Goal: Transaction & Acquisition: Obtain resource

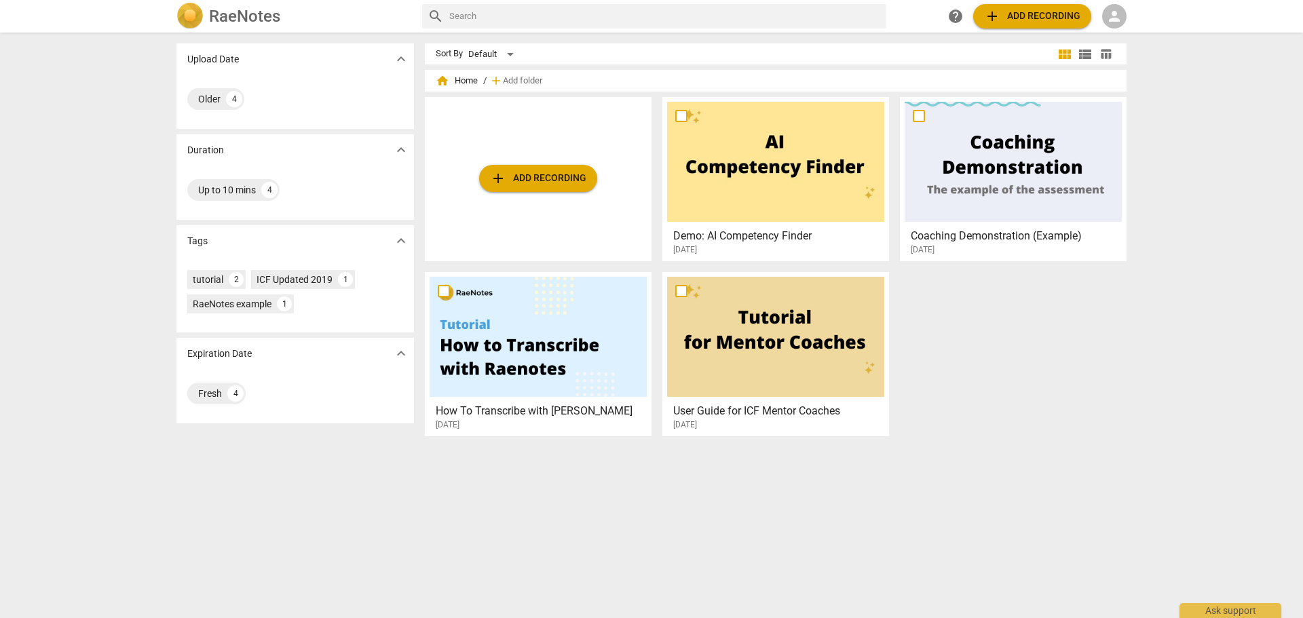
click at [1122, 7] on div "person" at bounding box center [1114, 16] width 24 height 24
click at [1120, 33] on li "Login" at bounding box center [1126, 32] width 49 height 33
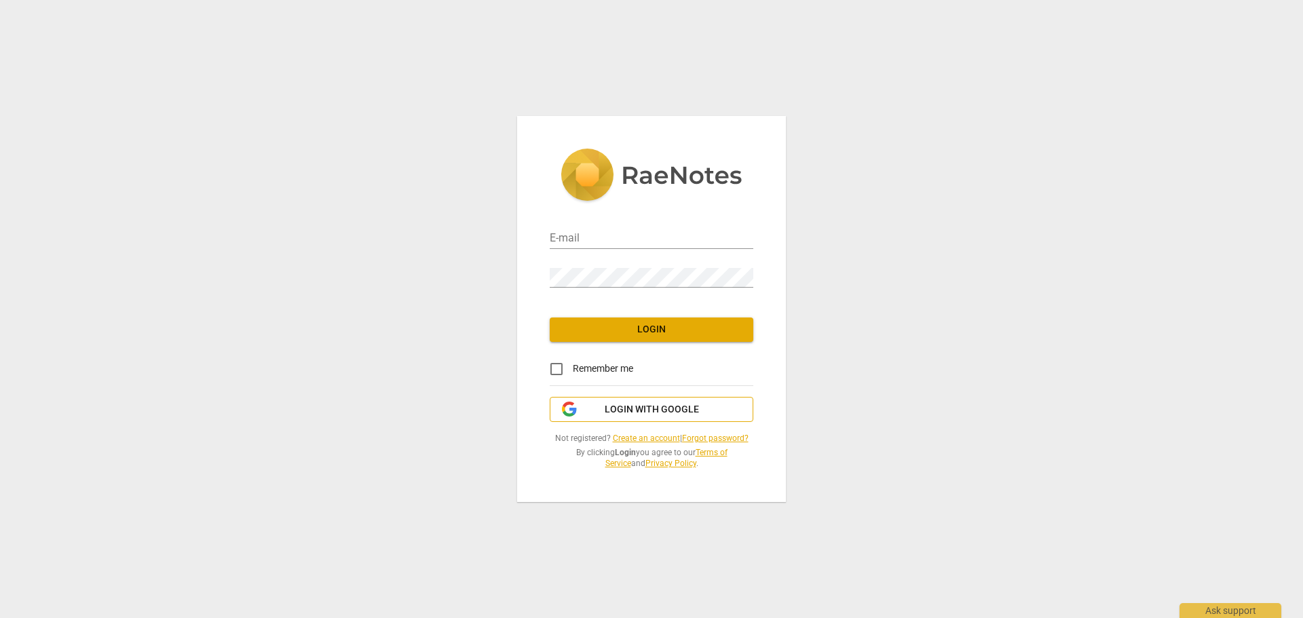
click at [629, 410] on span "Login with Google" at bounding box center [651, 410] width 94 height 14
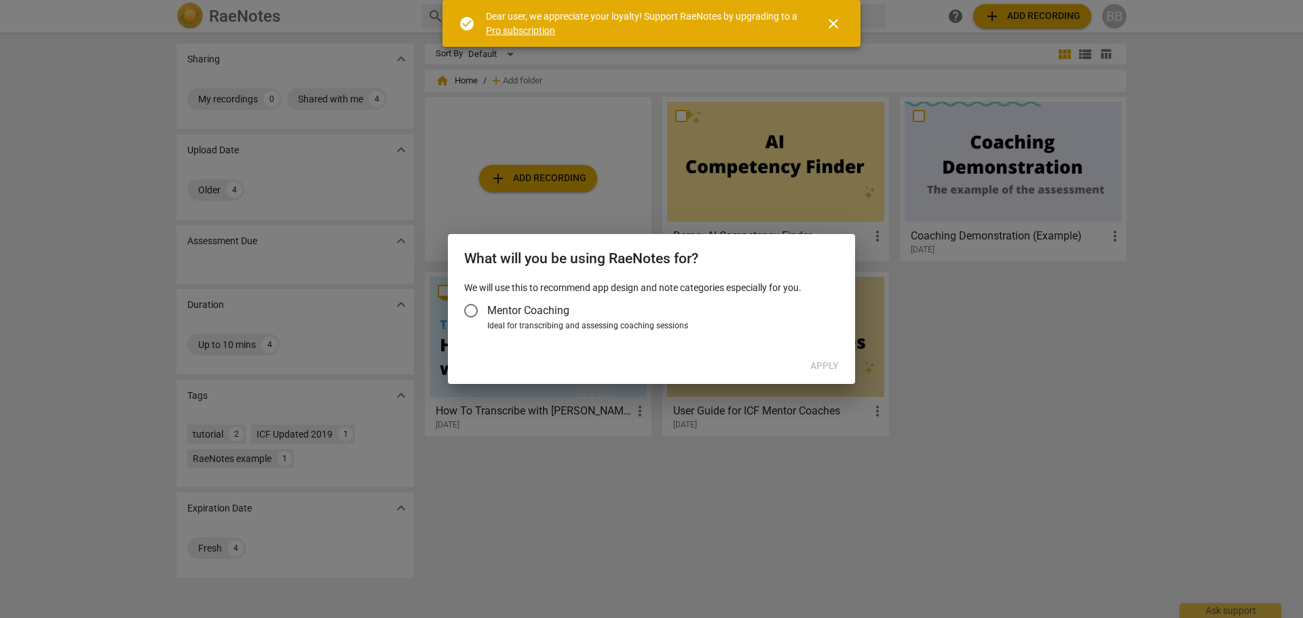
click at [471, 312] on input "Mentor Coaching" at bounding box center [471, 310] width 33 height 33
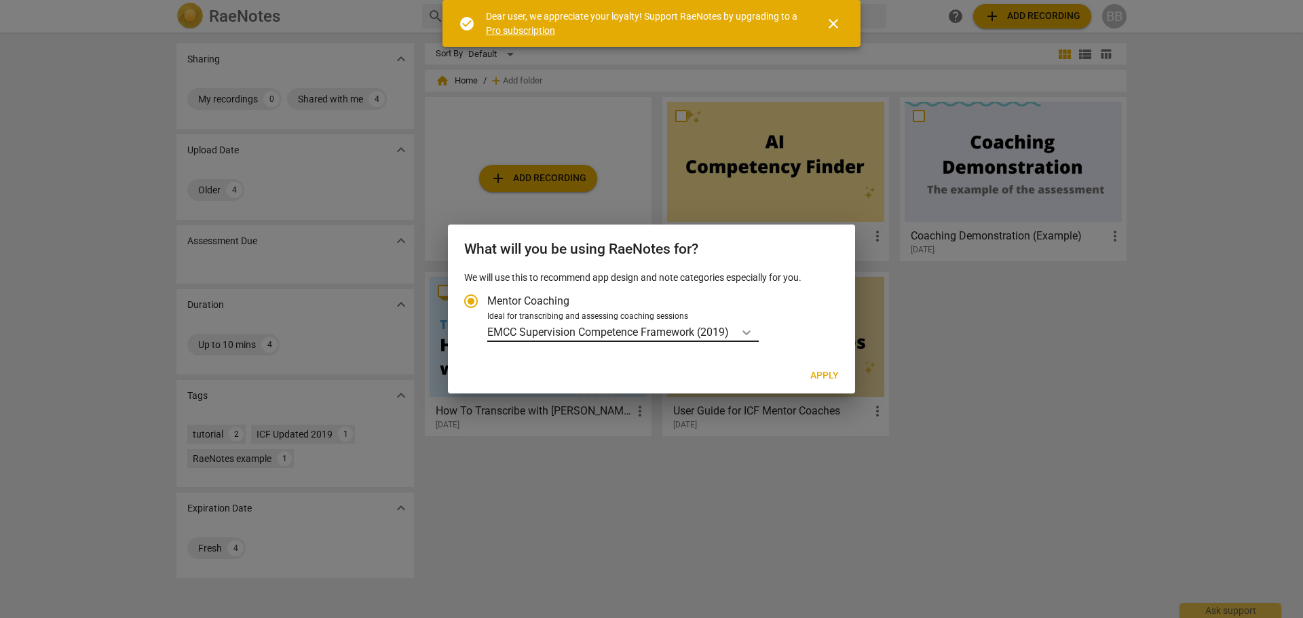
click at [753, 330] on icon "Account type" at bounding box center [746, 333] width 14 height 14
click at [0, 0] on input "Ideal for transcribing and assessing coaching sessions EMCC Supervision Compete…" at bounding box center [0, 0] width 0 height 0
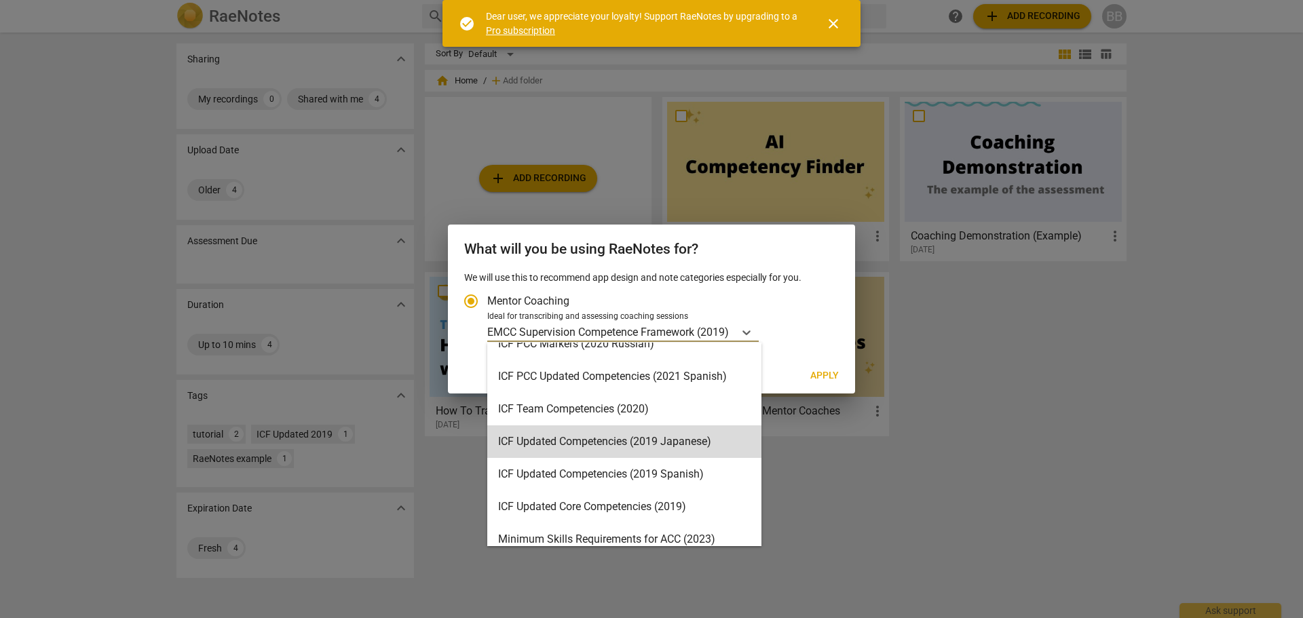
scroll to position [136, 0]
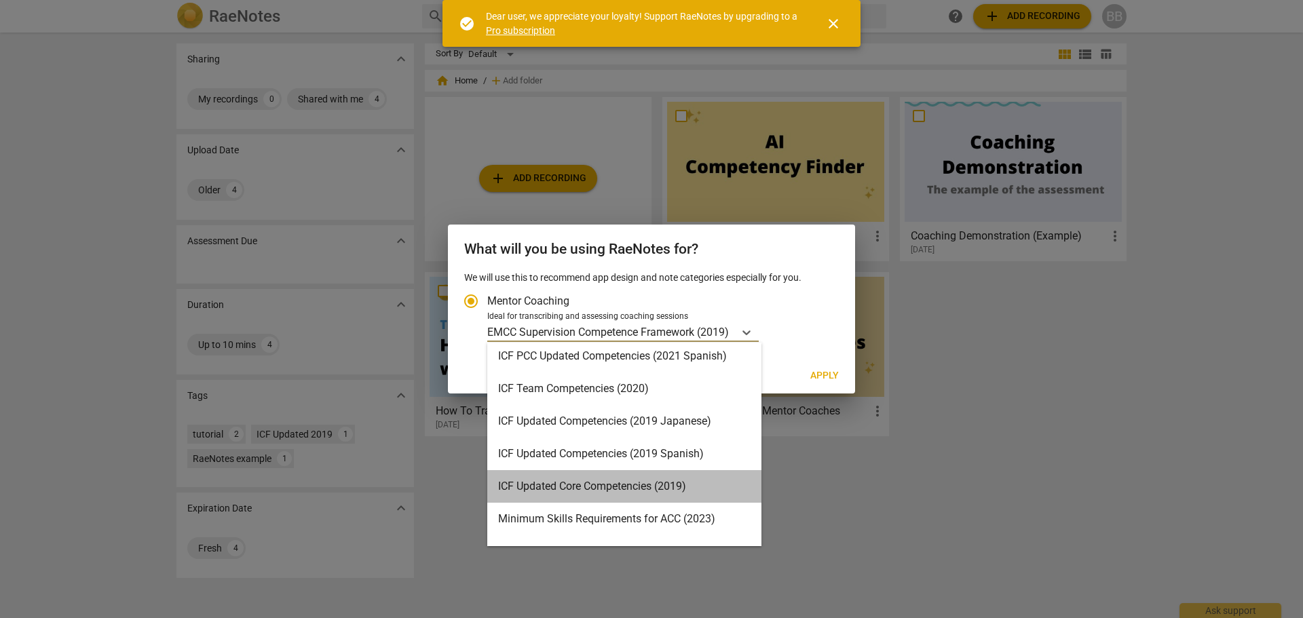
click at [707, 486] on div "ICF Updated Core Competencies (2019)" at bounding box center [624, 486] width 274 height 33
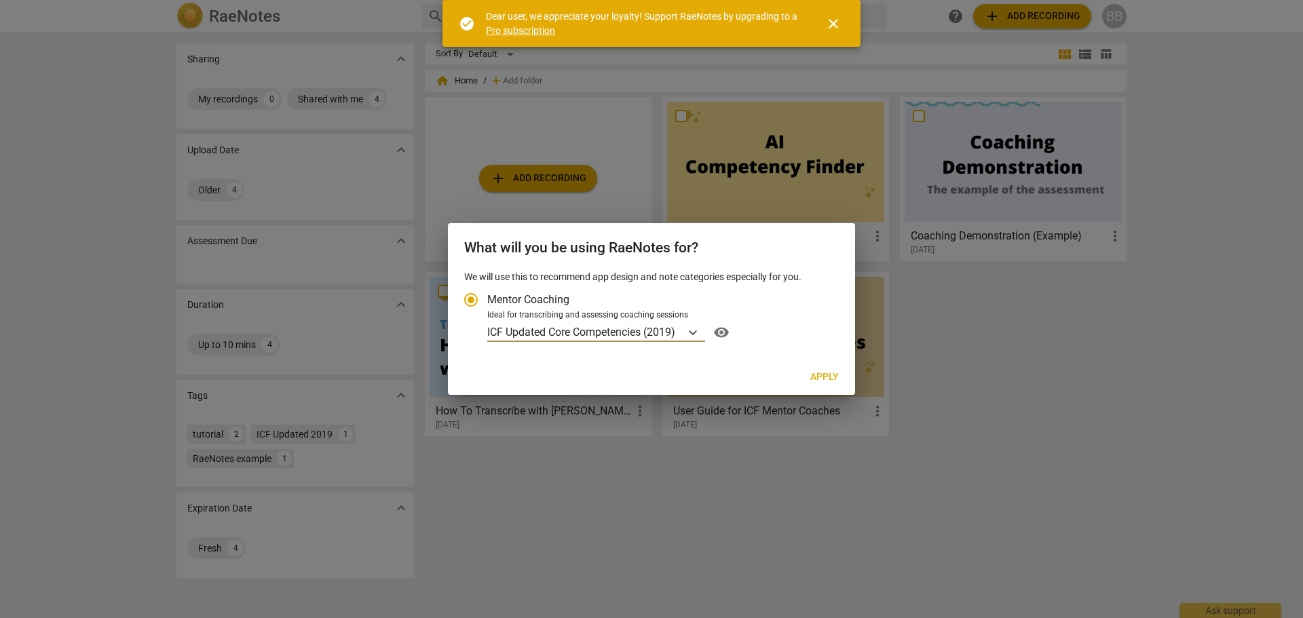
click at [813, 383] on span "Apply" at bounding box center [824, 377] width 28 height 14
radio input "false"
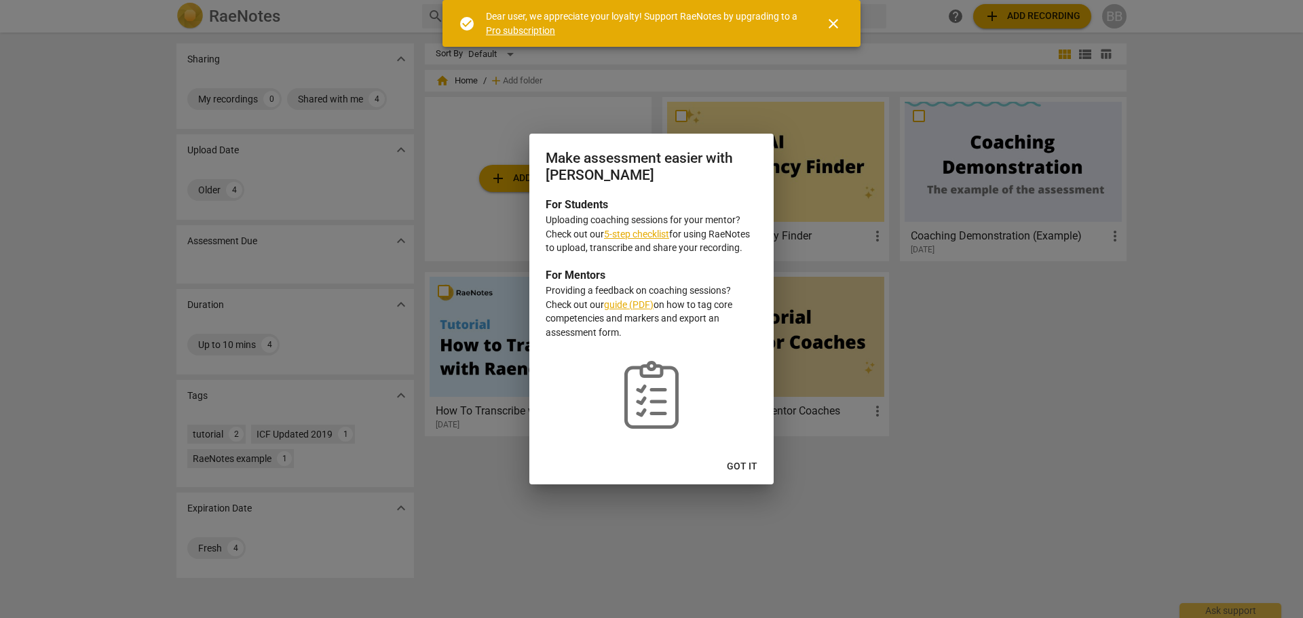
click at [746, 465] on span "Got it" at bounding box center [742, 467] width 31 height 14
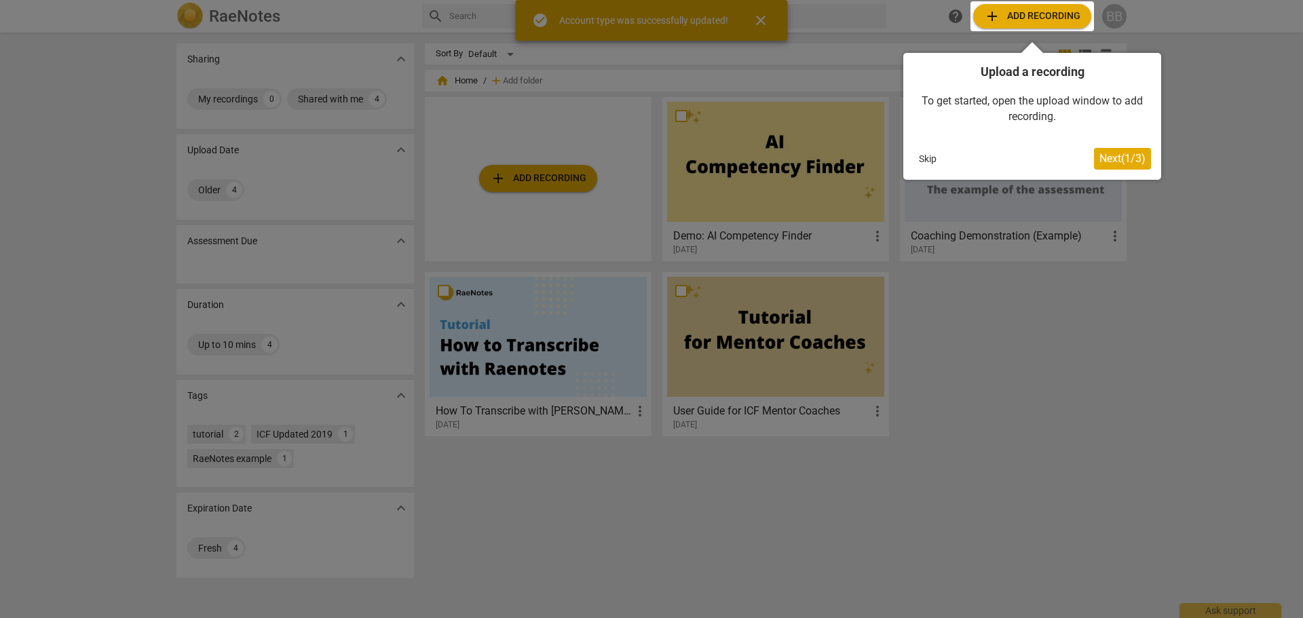
click at [1140, 159] on span "Next ( 1 / 3 )" at bounding box center [1122, 158] width 46 height 13
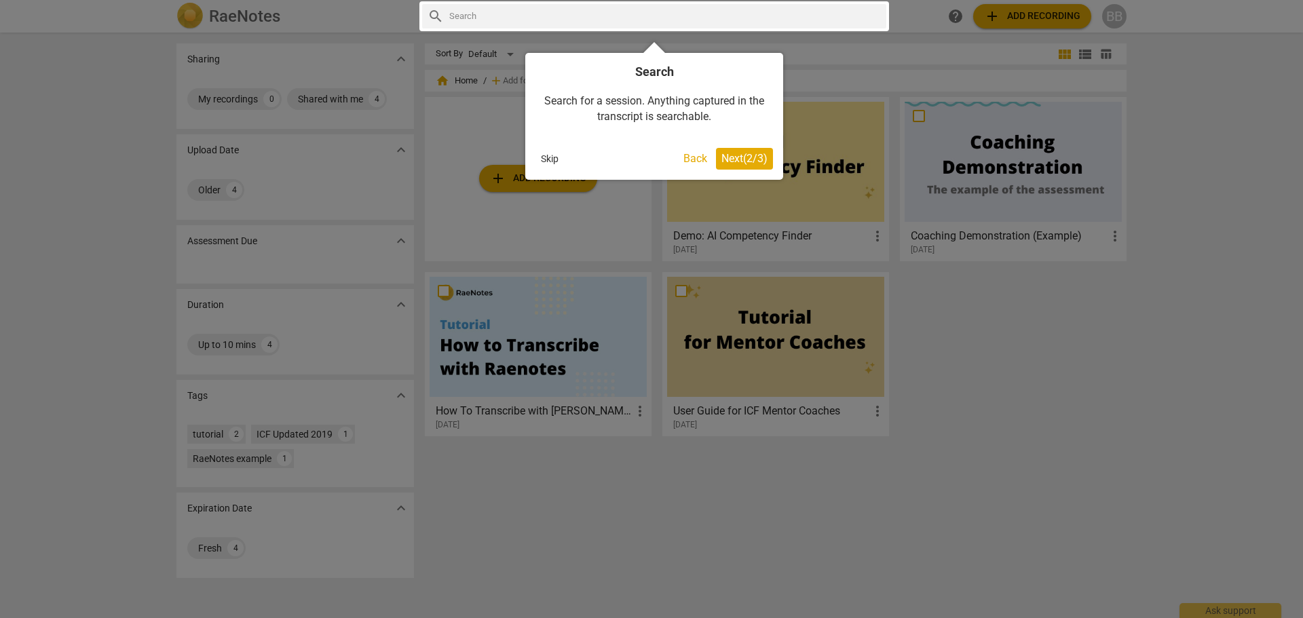
click at [738, 157] on span "Next ( 2 / 3 )" at bounding box center [744, 158] width 46 height 13
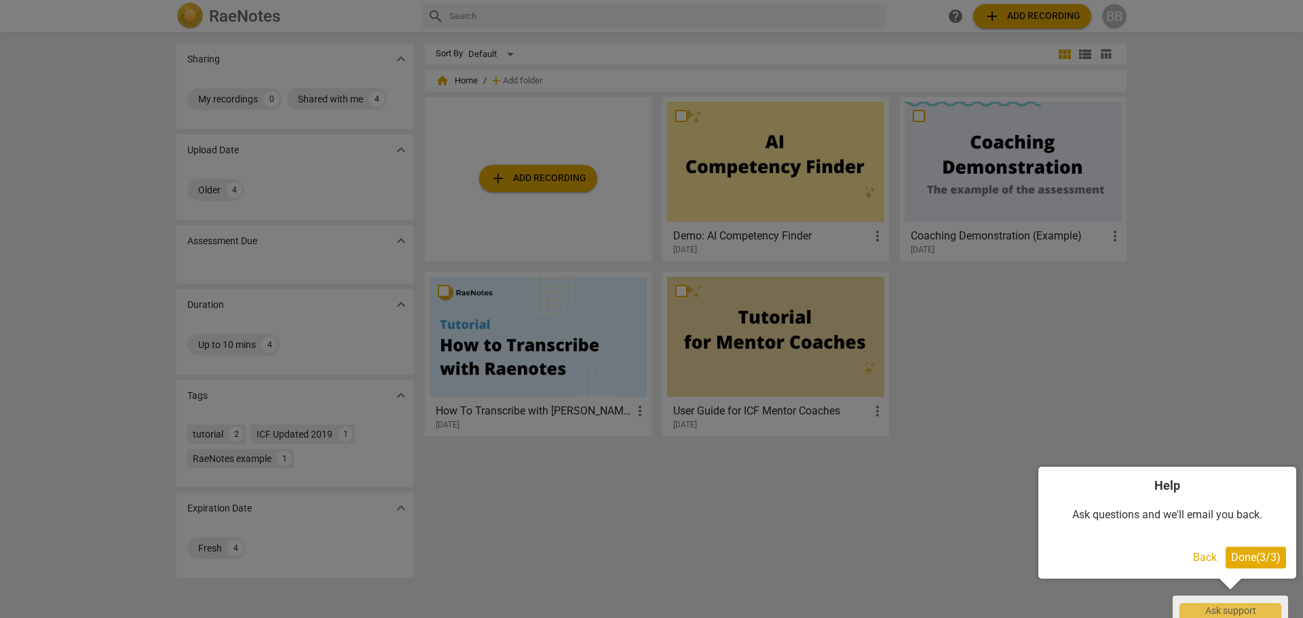
click at [1179, 389] on div at bounding box center [651, 309] width 1303 height 618
click at [1247, 558] on span "Done ( 3 / 3 )" at bounding box center [1256, 557] width 50 height 13
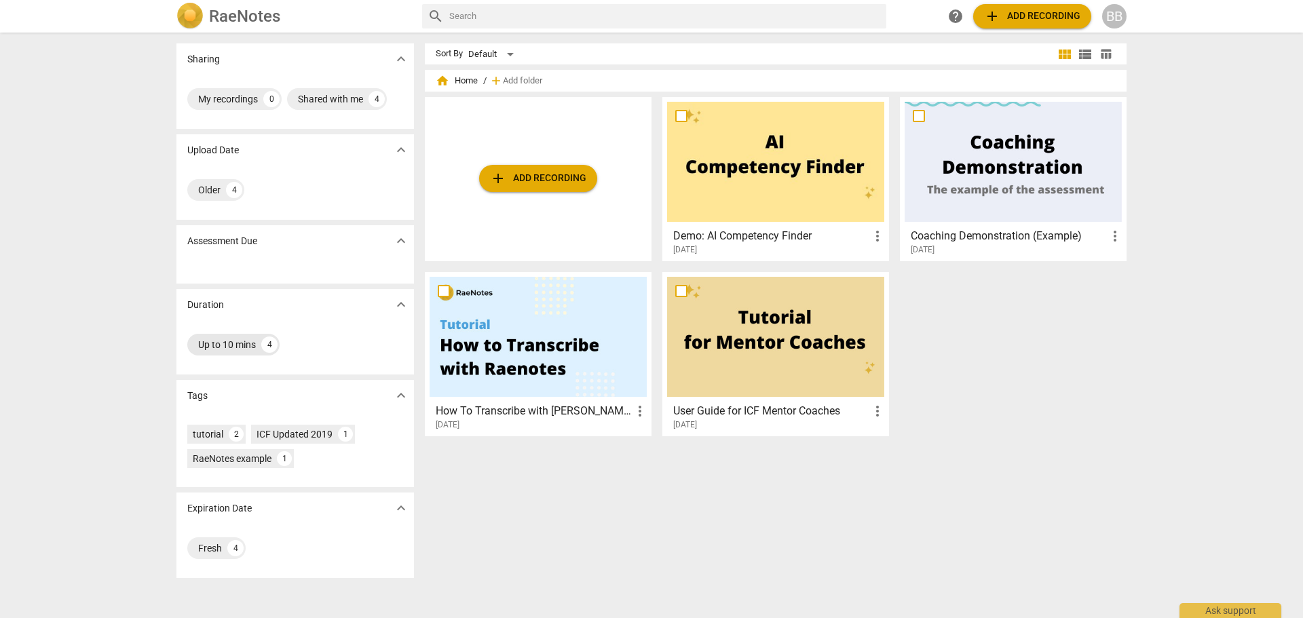
click at [264, 347] on div "4" at bounding box center [269, 344] width 16 height 16
click at [708, 573] on div "Sort By Default view_module view_list table_chart home Home / add Add folder ad…" at bounding box center [781, 325] width 712 height 564
click at [556, 195] on div "add Add recording" at bounding box center [538, 179] width 227 height 164
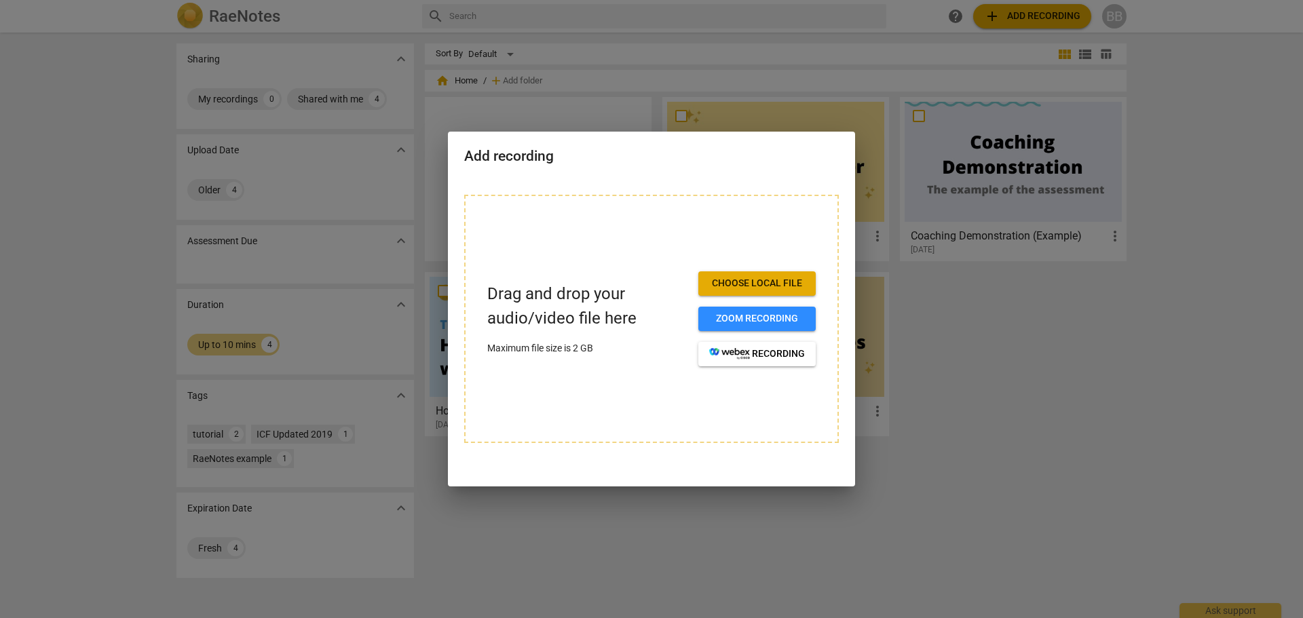
click at [936, 465] on div at bounding box center [651, 309] width 1303 height 618
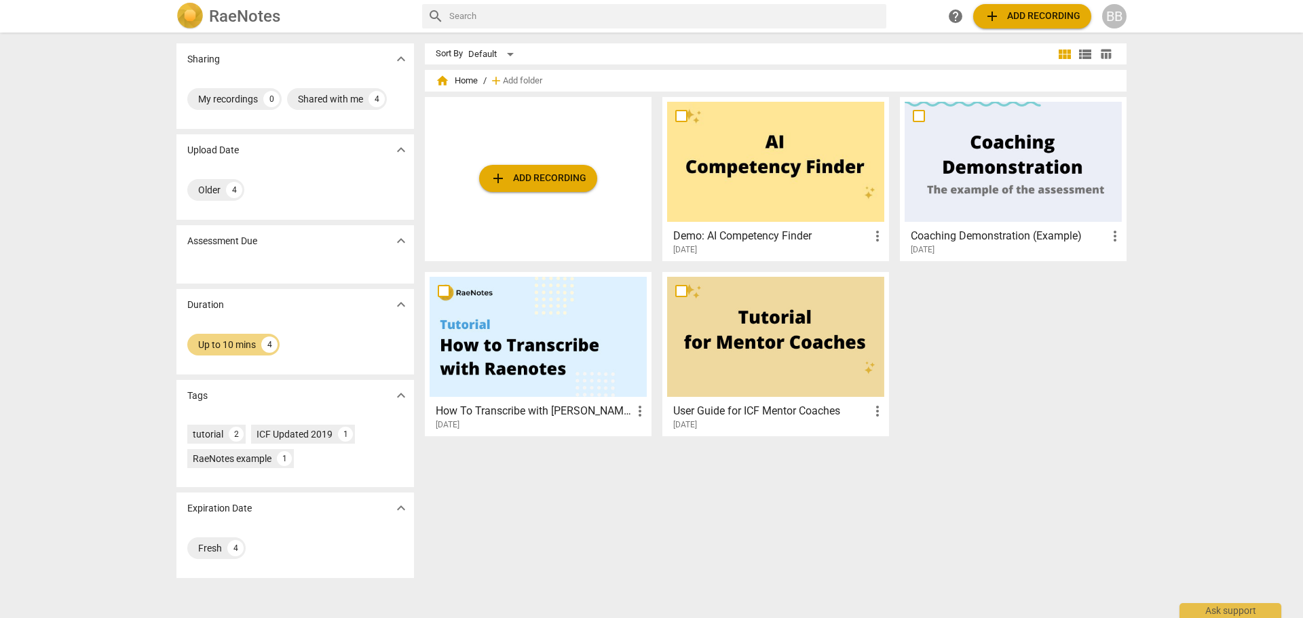
click at [552, 180] on span "add Add recording" at bounding box center [538, 178] width 96 height 16
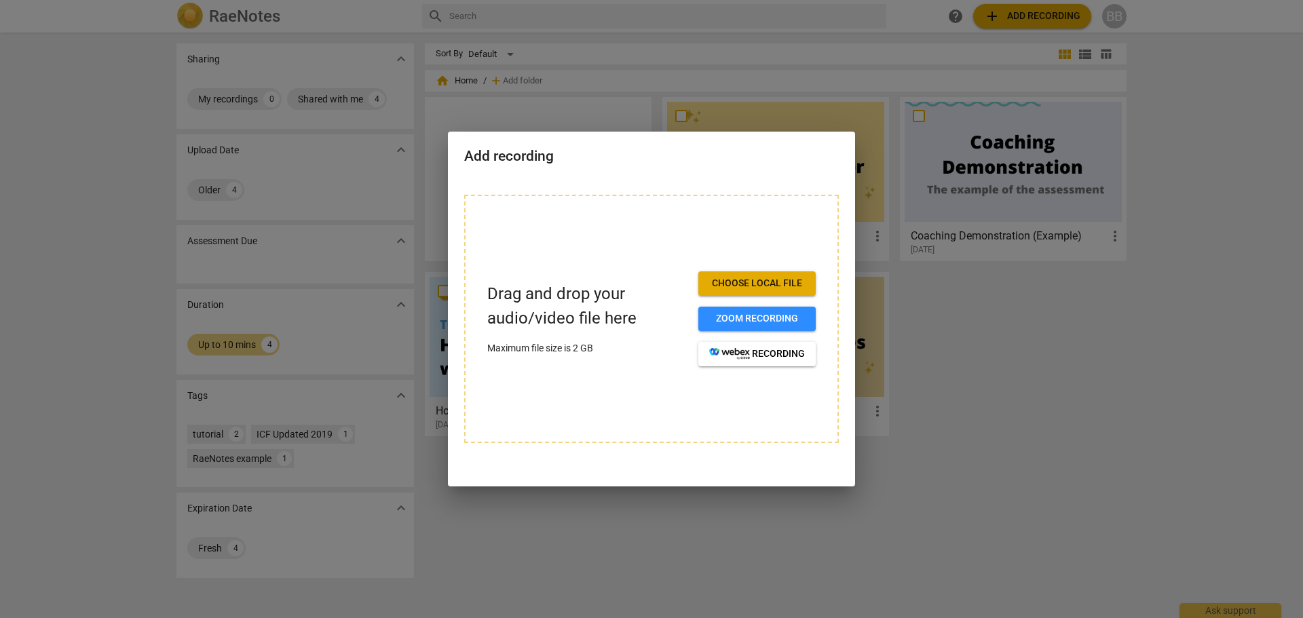
click at [1250, 394] on div at bounding box center [651, 309] width 1303 height 618
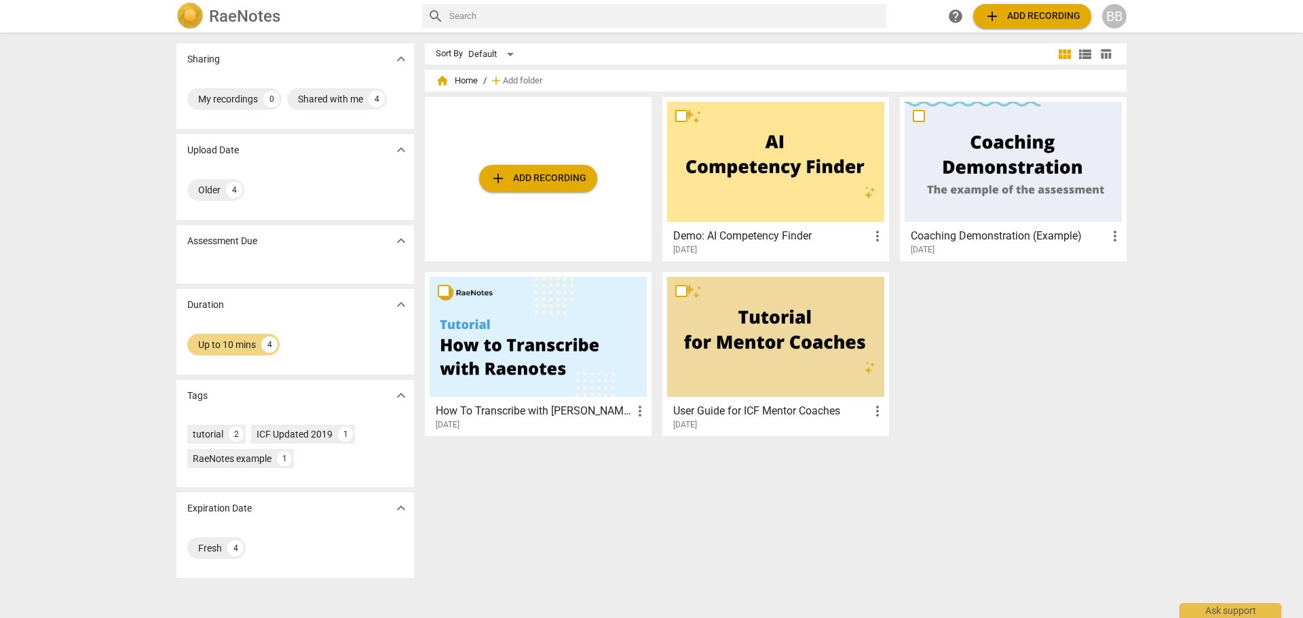
click at [1103, 21] on div "BB" at bounding box center [1114, 16] width 24 height 24
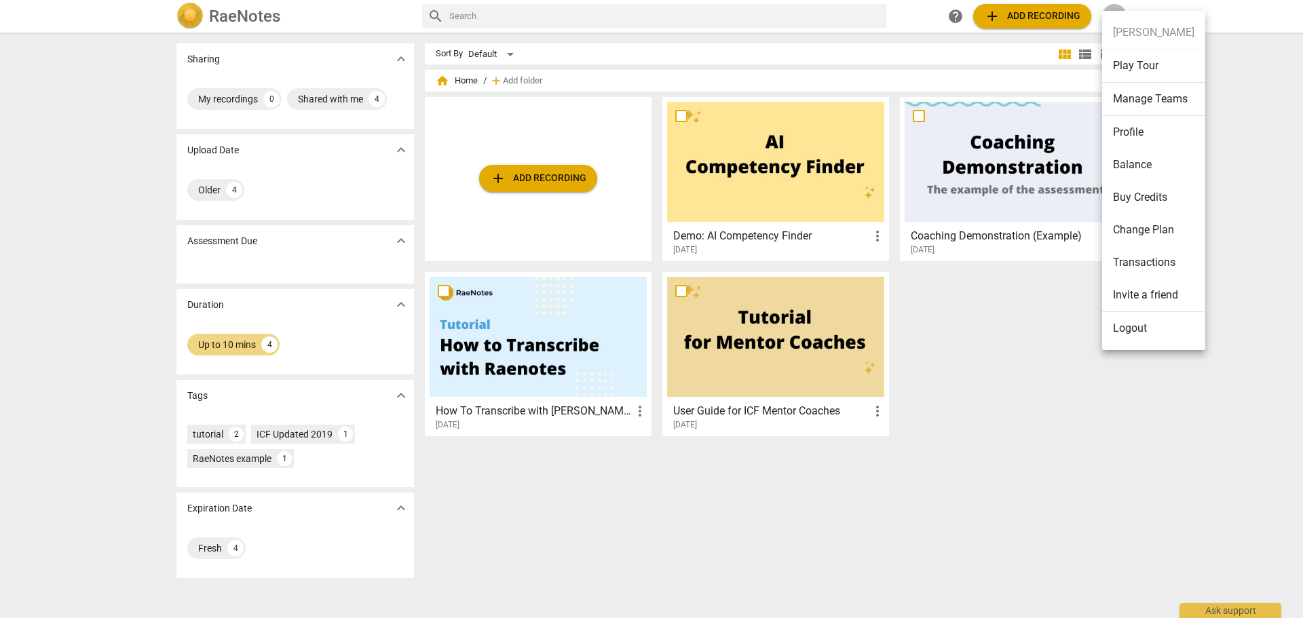
click at [1183, 191] on li "Buy Credits" at bounding box center [1153, 197] width 103 height 33
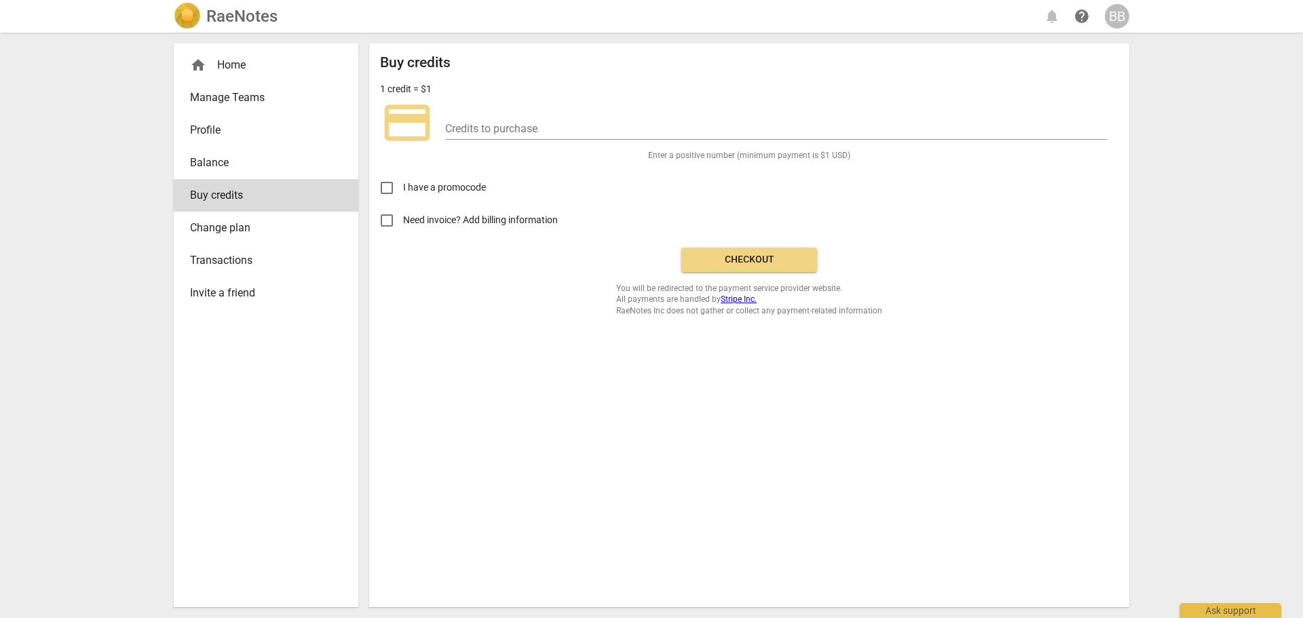
click at [294, 231] on span "Change plan" at bounding box center [260, 228] width 141 height 16
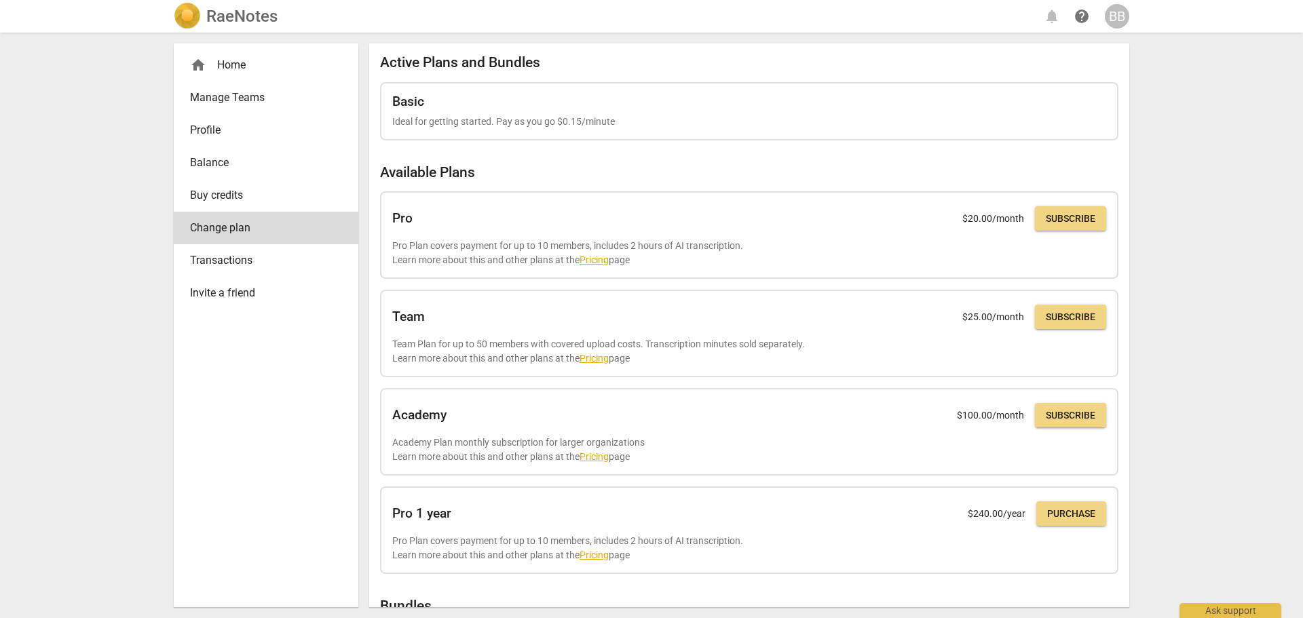
click at [995, 155] on div "Active Plans and Bundles Basic Ideal for getting started. Pay as you go $0.15/m…" at bounding box center [749, 437] width 738 height 767
click at [1015, 22] on div "RaeNotes notifications help BB" at bounding box center [651, 16] width 955 height 27
click at [1110, 12] on div "BB" at bounding box center [1116, 16] width 24 height 24
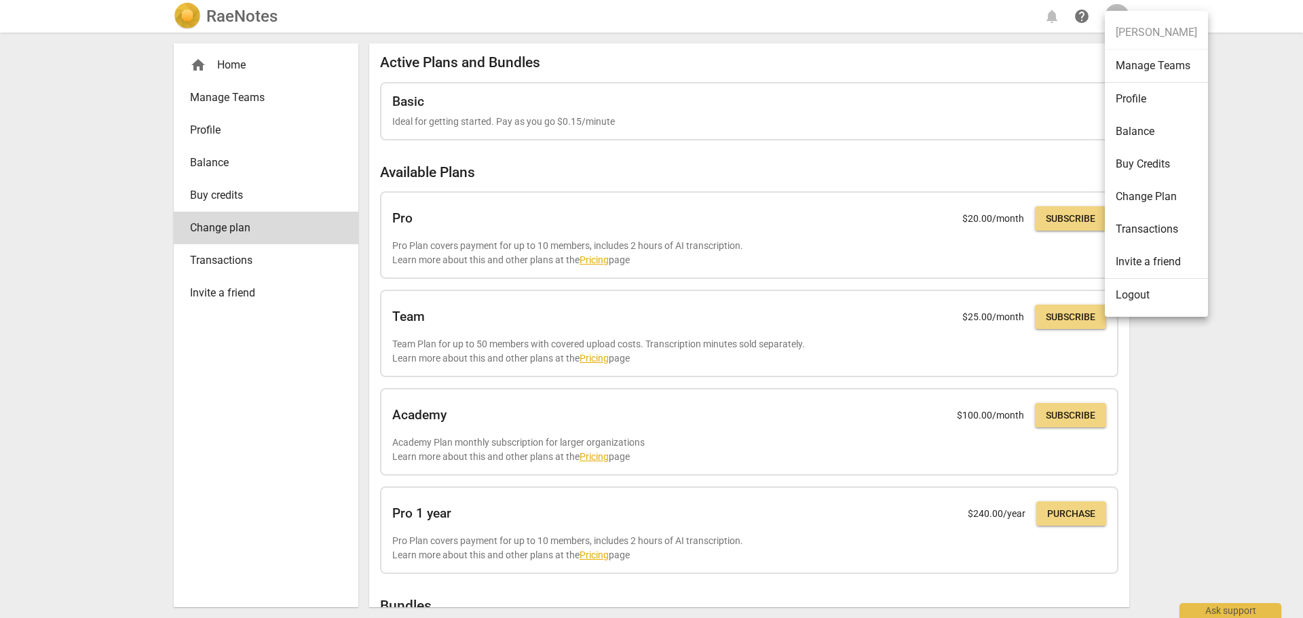
click at [1127, 294] on li "Logout" at bounding box center [1155, 295] width 103 height 33
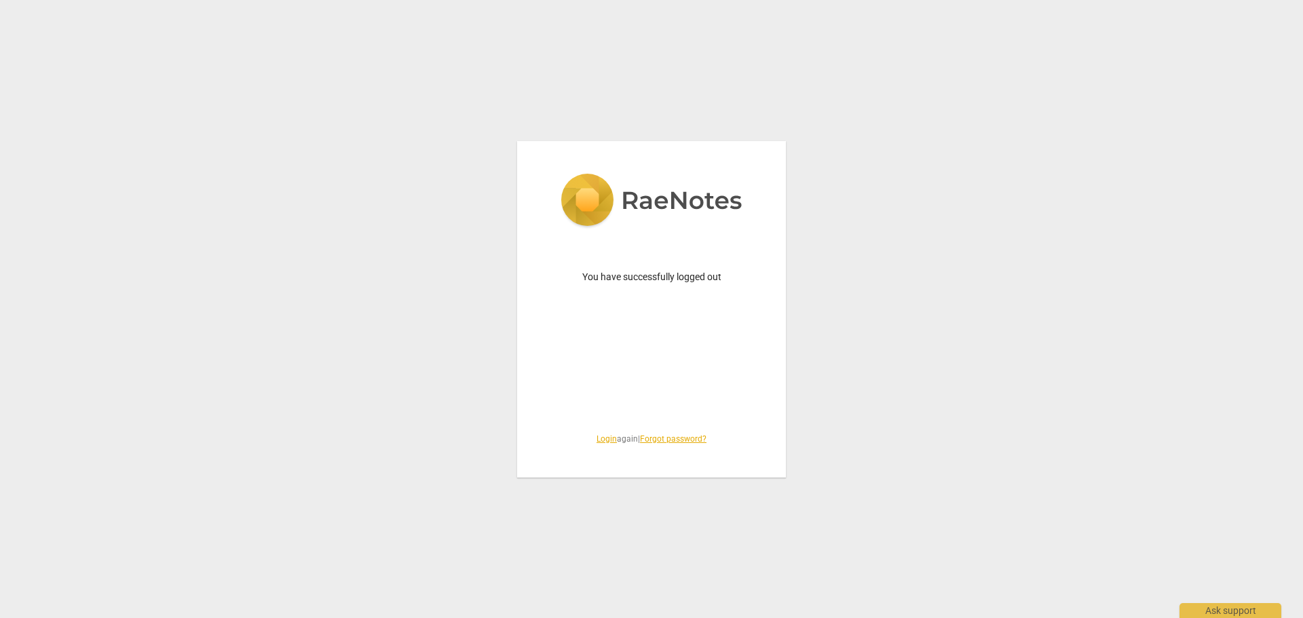
click at [601, 442] on link "Login" at bounding box center [606, 438] width 20 height 9
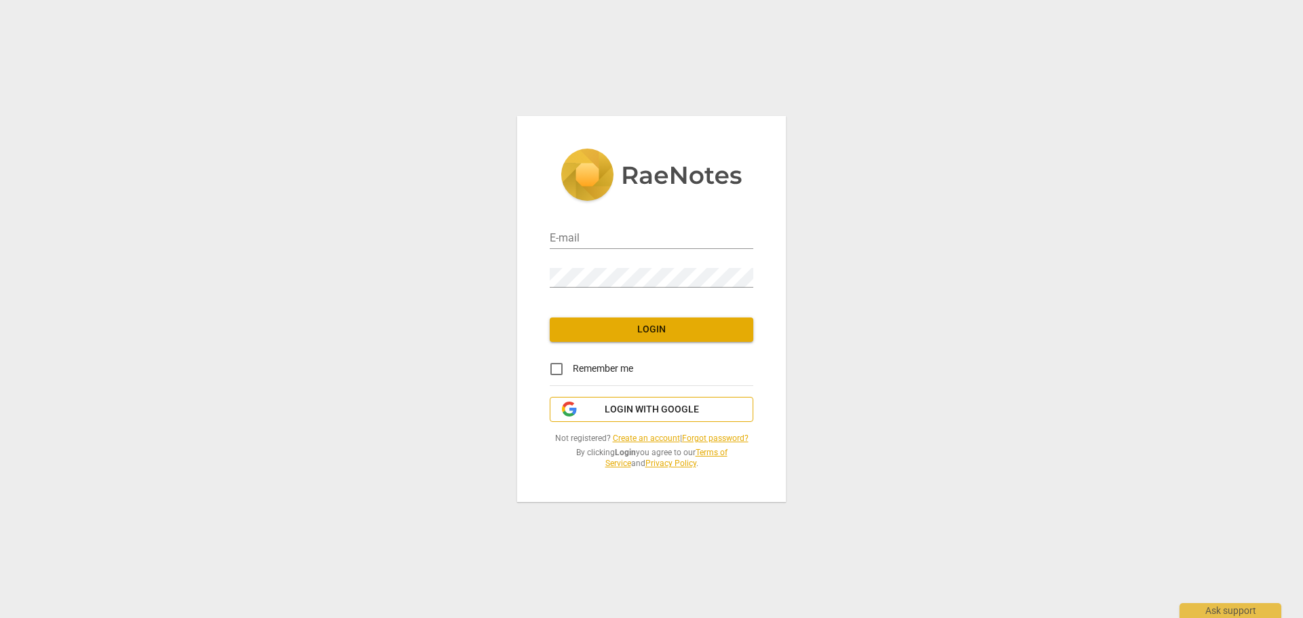
click at [647, 403] on span "Login with Google" at bounding box center [651, 410] width 94 height 14
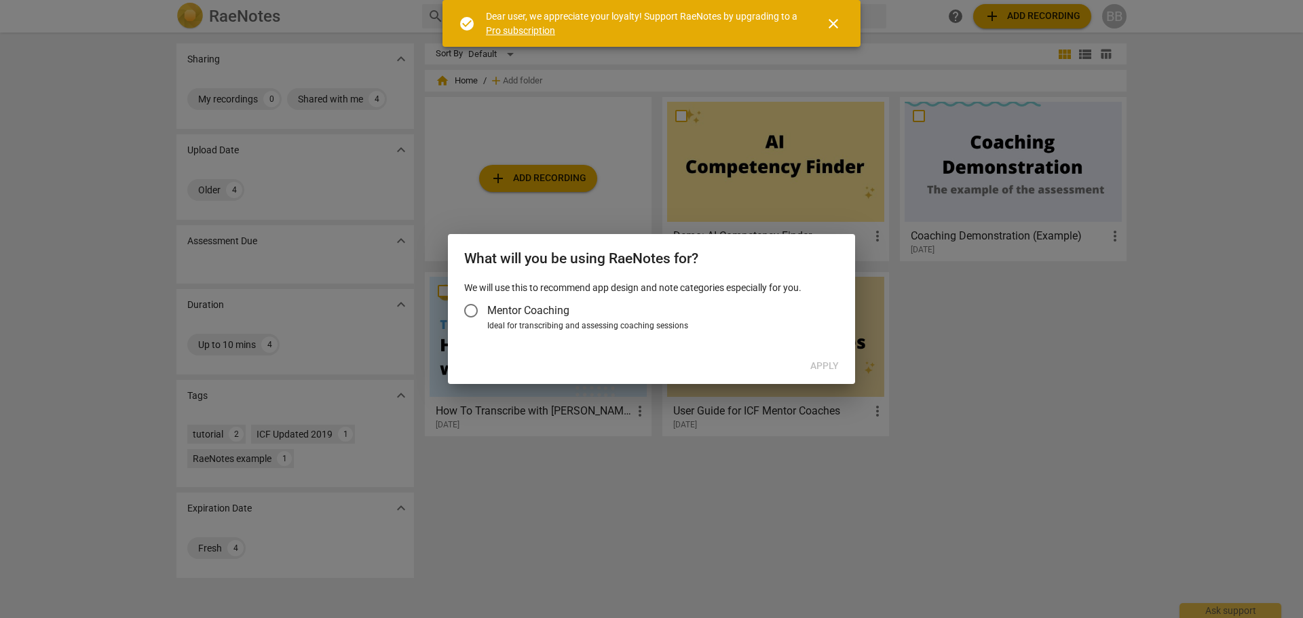
click at [507, 312] on span "Mentor Coaching" at bounding box center [528, 311] width 82 height 16
click at [487, 312] on input "Mentor Coaching" at bounding box center [471, 310] width 33 height 33
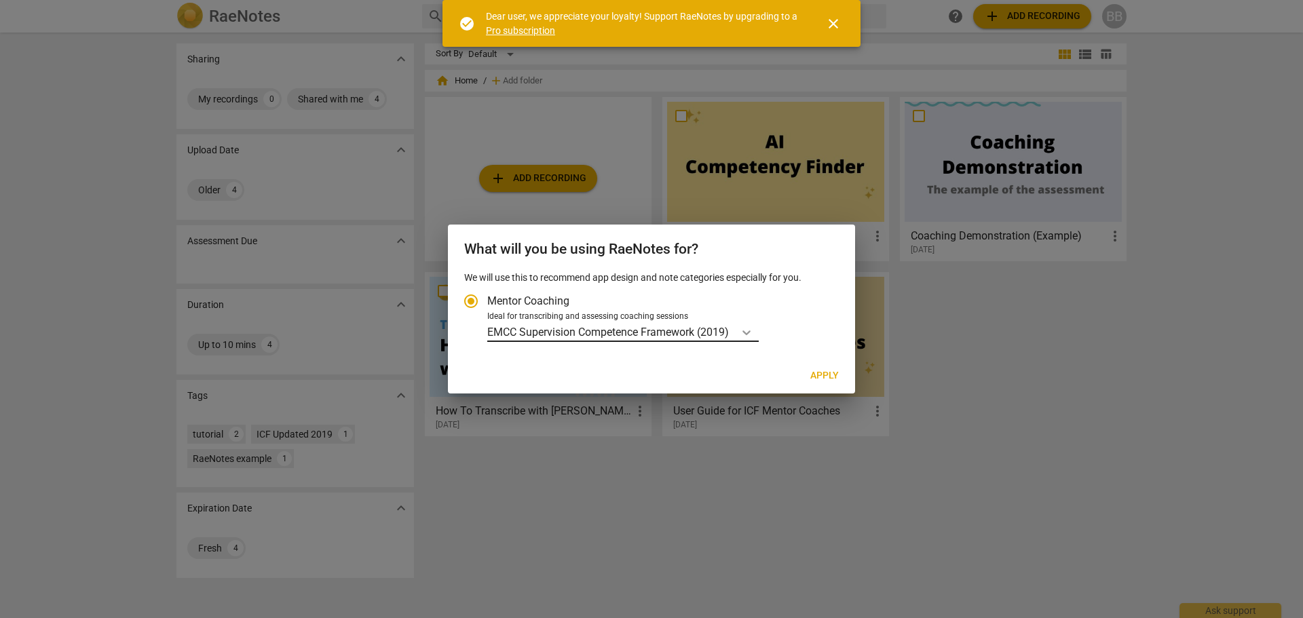
click at [740, 330] on div "Account type" at bounding box center [746, 332] width 24 height 20
click at [0, 0] on input "Ideal for transcribing and assessing coaching sessions EMCC Supervision Compete…" at bounding box center [0, 0] width 0 height 0
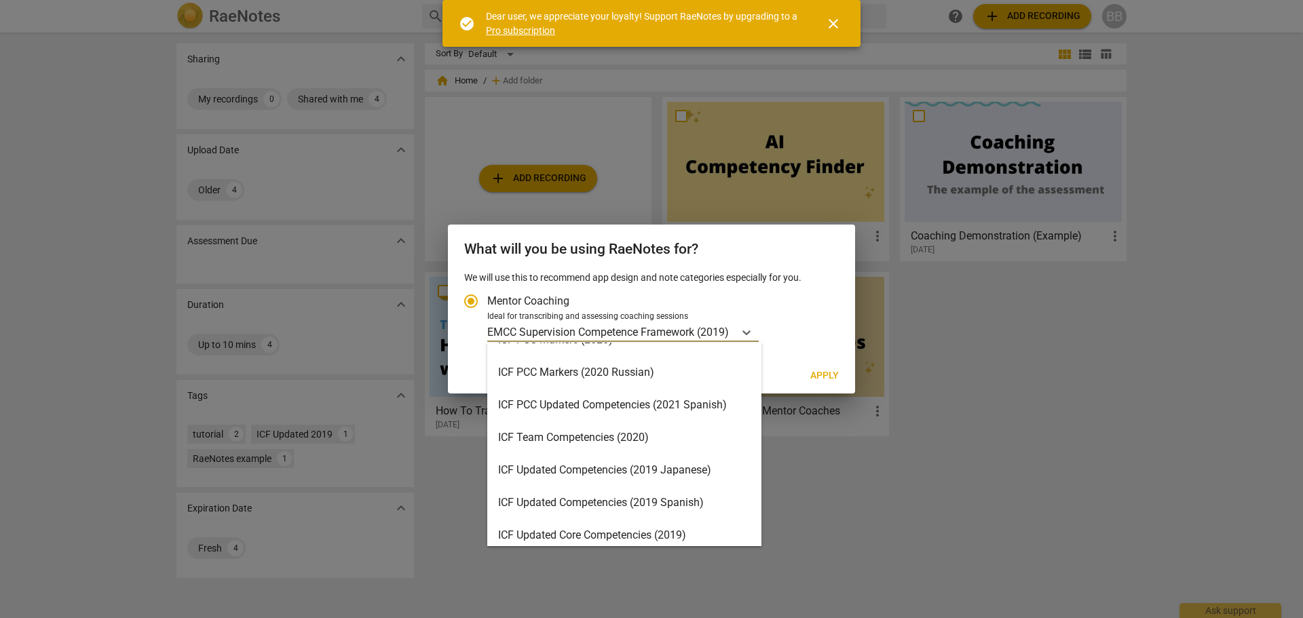
scroll to position [136, 0]
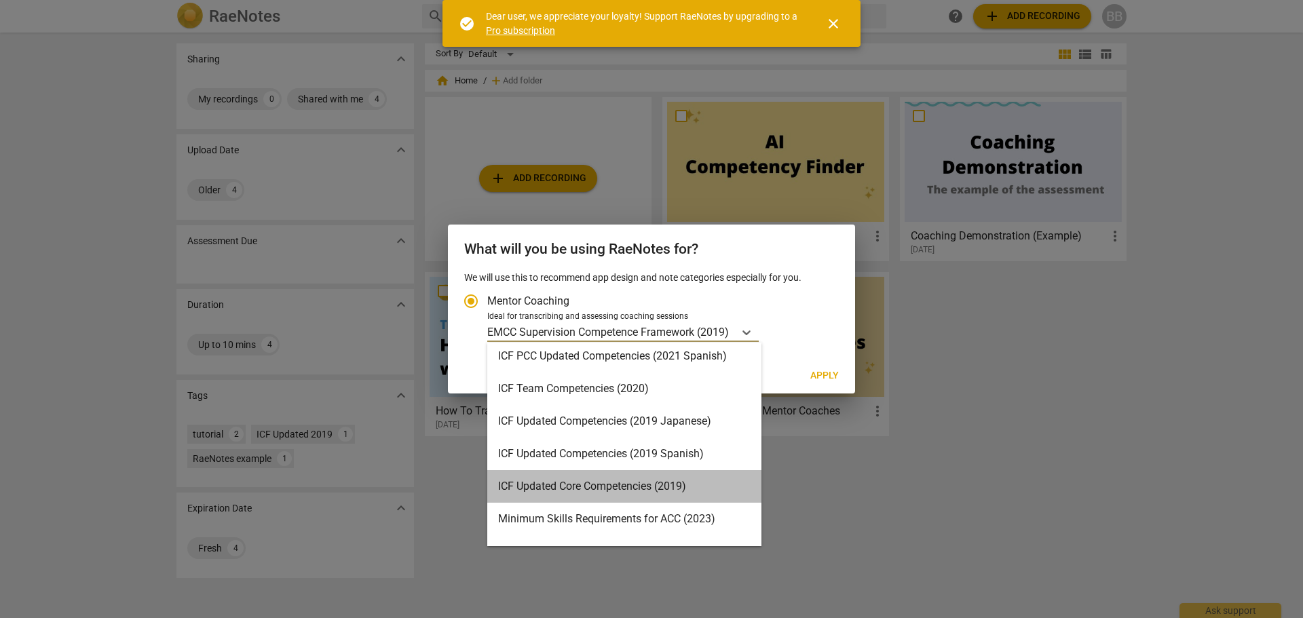
click at [735, 480] on div "ICF Updated Core Competencies (2019)" at bounding box center [624, 486] width 274 height 33
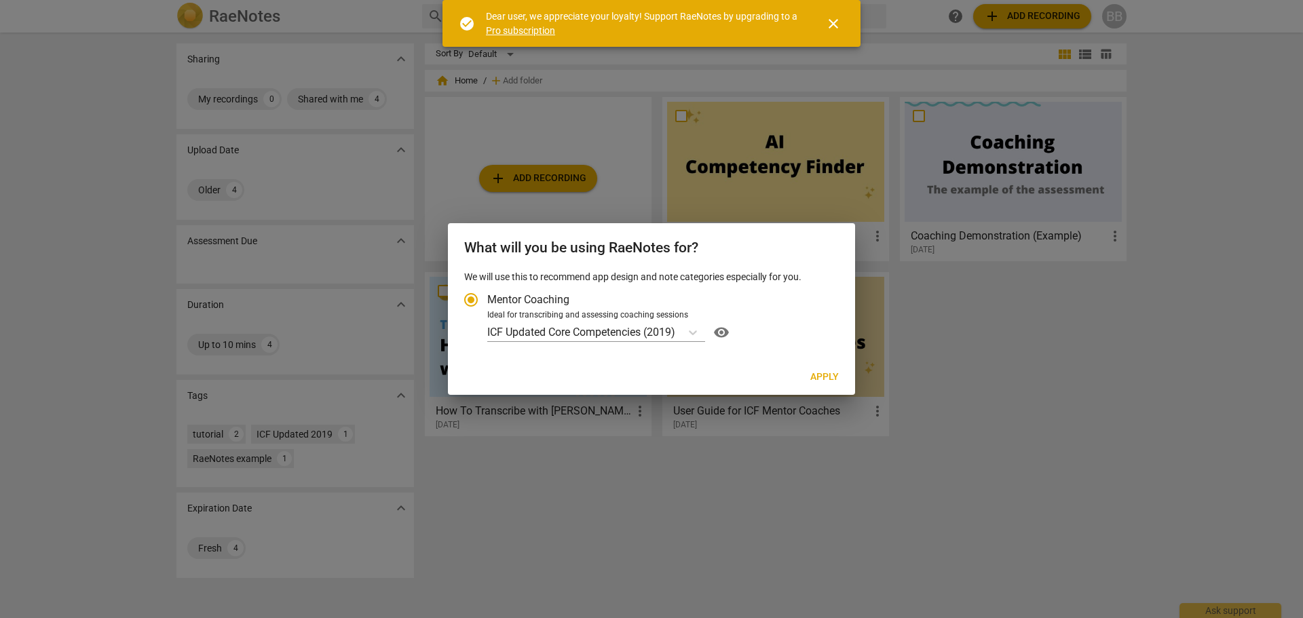
click at [830, 375] on span "Apply" at bounding box center [824, 377] width 28 height 14
radio input "false"
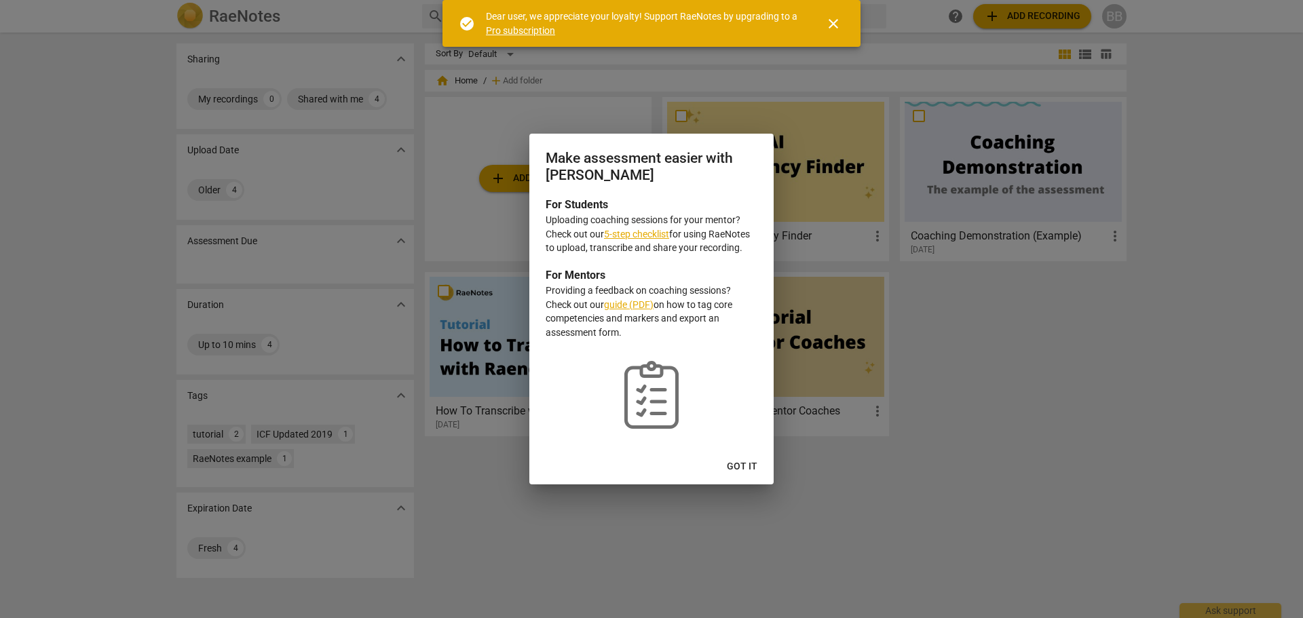
click at [737, 464] on span "Got it" at bounding box center [742, 467] width 31 height 14
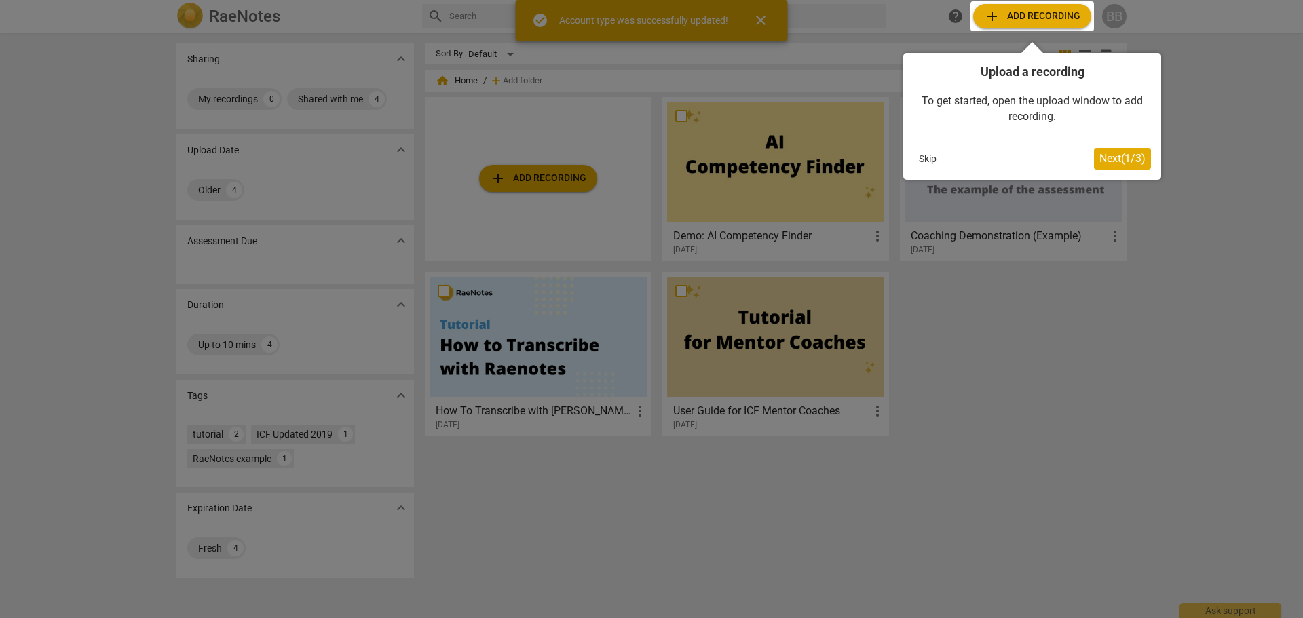
click at [1134, 151] on button "Next ( 1 / 3 )" at bounding box center [1122, 159] width 57 height 22
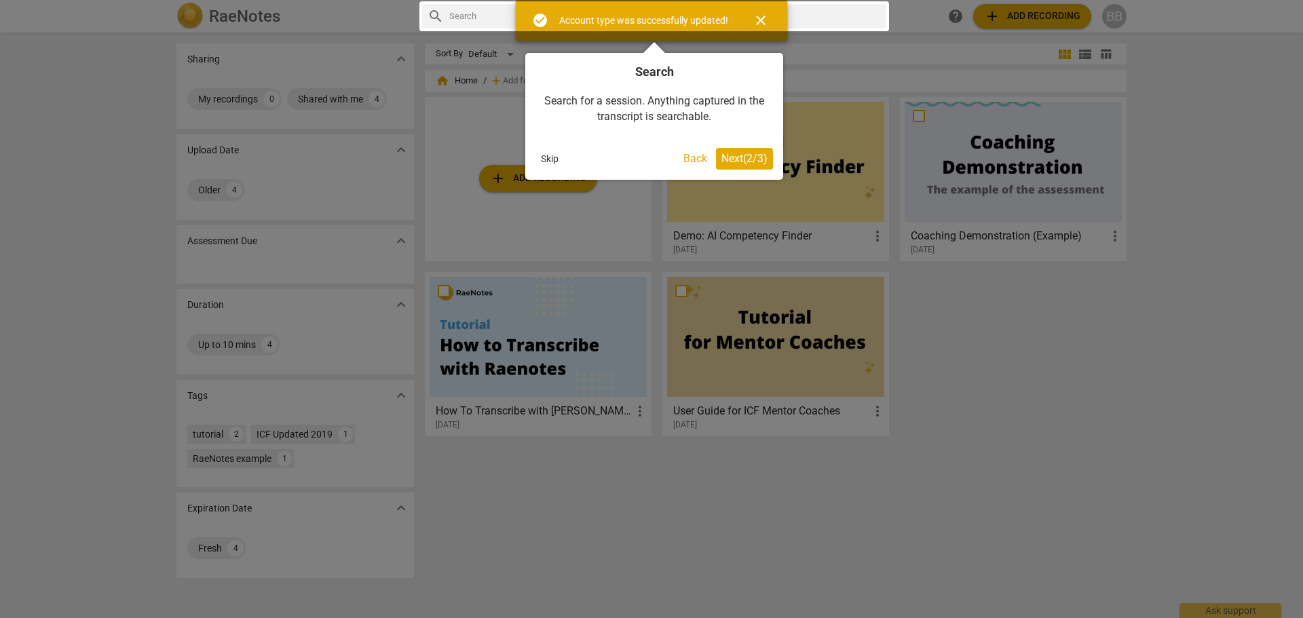
click at [757, 153] on span "Next ( 2 / 3 )" at bounding box center [744, 158] width 46 height 13
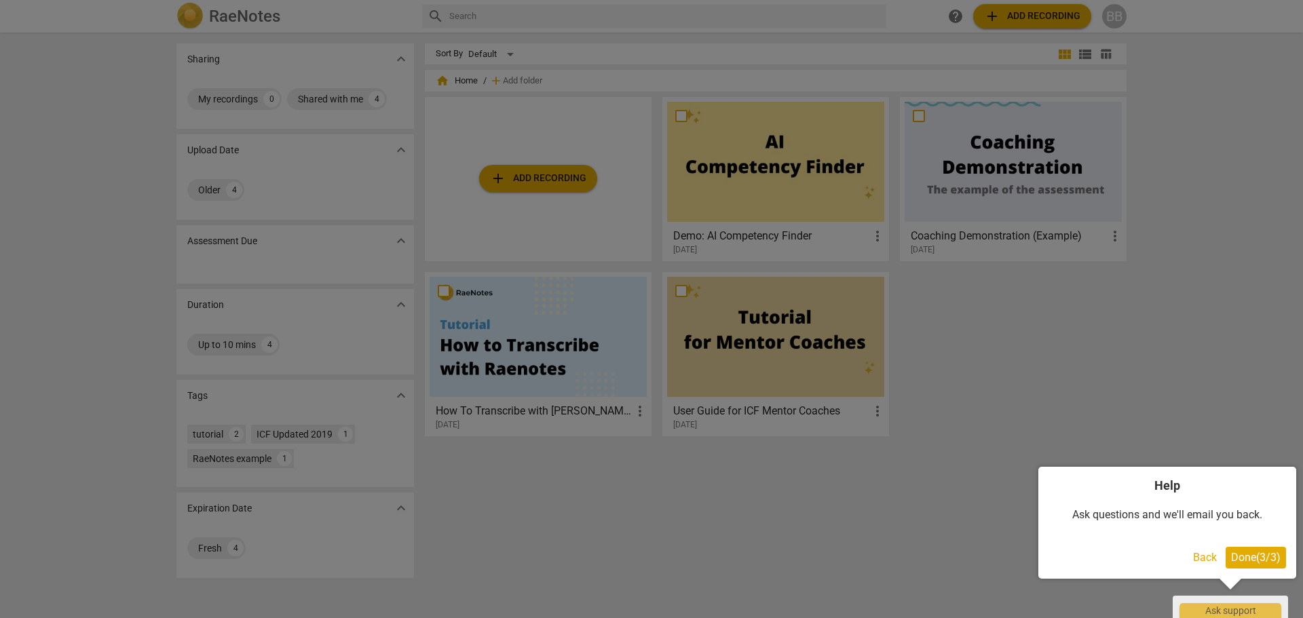
click at [1248, 552] on span "Done ( 3 / 3 )" at bounding box center [1256, 557] width 50 height 13
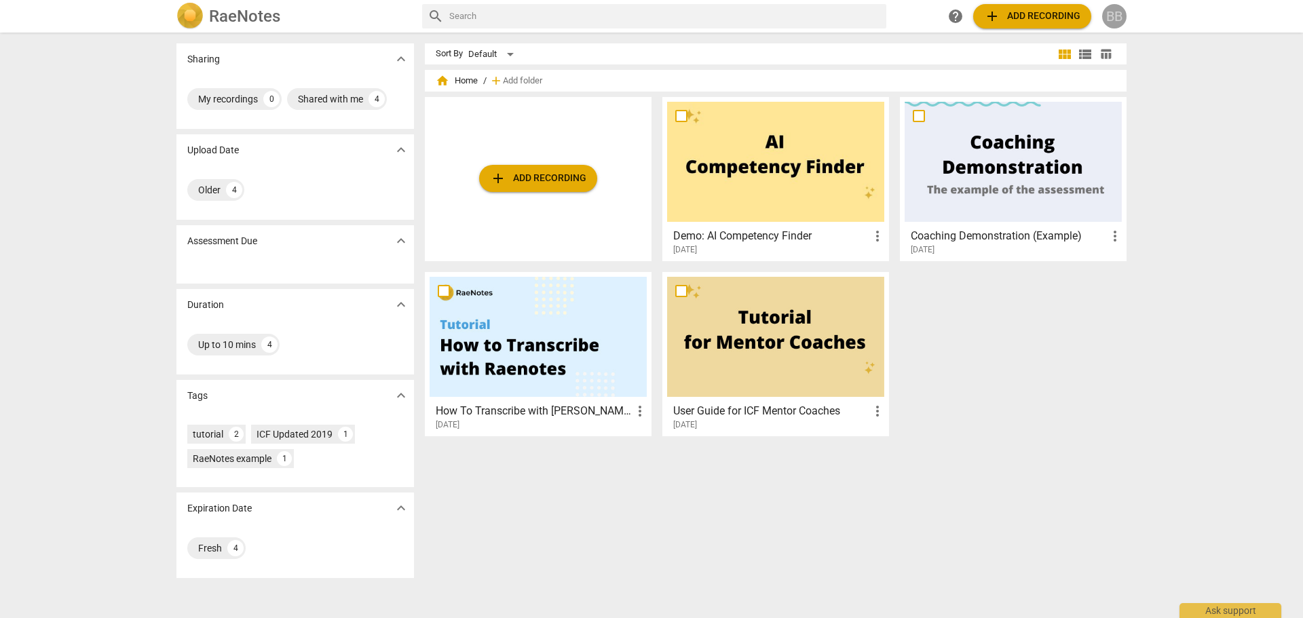
click at [1112, 16] on div "BB" at bounding box center [1114, 16] width 24 height 24
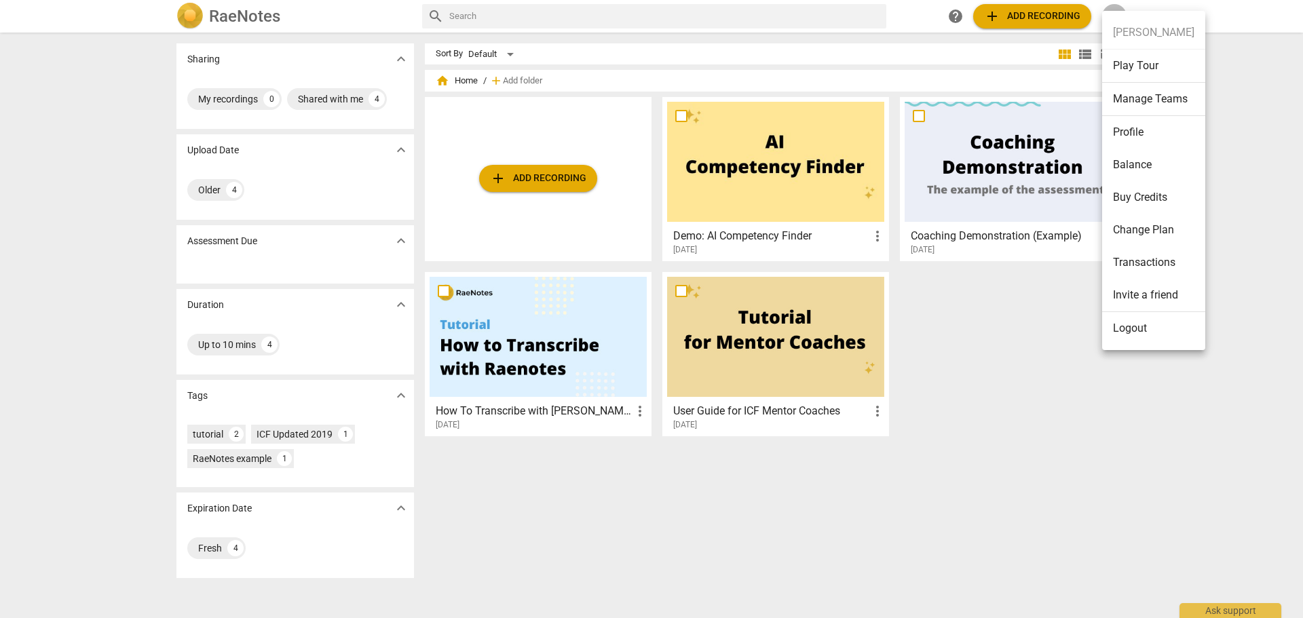
click at [1130, 334] on li "Logout" at bounding box center [1153, 328] width 103 height 33
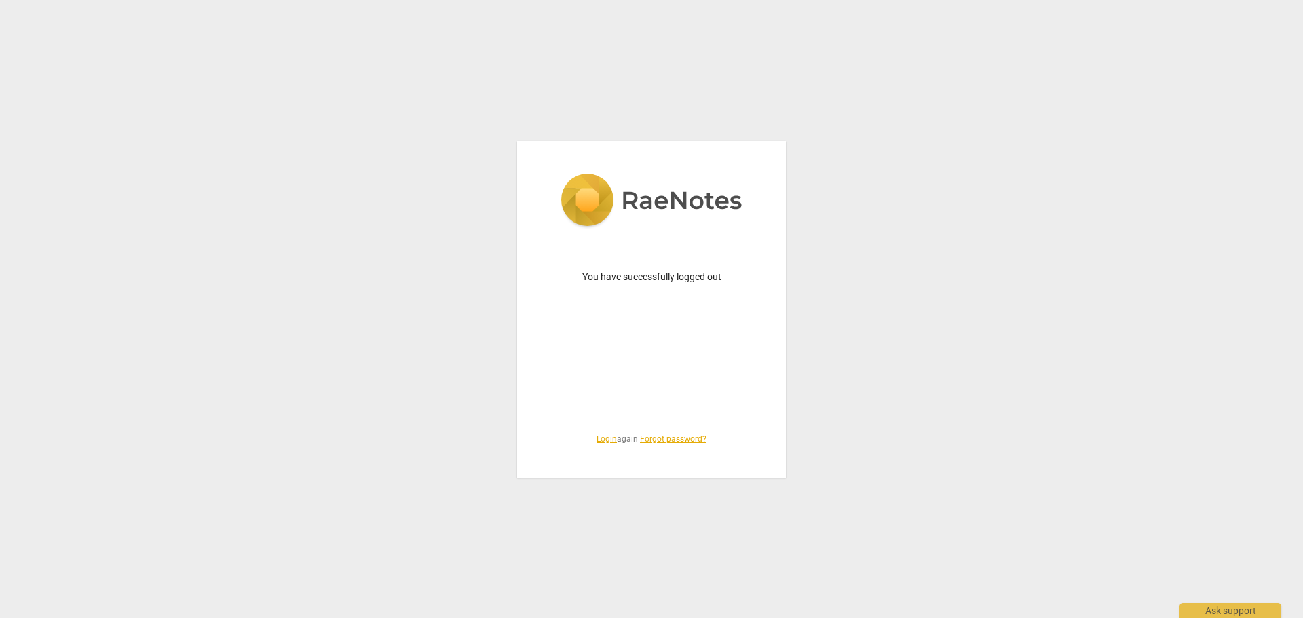
click at [606, 440] on link "Login" at bounding box center [606, 438] width 20 height 9
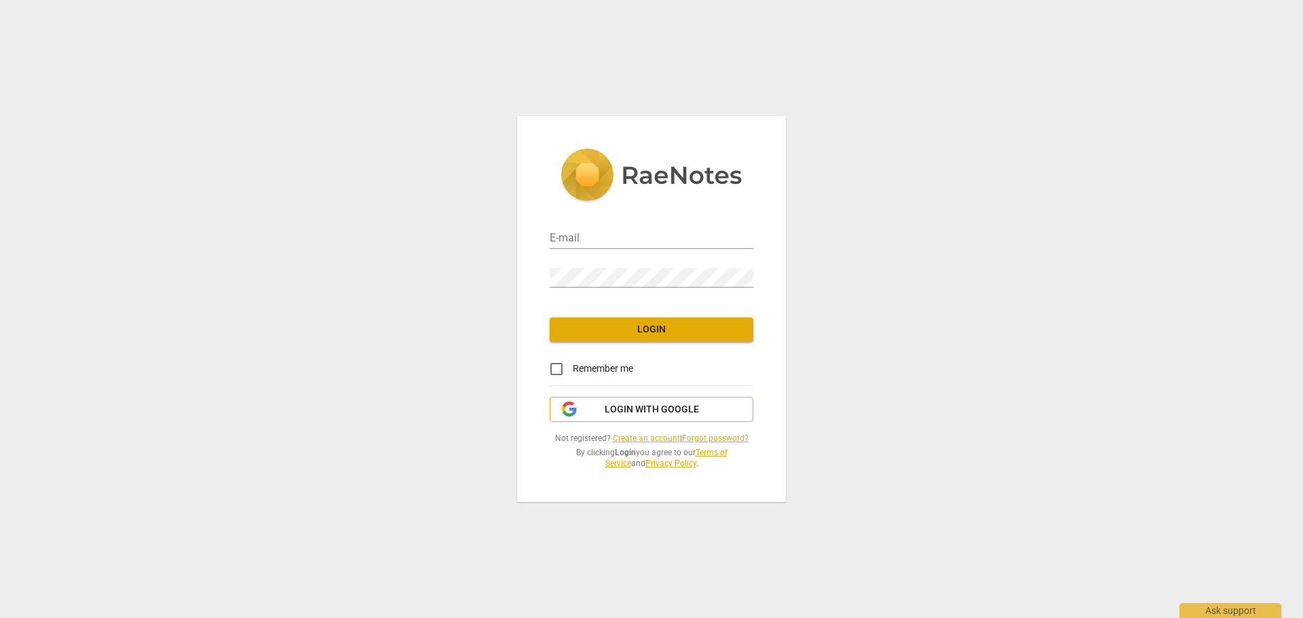
click at [651, 408] on span "Login with Google" at bounding box center [651, 410] width 94 height 14
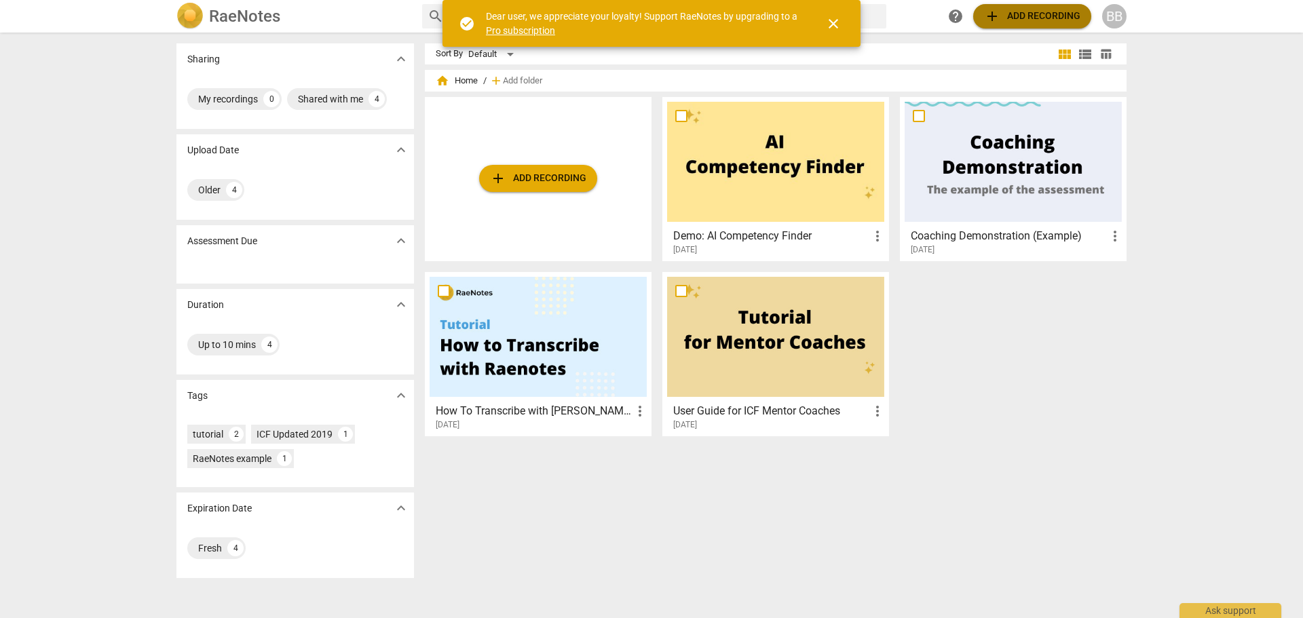
click at [1037, 22] on span "add Add recording" at bounding box center [1032, 16] width 96 height 16
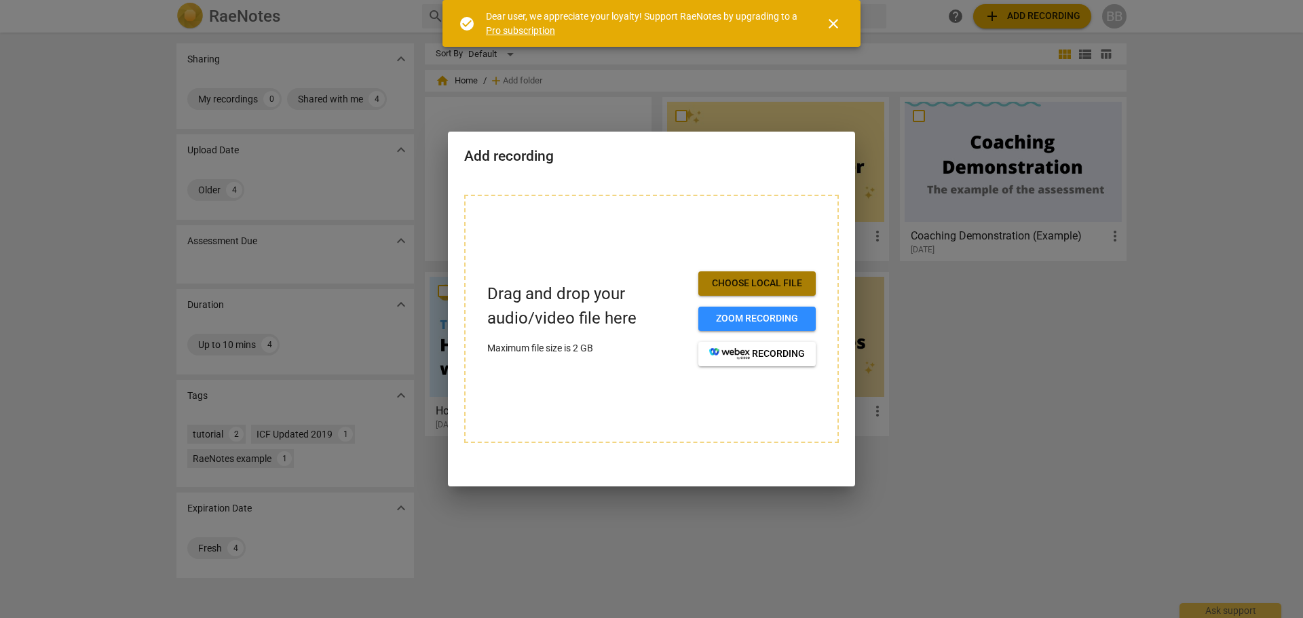
click at [754, 288] on span "Choose local file" at bounding box center [757, 284] width 96 height 14
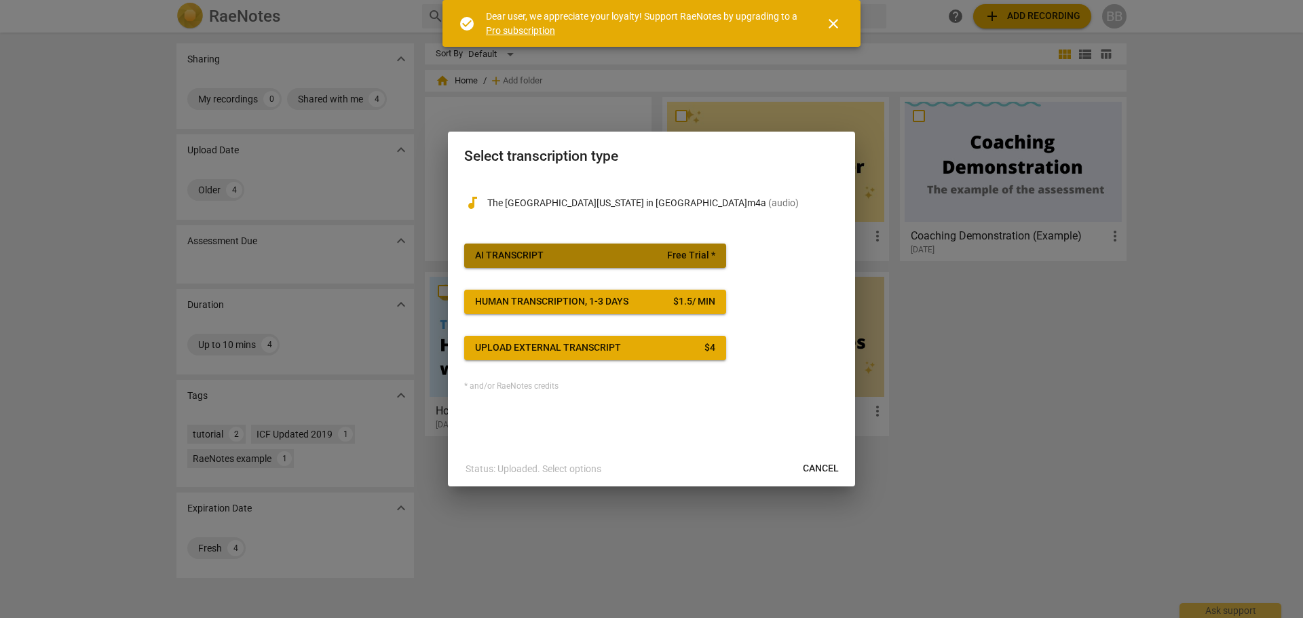
click at [656, 263] on button "AI Transcript Free Trial *" at bounding box center [595, 256] width 262 height 24
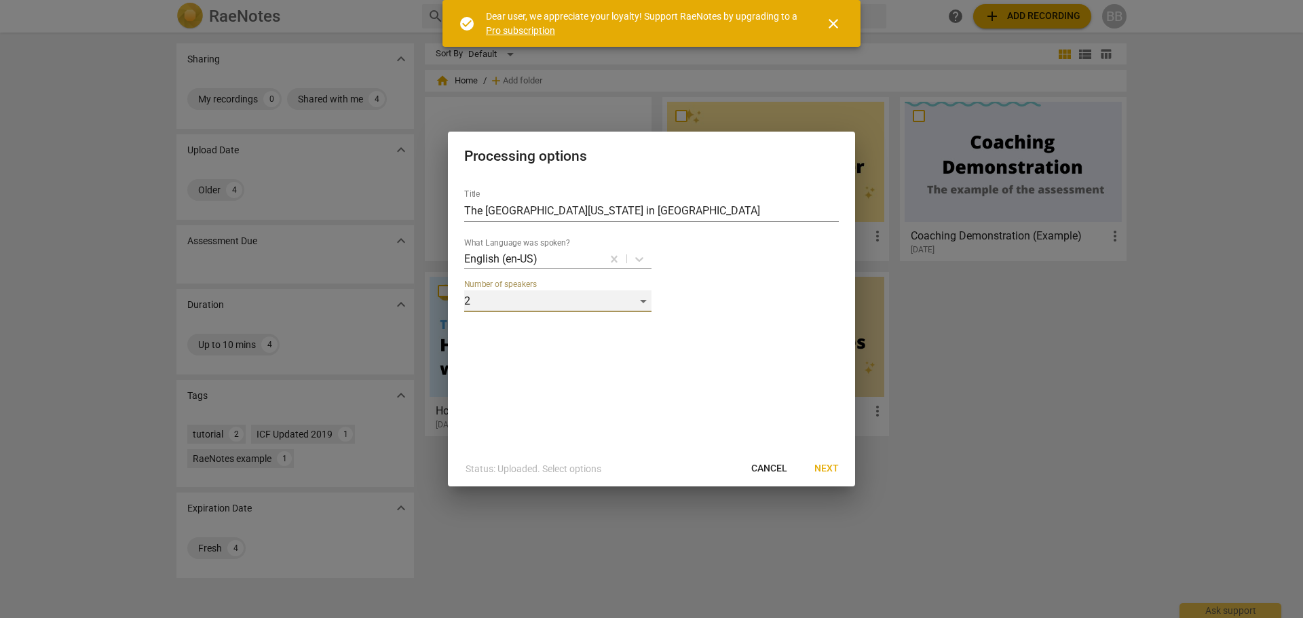
click at [628, 301] on div "2" at bounding box center [557, 301] width 187 height 22
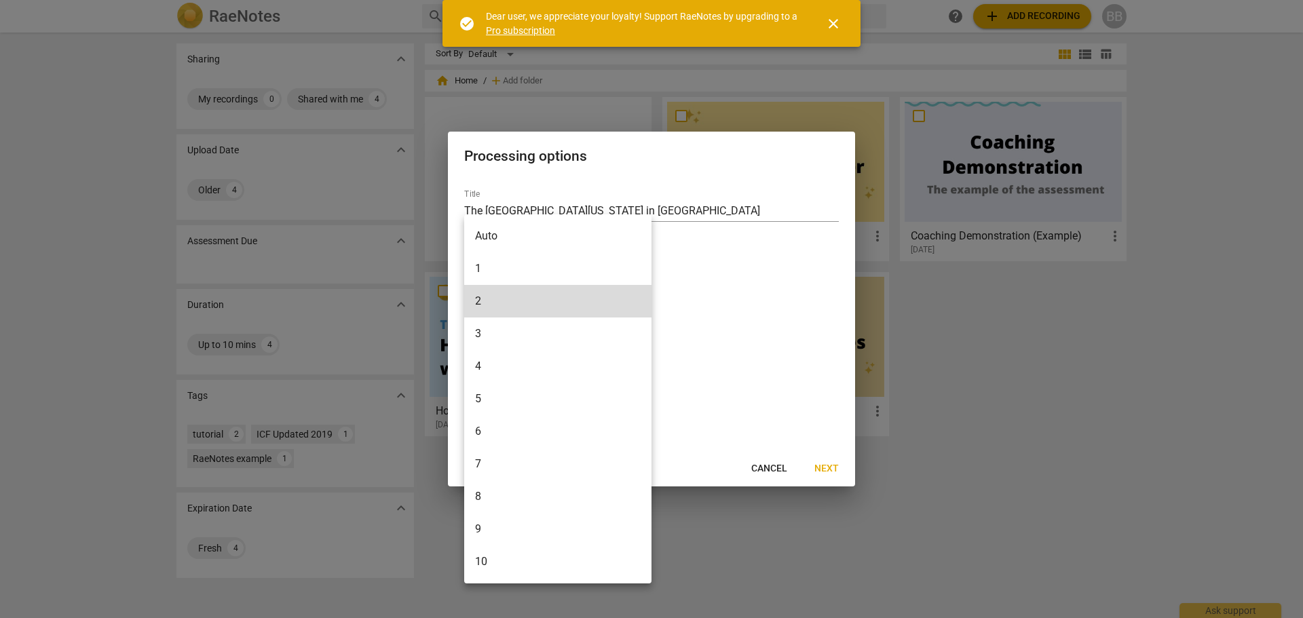
click at [797, 320] on div at bounding box center [651, 309] width 1303 height 618
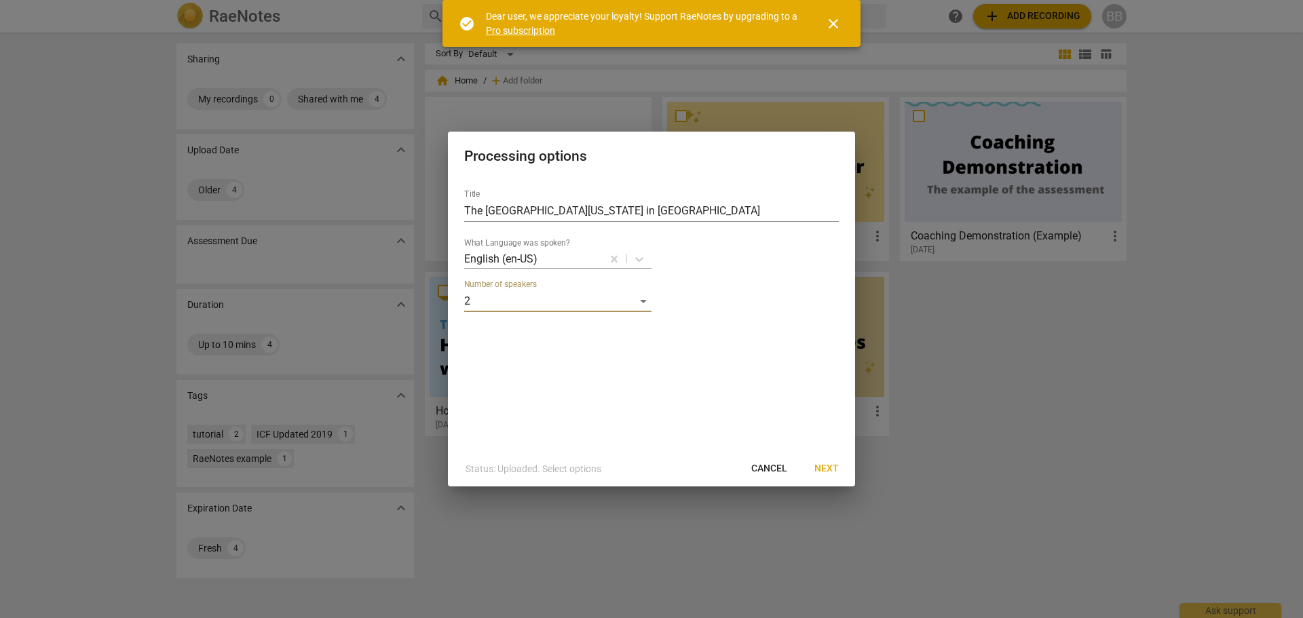
click at [833, 469] on span "Next" at bounding box center [826, 469] width 24 height 14
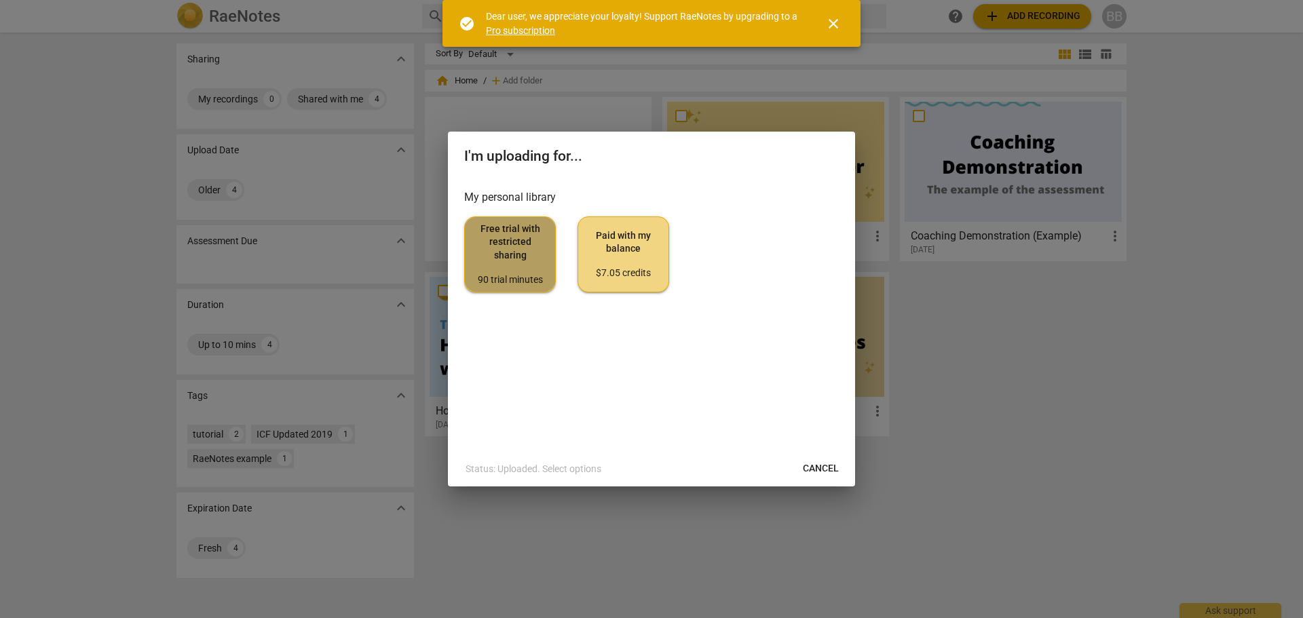
click at [511, 270] on span "Free trial with restricted sharing 90 trial minutes" at bounding box center [510, 255] width 69 height 64
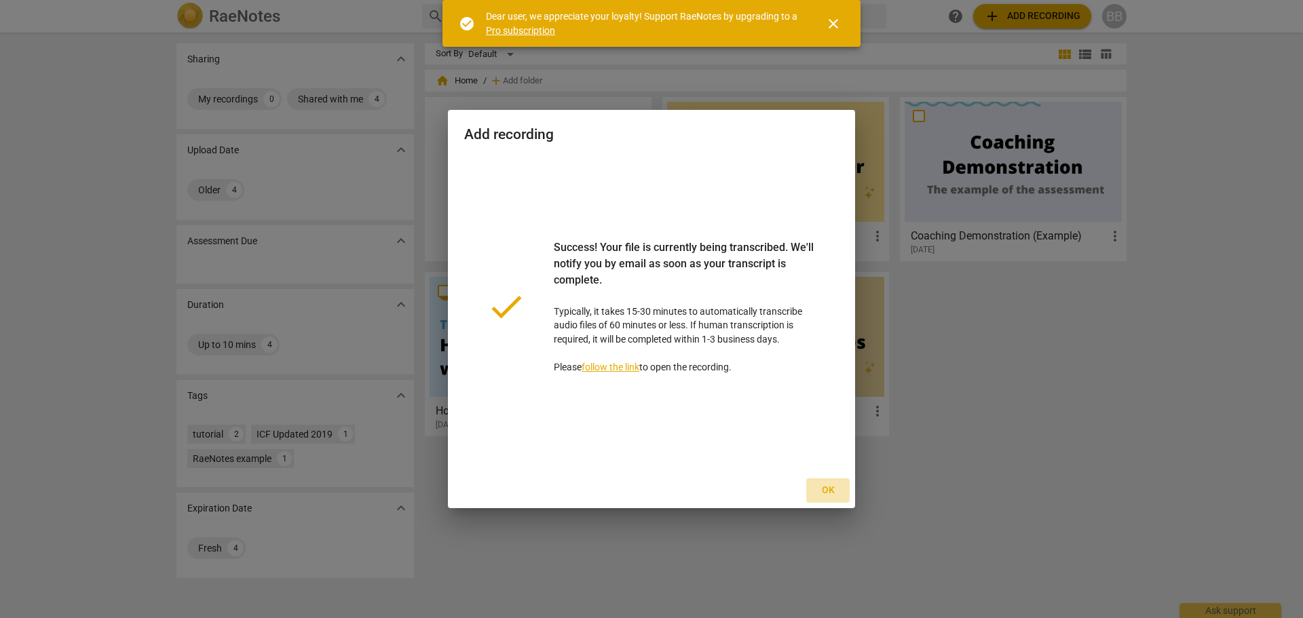
click at [826, 488] on span "Ok" at bounding box center [828, 491] width 22 height 14
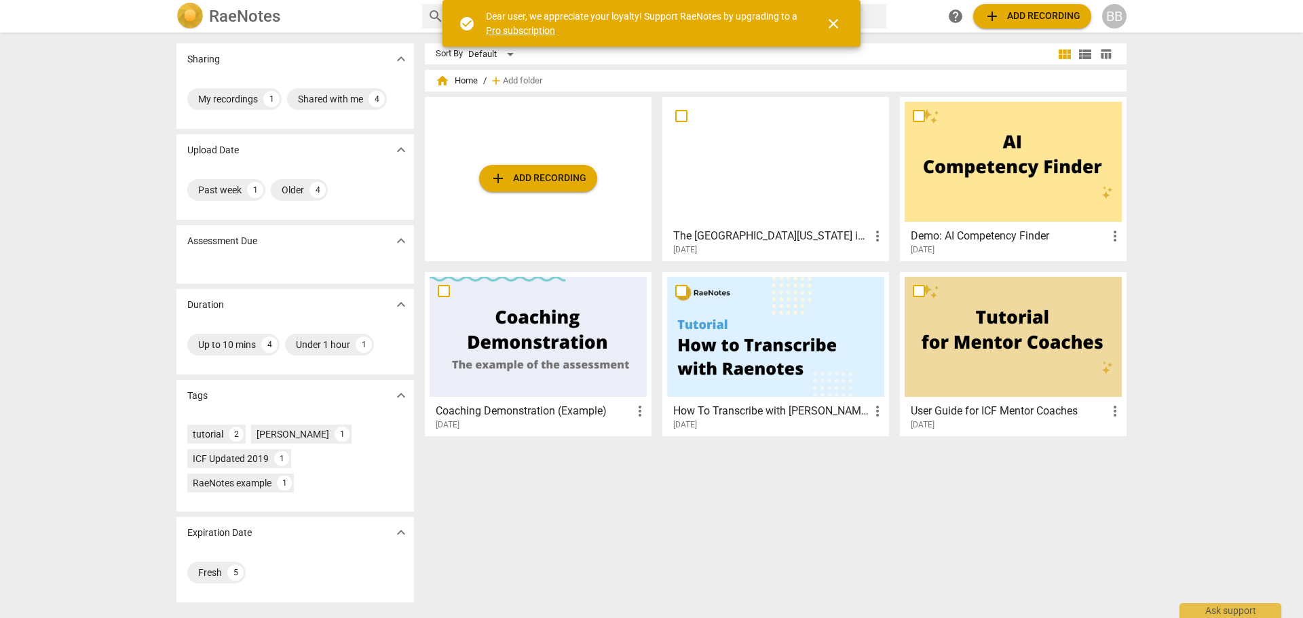
click at [1104, 18] on div "BB" at bounding box center [1114, 16] width 24 height 24
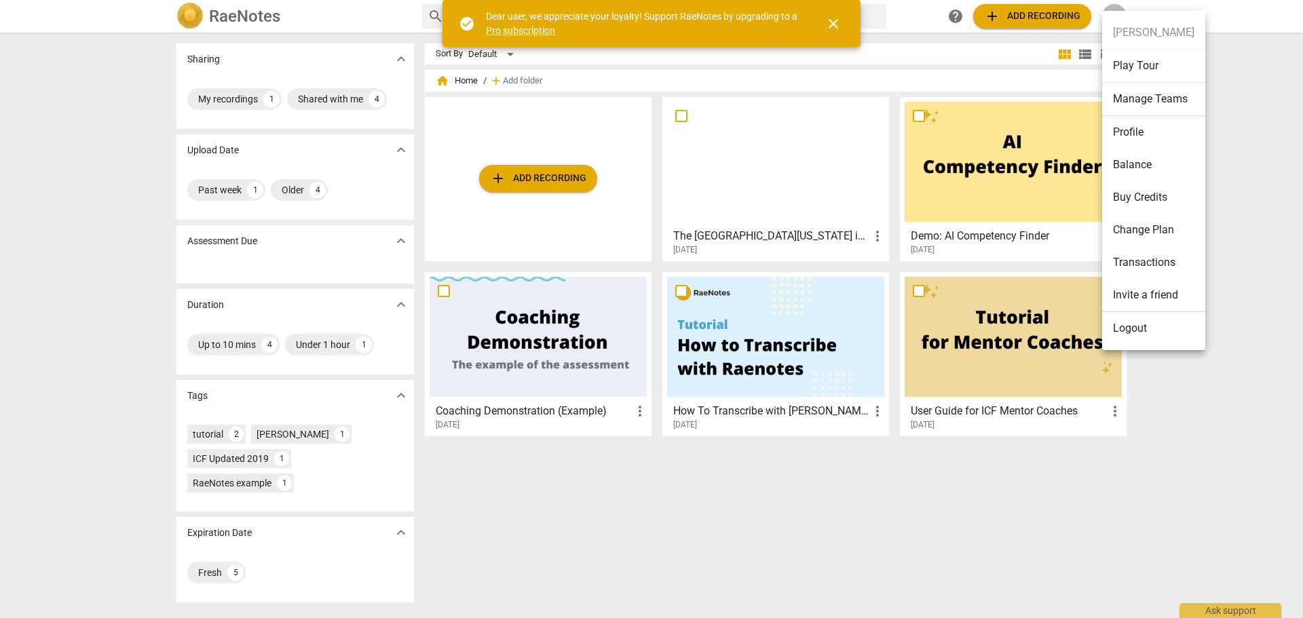
click at [1244, 405] on div at bounding box center [651, 309] width 1303 height 618
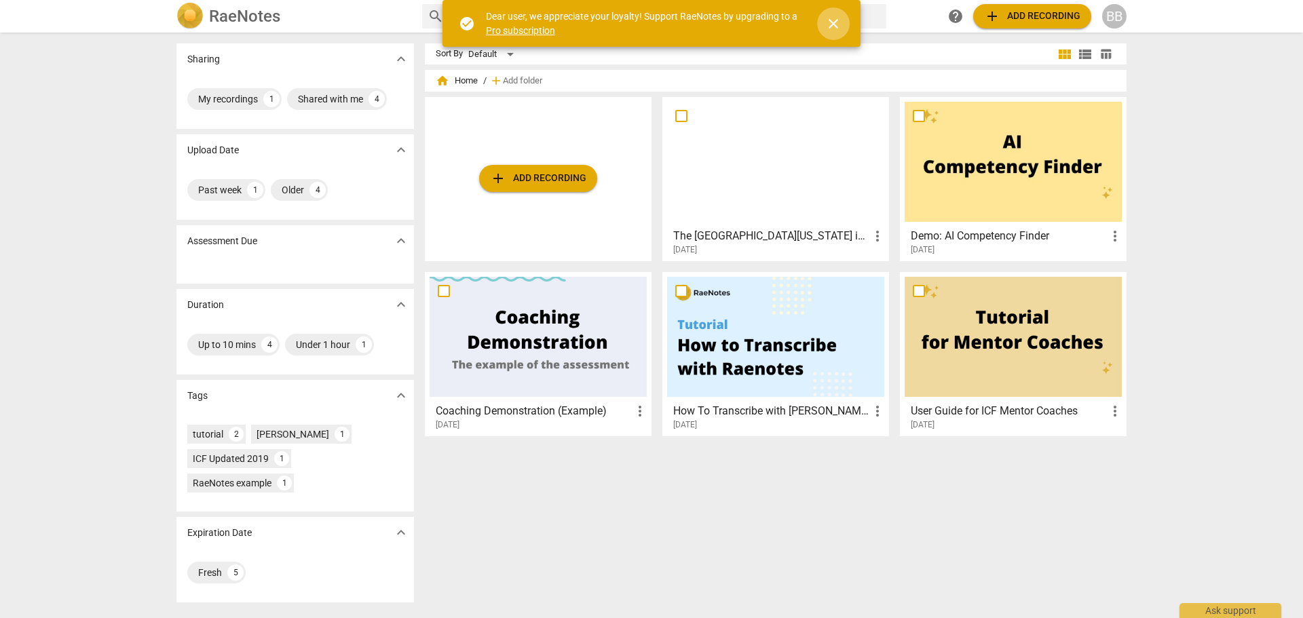
click at [834, 20] on span "close" at bounding box center [833, 24] width 16 height 16
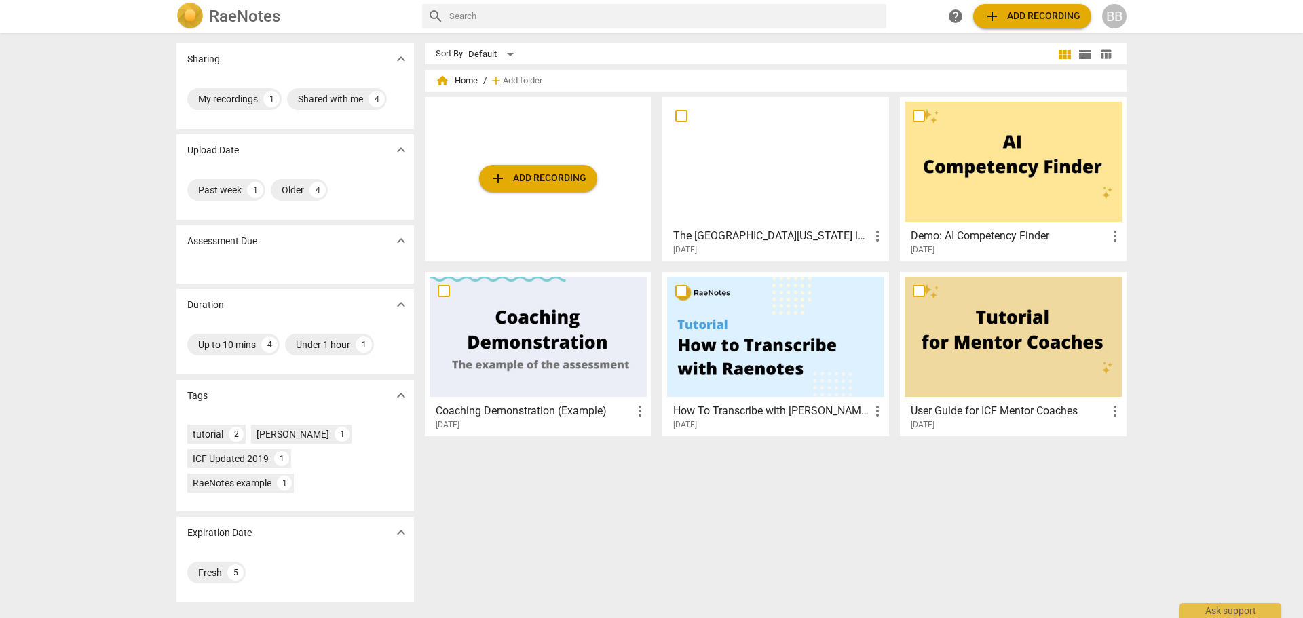
click at [803, 181] on div at bounding box center [775, 162] width 217 height 120
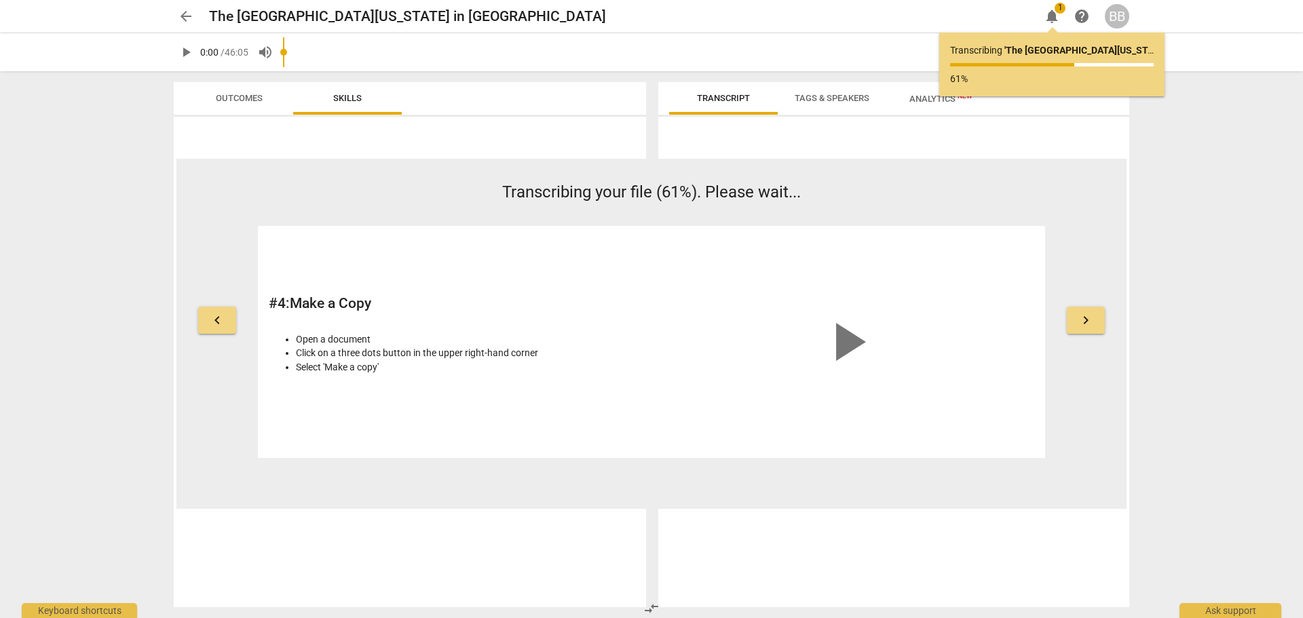
click at [1264, 135] on div "arrow_back The University of Alabama in Huntsville edit notifications 1 help BB…" at bounding box center [651, 309] width 1303 height 618
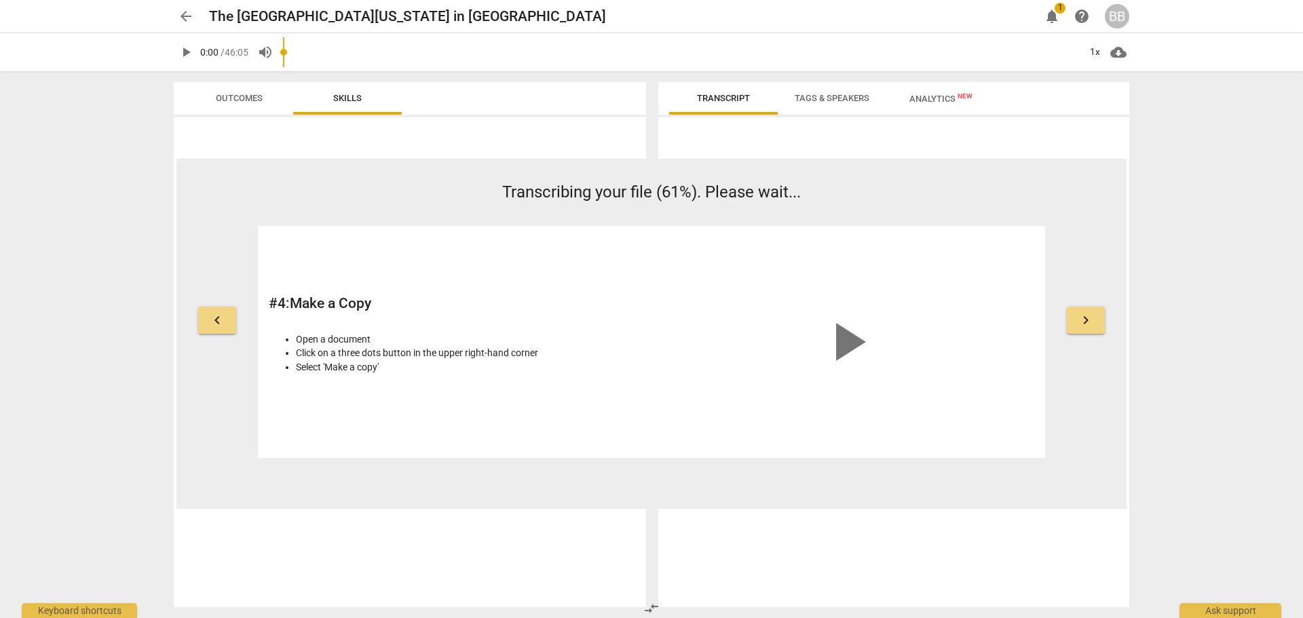
click at [237, 108] on button "Outcomes" at bounding box center [239, 98] width 109 height 33
click at [325, 99] on span "Skills" at bounding box center [347, 99] width 61 height 18
click at [1279, 143] on div "arrow_back The University of Alabama in Huntsville edit notifications 1 help BB…" at bounding box center [651, 309] width 1303 height 618
click at [1248, 145] on div "arrow_back The University of Alabama in Huntsville edit notifications 1 help BB…" at bounding box center [651, 309] width 1303 height 618
click at [1064, 16] on div "arrow_back The University of Alabama in Huntsville edit notifications 1 help BB" at bounding box center [651, 16] width 955 height 24
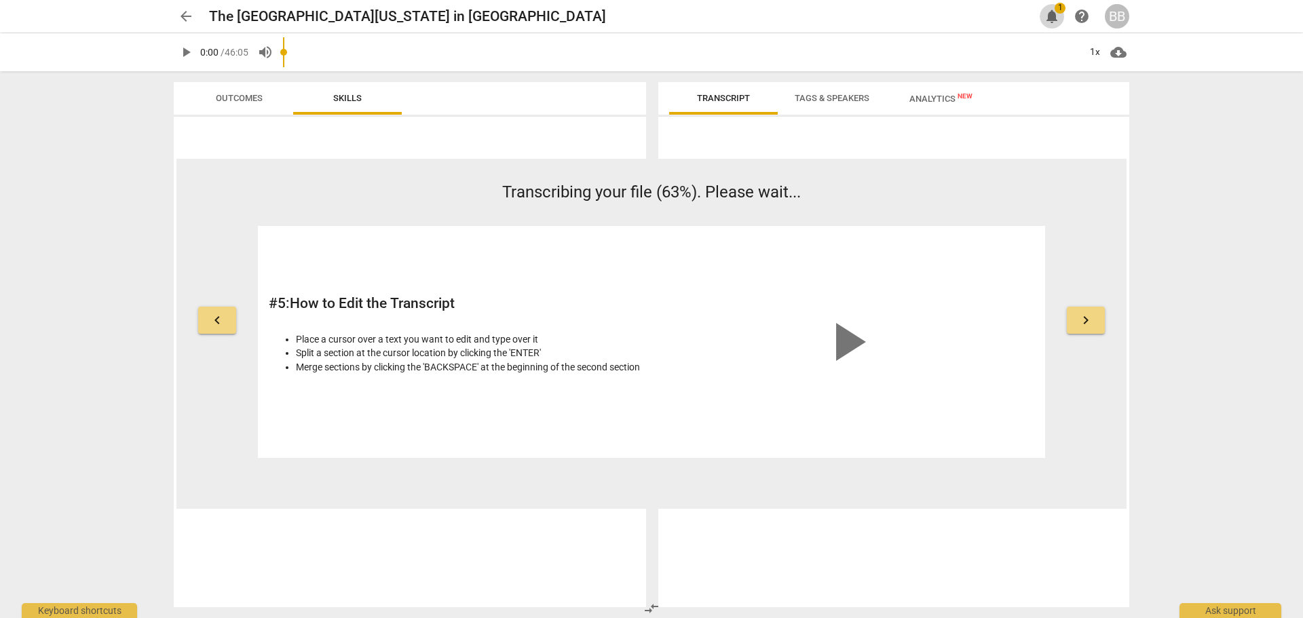
click at [1046, 10] on span "notifications" at bounding box center [1051, 16] width 16 height 16
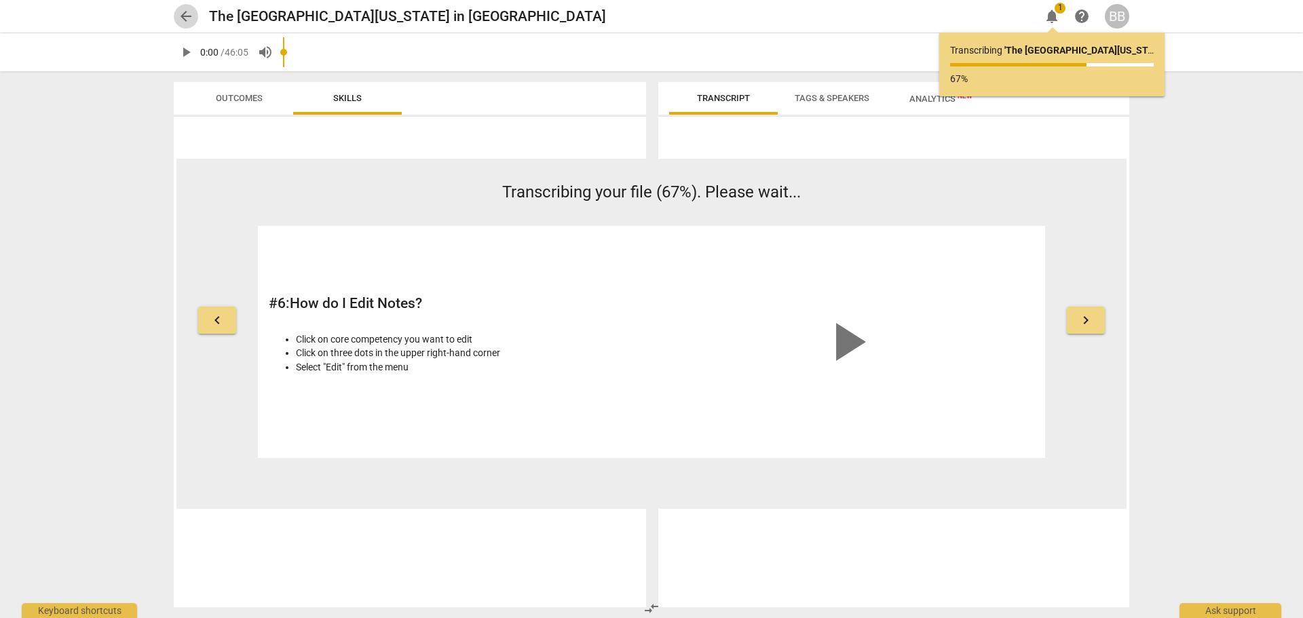
click at [179, 9] on span "arrow_back" at bounding box center [186, 16] width 16 height 16
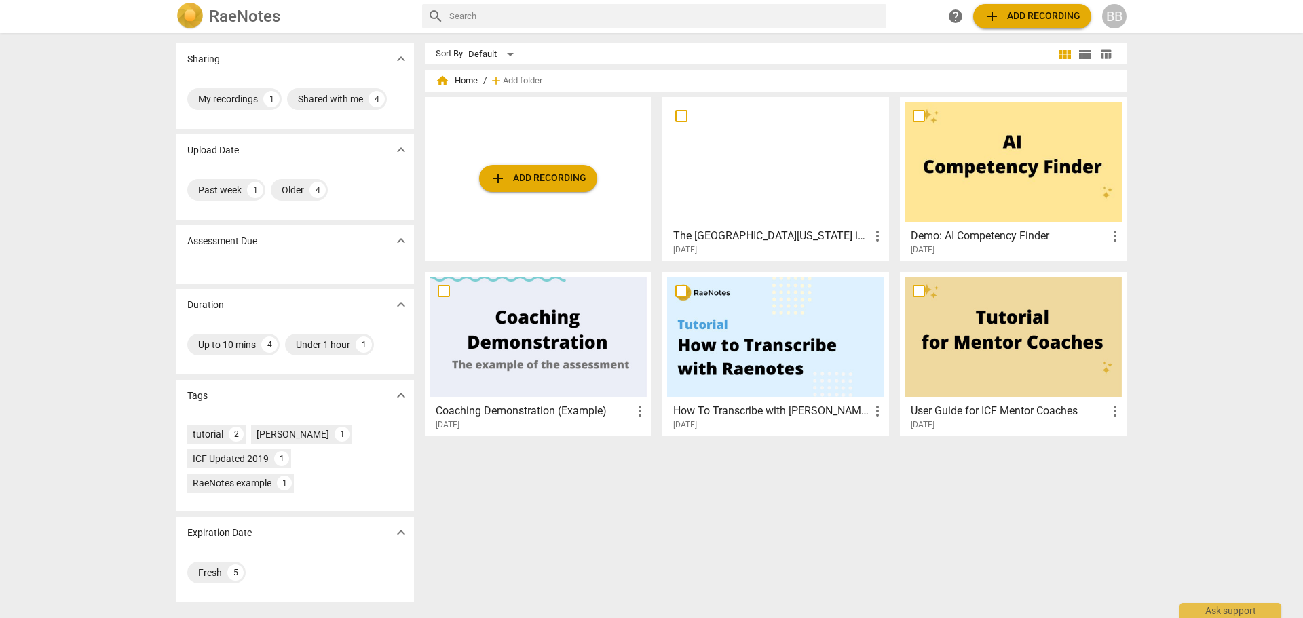
click at [1024, 165] on div at bounding box center [1012, 162] width 217 height 120
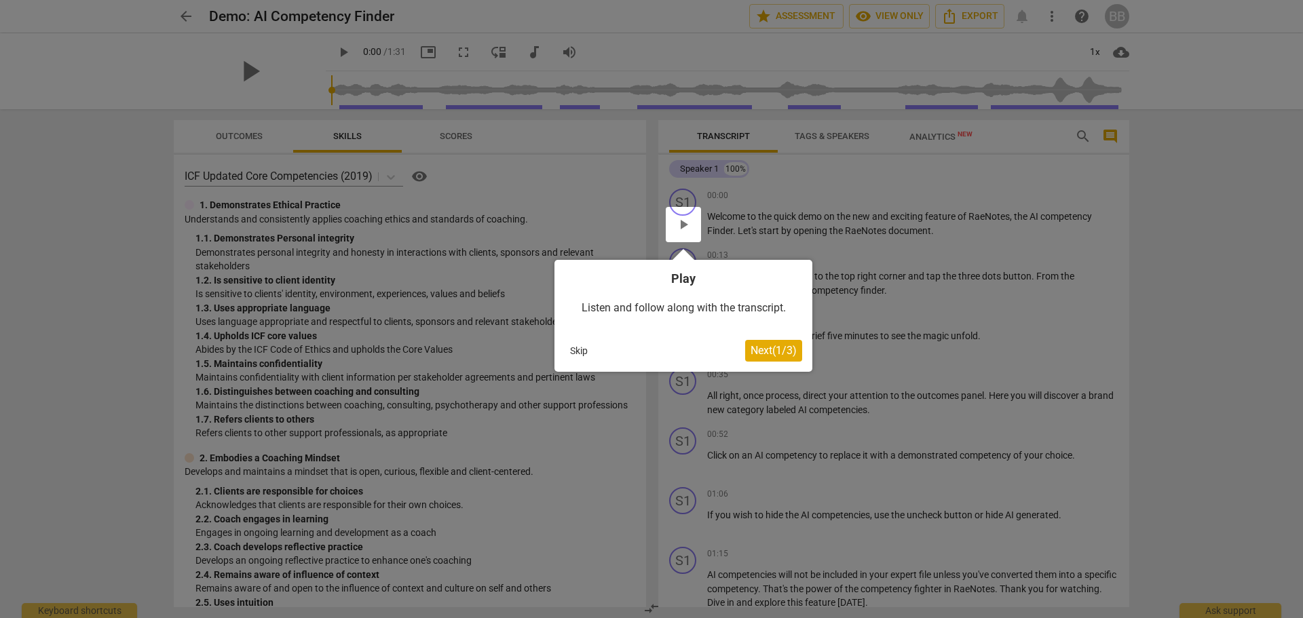
click at [765, 358] on button "Next ( 1 / 3 )" at bounding box center [773, 351] width 57 height 22
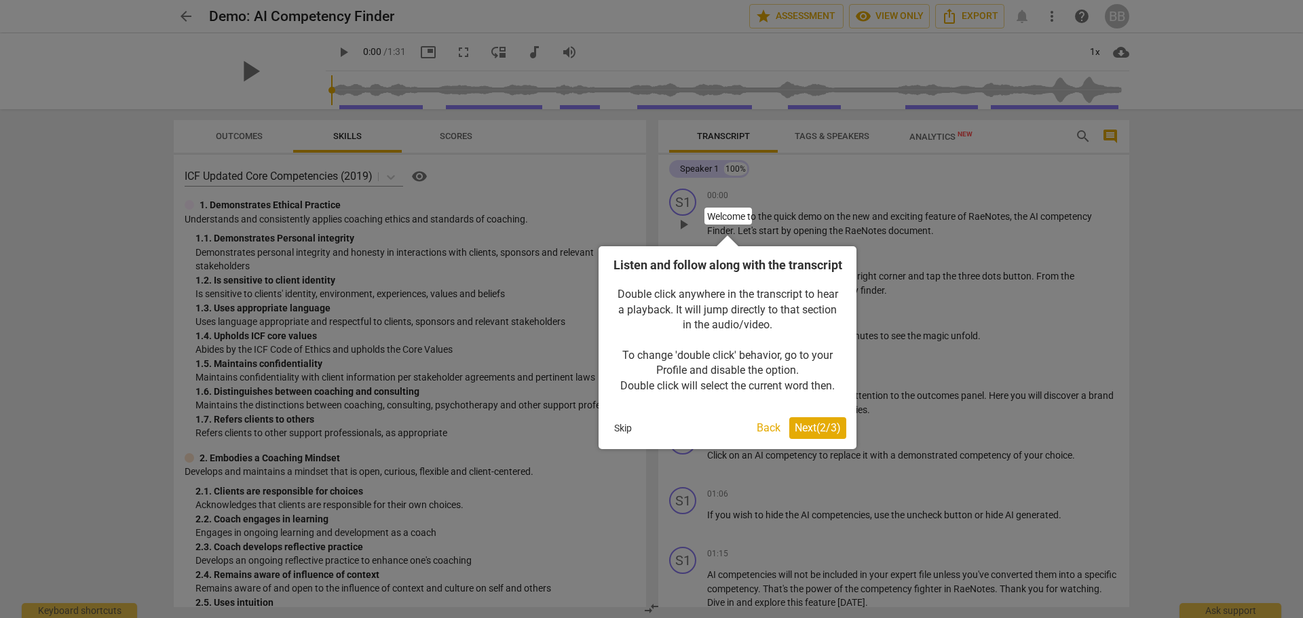
click at [815, 434] on span "Next ( 2 / 3 )" at bounding box center [817, 427] width 46 height 13
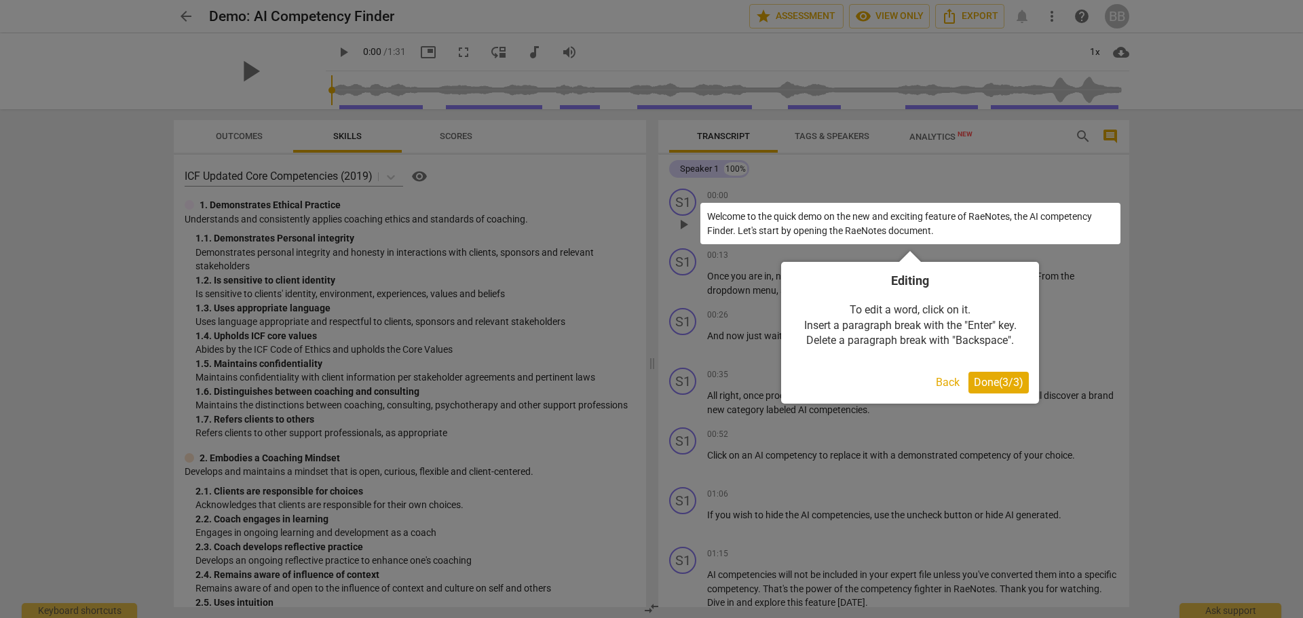
click at [1015, 382] on span "Done ( 3 / 3 )" at bounding box center [999, 382] width 50 height 13
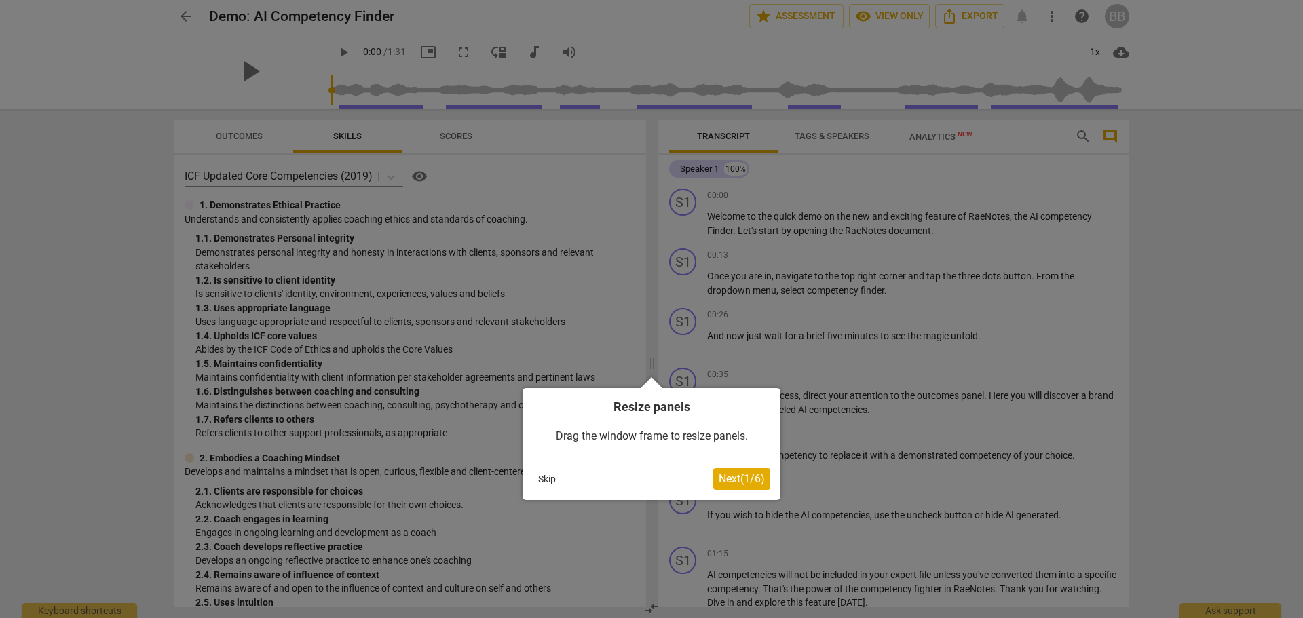
click at [742, 478] on span "Next ( 1 / 6 )" at bounding box center [741, 478] width 46 height 13
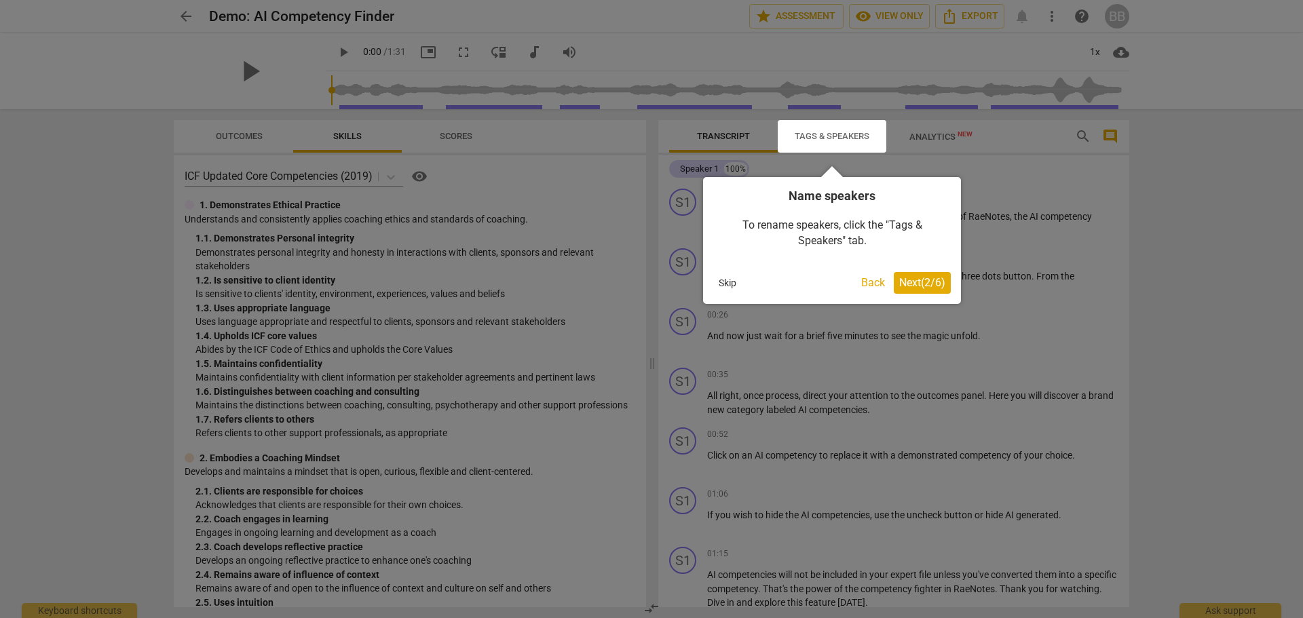
click at [912, 282] on span "Next ( 2 / 6 )" at bounding box center [922, 282] width 46 height 13
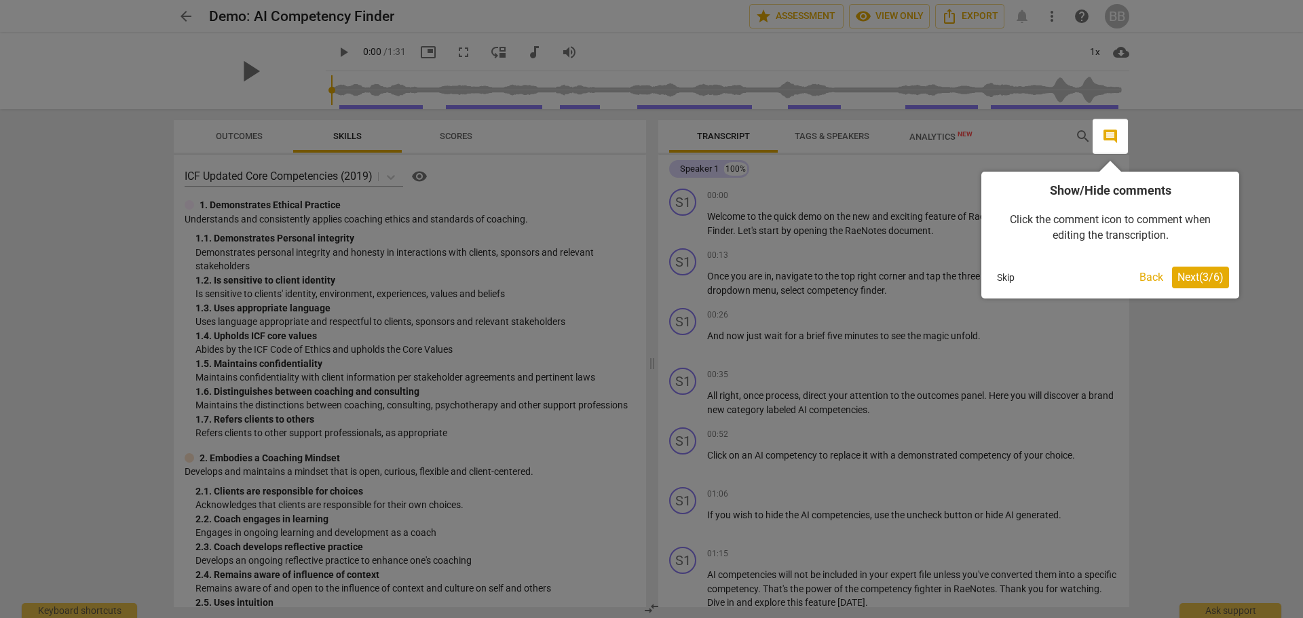
click at [1216, 281] on span "Next ( 3 / 6 )" at bounding box center [1200, 277] width 46 height 13
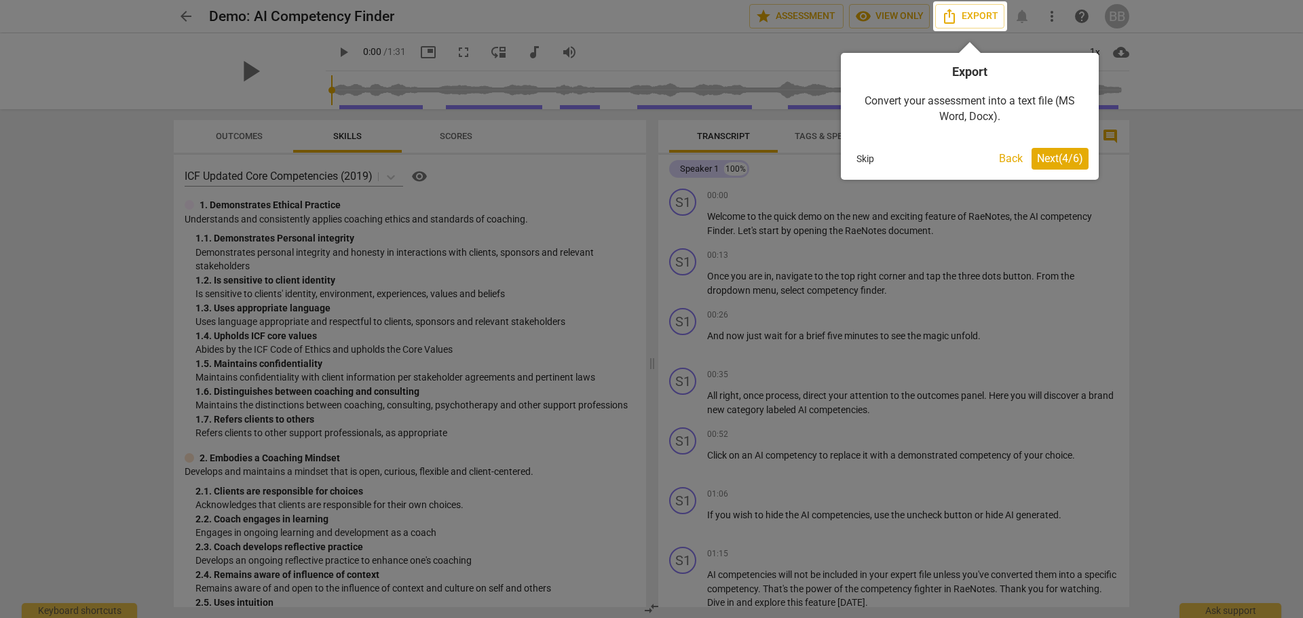
click at [1085, 158] on button "Next ( 4 / 6 )" at bounding box center [1059, 159] width 57 height 22
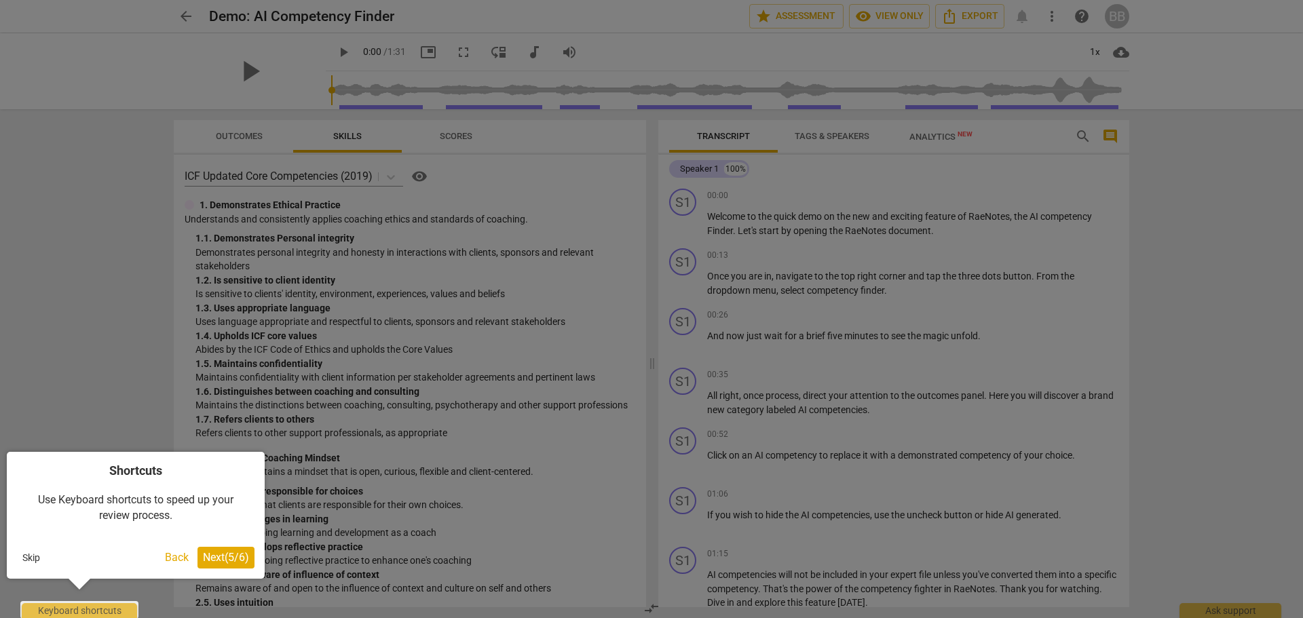
click at [218, 558] on span "Next ( 5 / 6 )" at bounding box center [226, 557] width 46 height 13
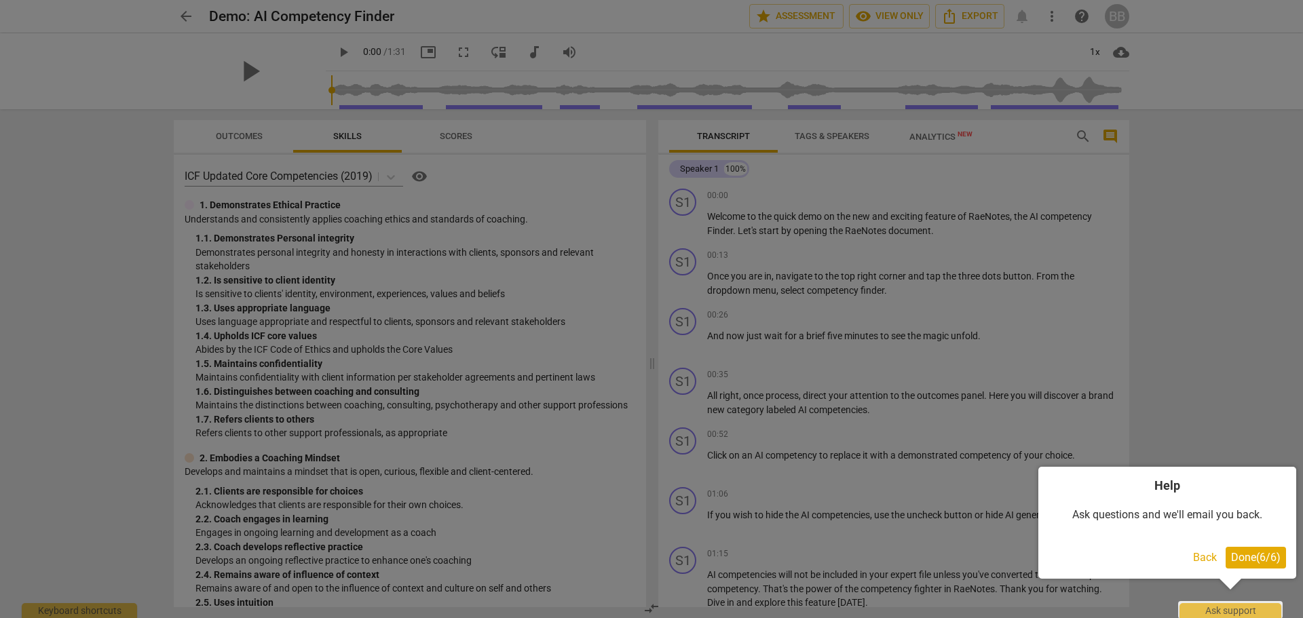
click at [1266, 560] on span "Done ( 6 / 6 )" at bounding box center [1256, 557] width 50 height 13
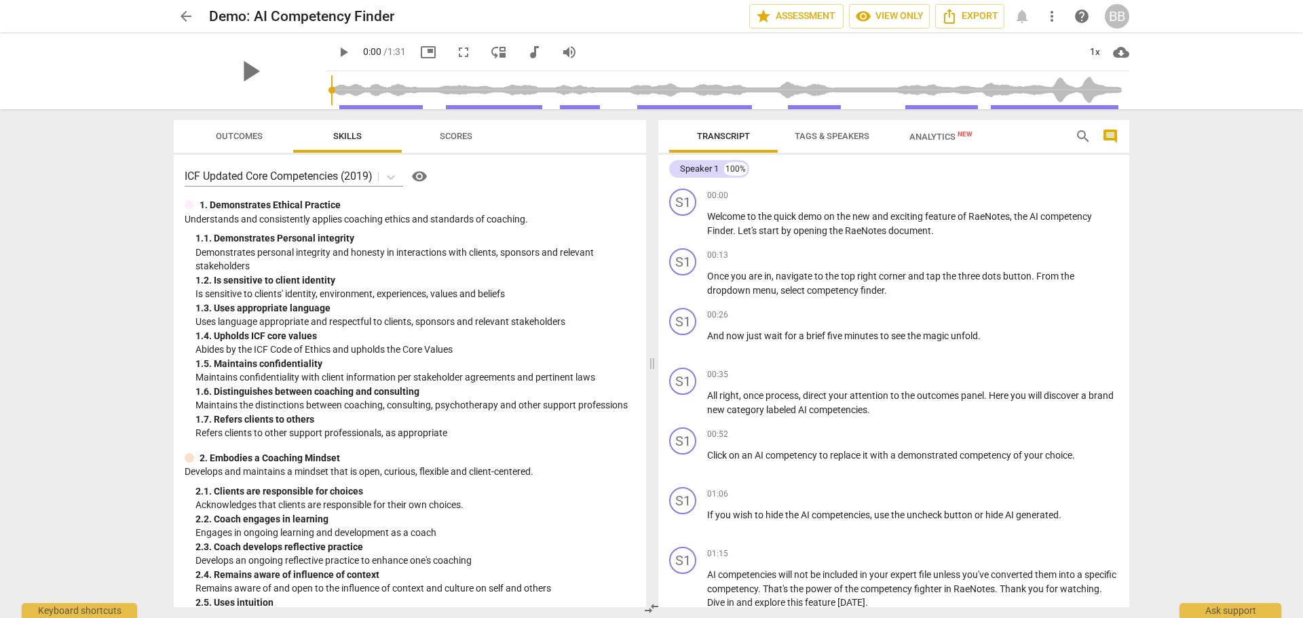
click at [198, 16] on div "arrow_back Demo: AI Competency Finder star Assessment visibility View only Expo…" at bounding box center [651, 16] width 955 height 24
click at [185, 16] on span "arrow_back" at bounding box center [186, 16] width 16 height 16
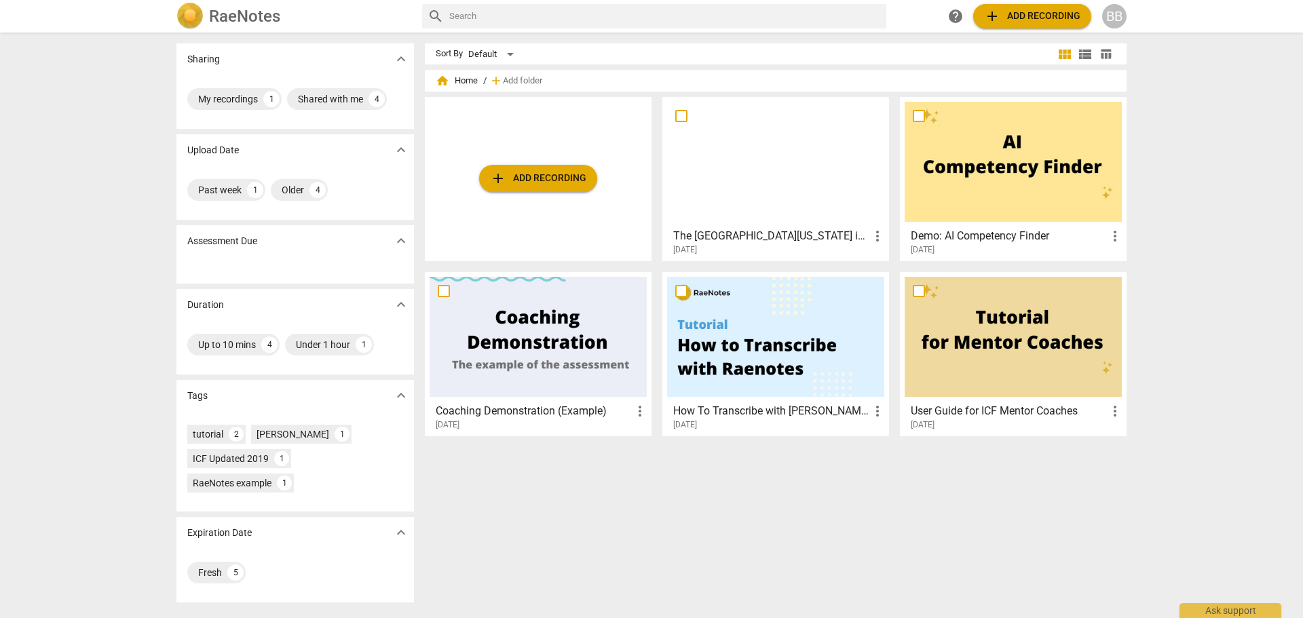
click at [756, 180] on div at bounding box center [775, 162] width 217 height 120
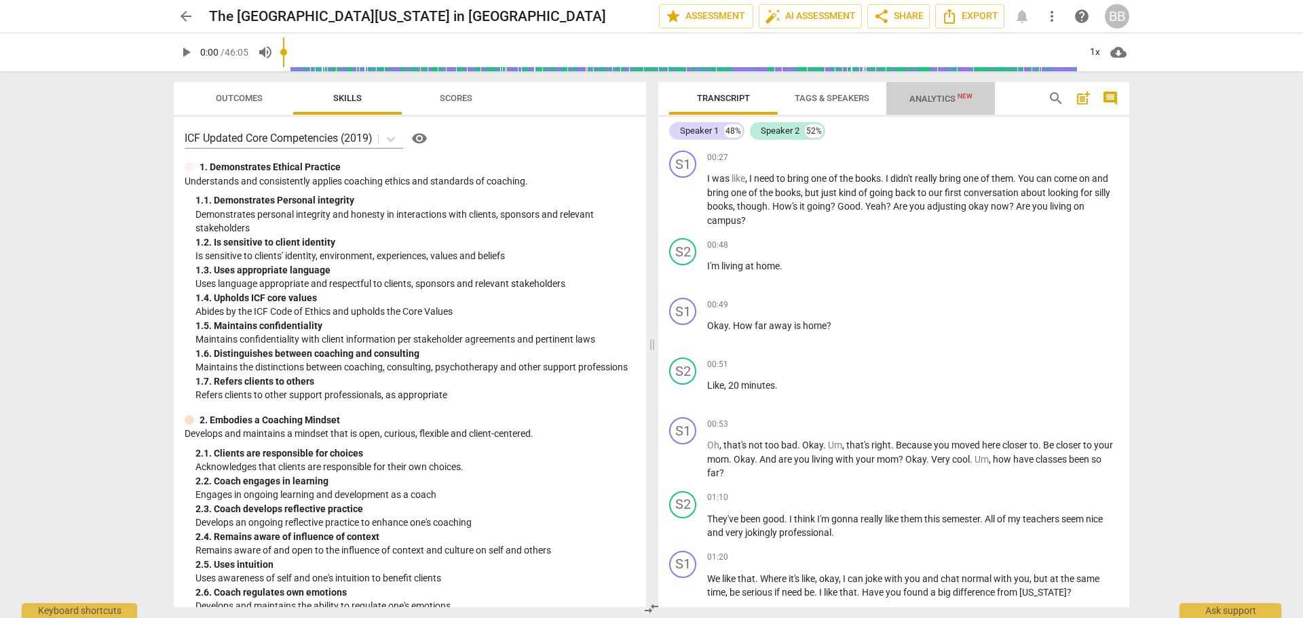
click at [946, 97] on span "Analytics New" at bounding box center [940, 99] width 63 height 10
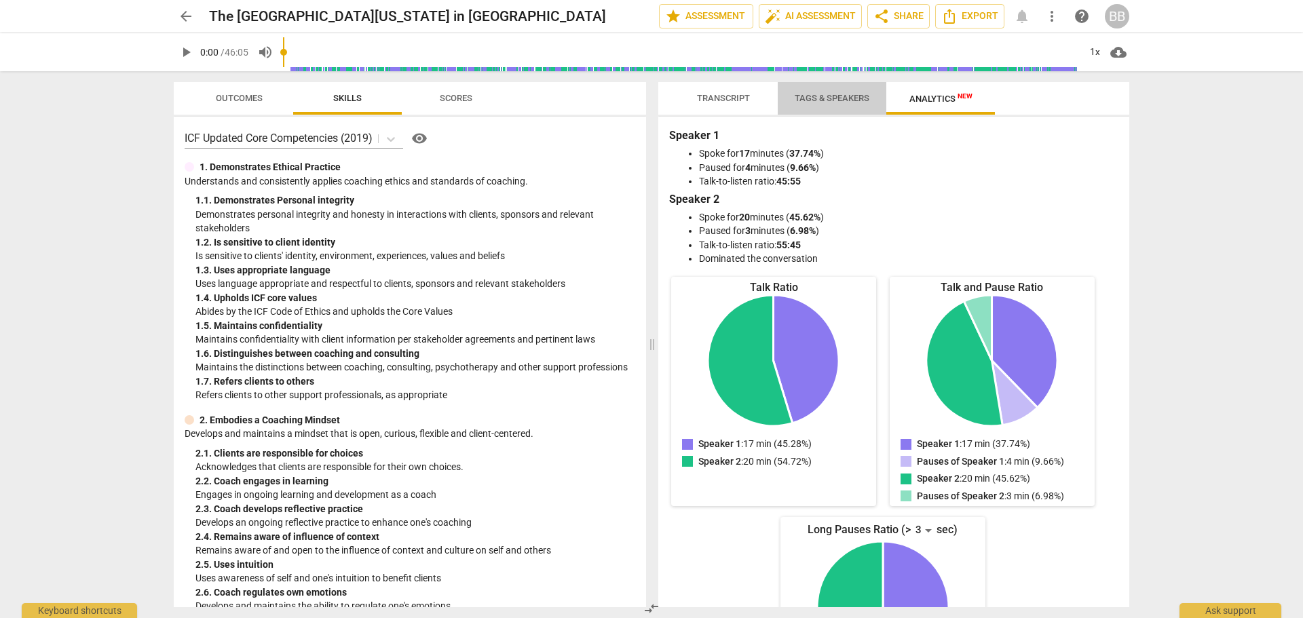
click at [841, 100] on span "Tags & Speakers" at bounding box center [831, 98] width 75 height 10
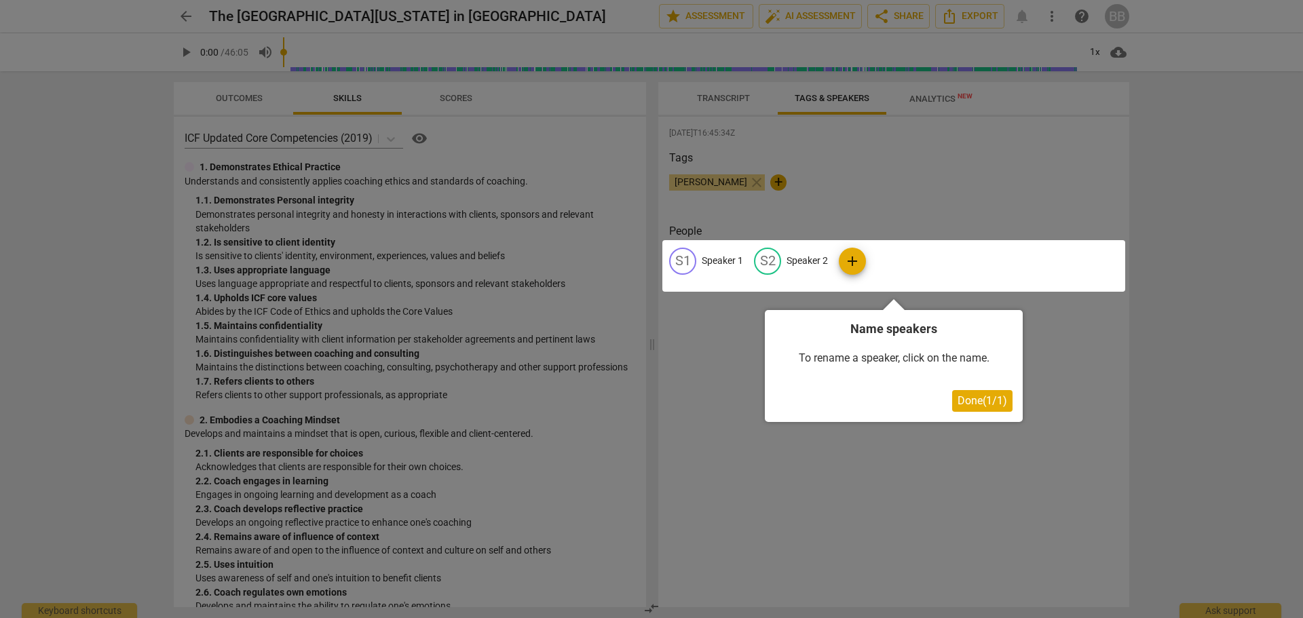
click at [990, 398] on span "Done ( 1 / 1 )" at bounding box center [982, 400] width 50 height 13
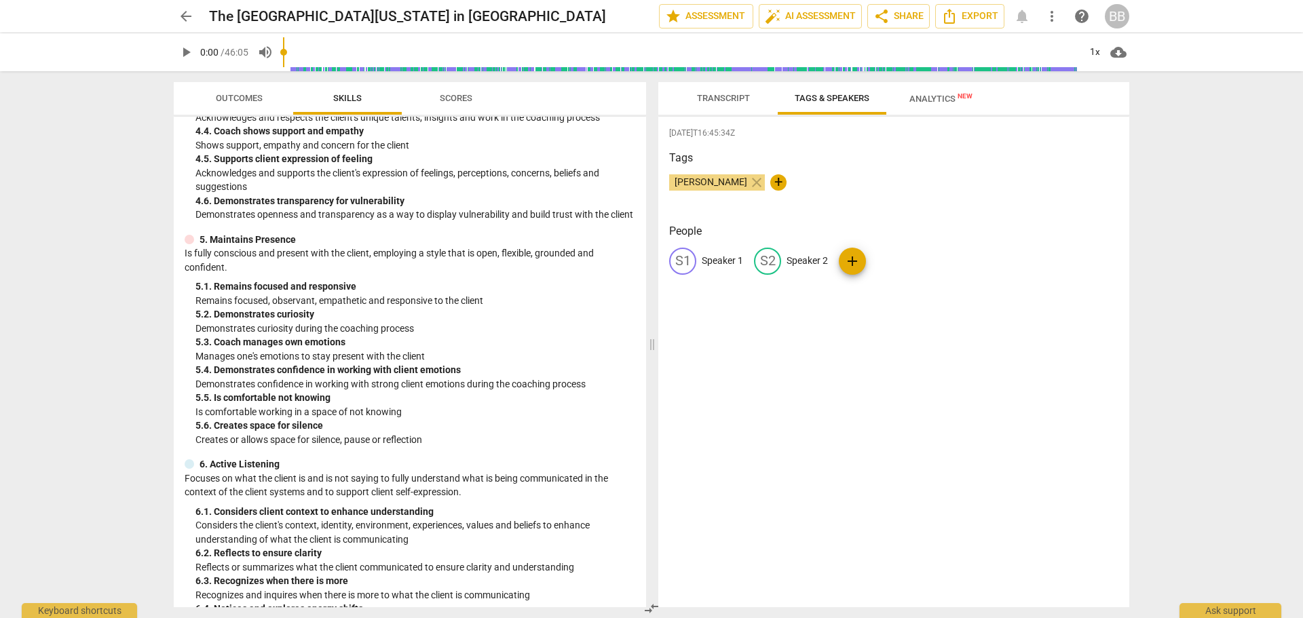
scroll to position [1289, 0]
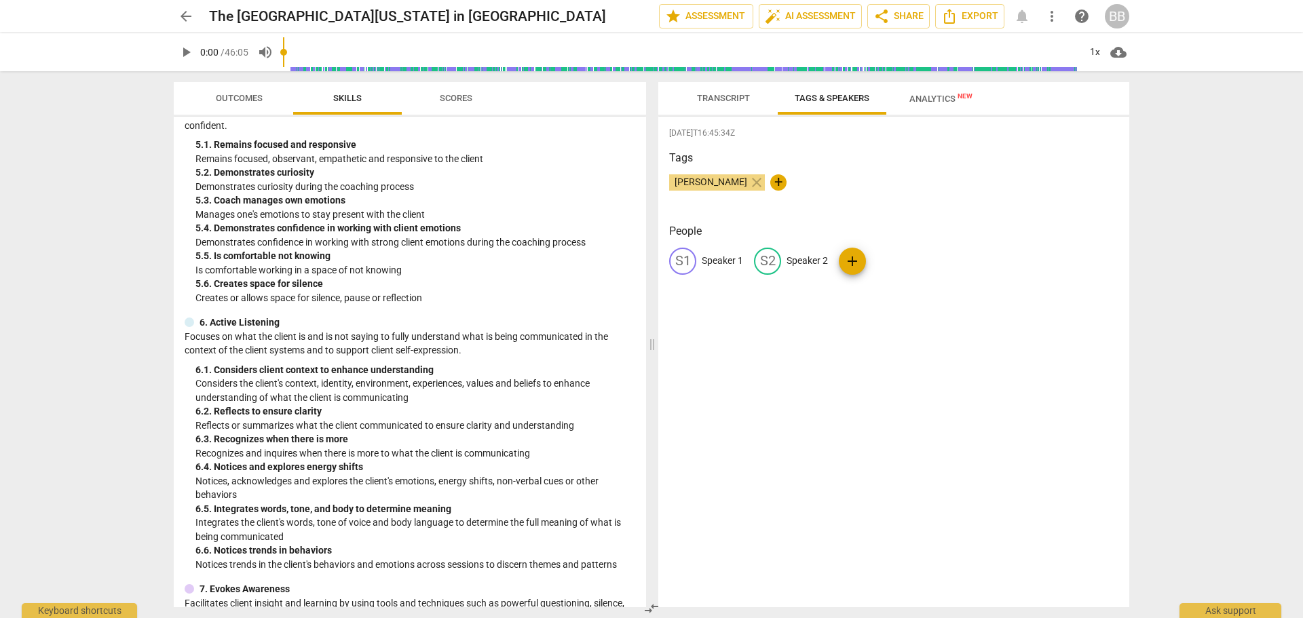
click at [456, 104] on span "Scores" at bounding box center [455, 99] width 65 height 18
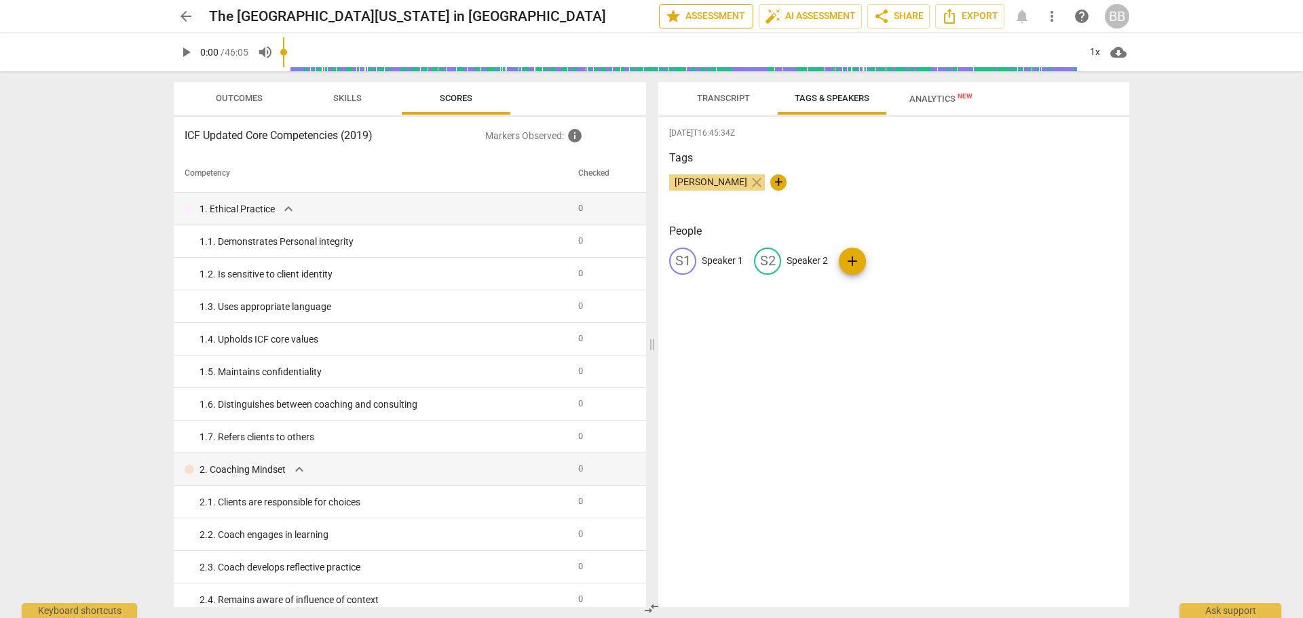
click at [696, 9] on span "star Assessment" at bounding box center [706, 16] width 82 height 16
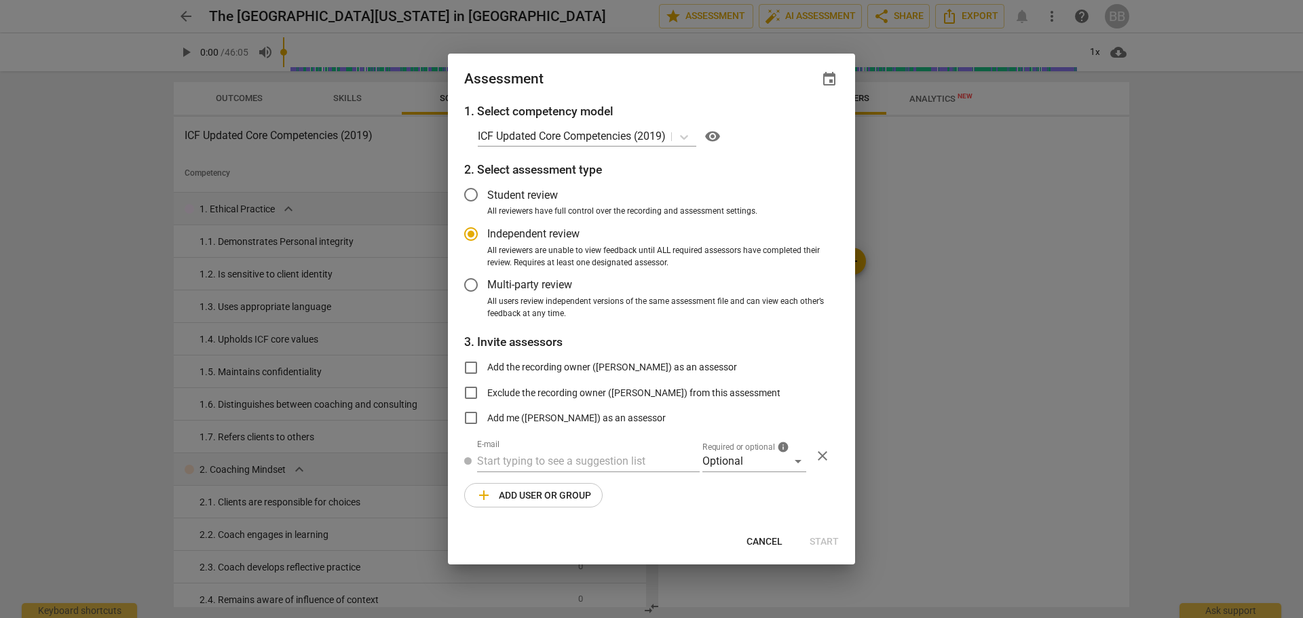
click at [760, 538] on span "Cancel" at bounding box center [764, 542] width 36 height 14
radio input "false"
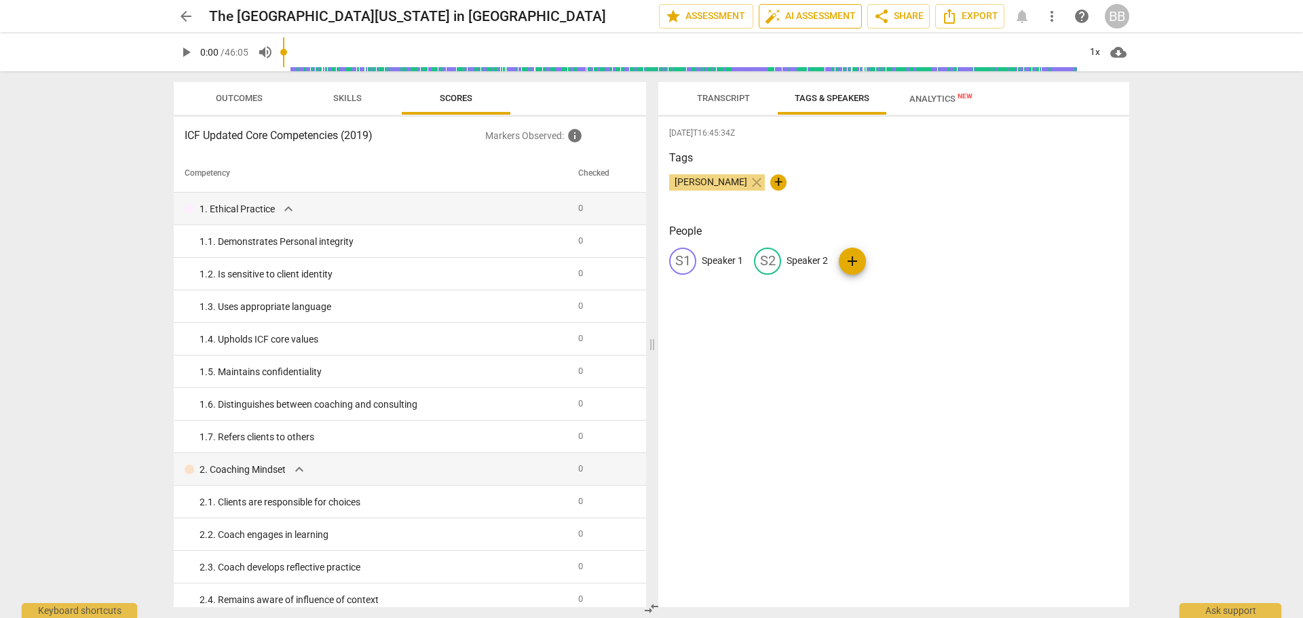
click at [823, 13] on span "auto_fix_high AI Assessment" at bounding box center [810, 16] width 91 height 16
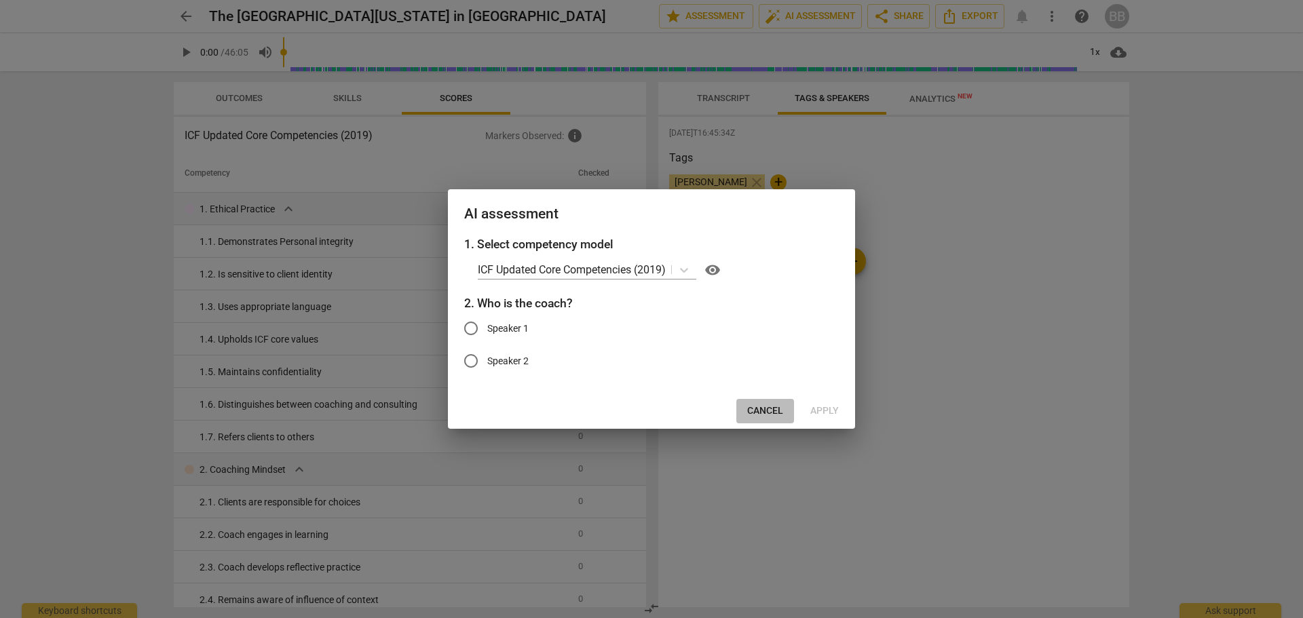
click at [768, 406] on span "Cancel" at bounding box center [765, 411] width 36 height 14
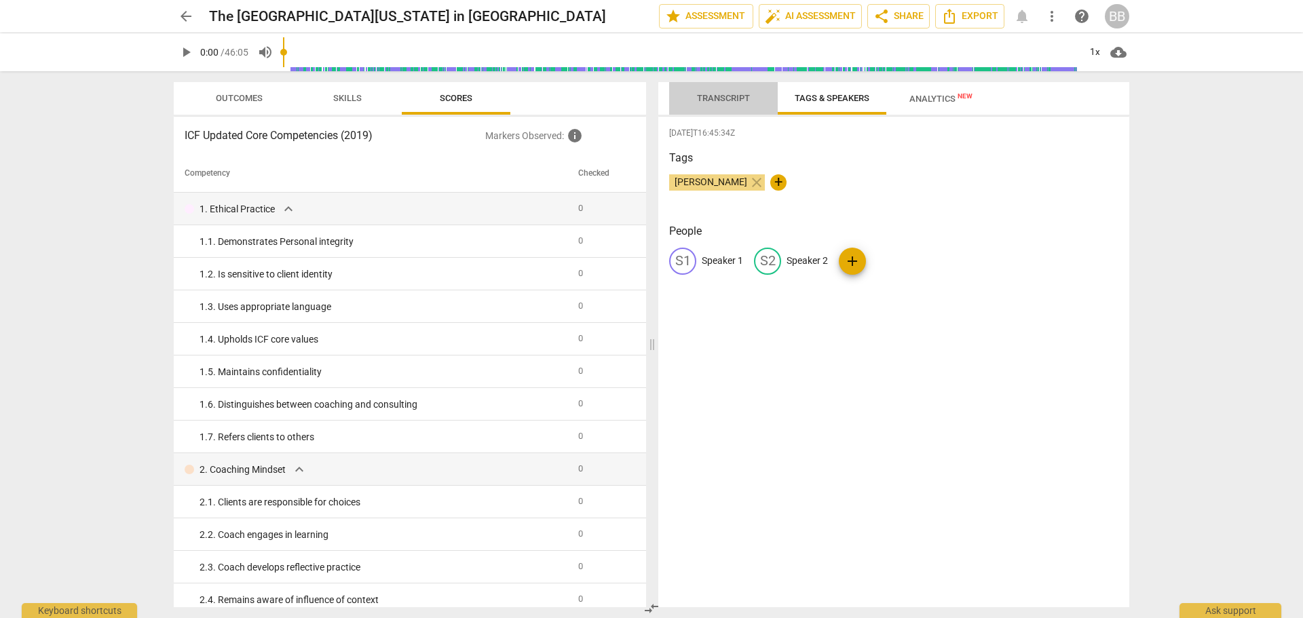
click at [716, 98] on span "Transcript" at bounding box center [723, 98] width 53 height 10
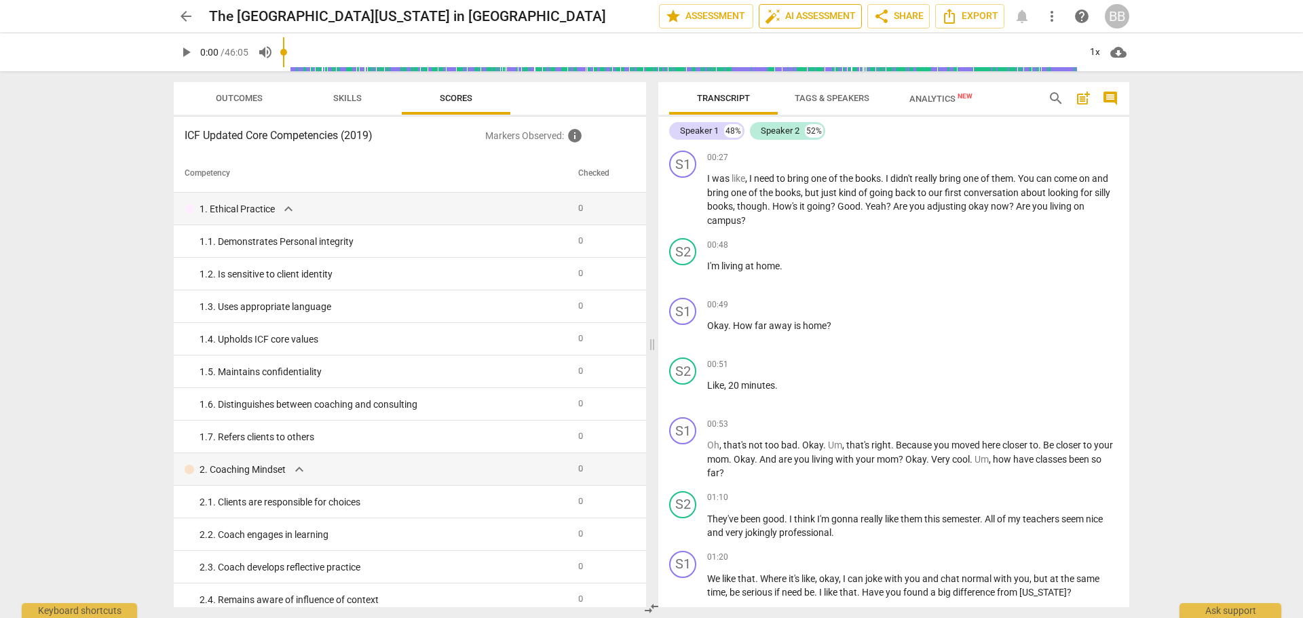
click at [779, 14] on span "auto_fix_high AI Assessment" at bounding box center [810, 16] width 91 height 16
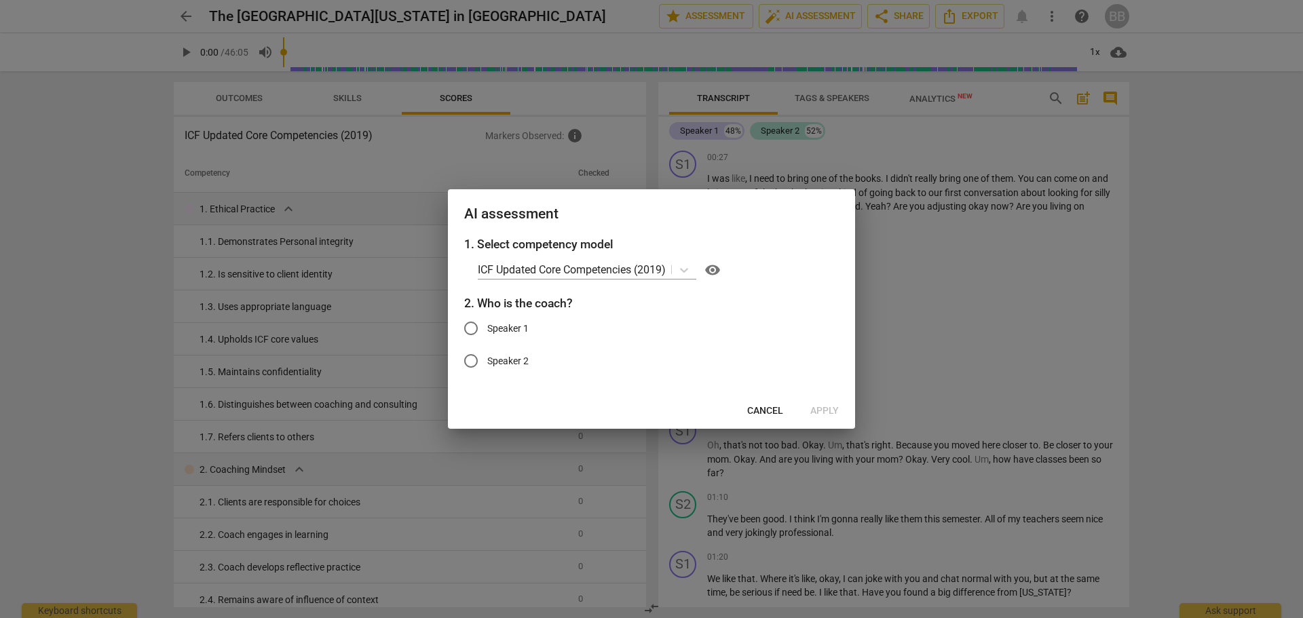
click at [515, 329] on span "Speaker 1" at bounding box center [507, 329] width 41 height 14
click at [487, 329] on input "Speaker 1" at bounding box center [471, 328] width 33 height 33
radio input "true"
click at [818, 411] on span "Apply" at bounding box center [824, 411] width 28 height 14
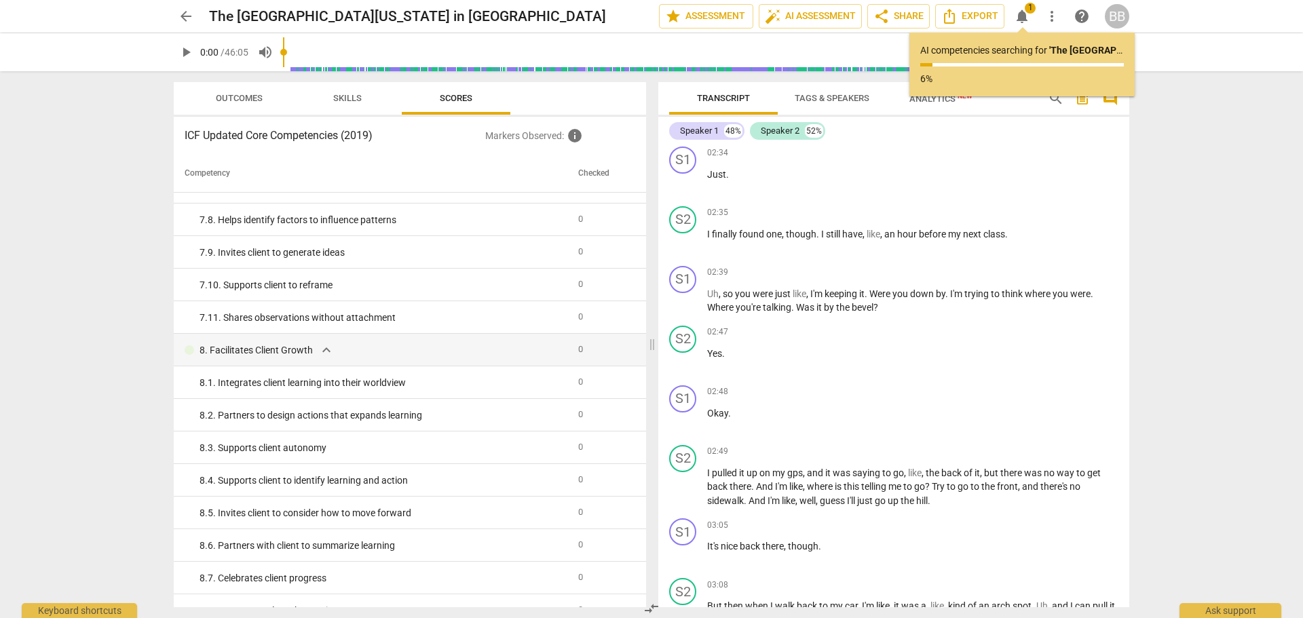
scroll to position [1898, 0]
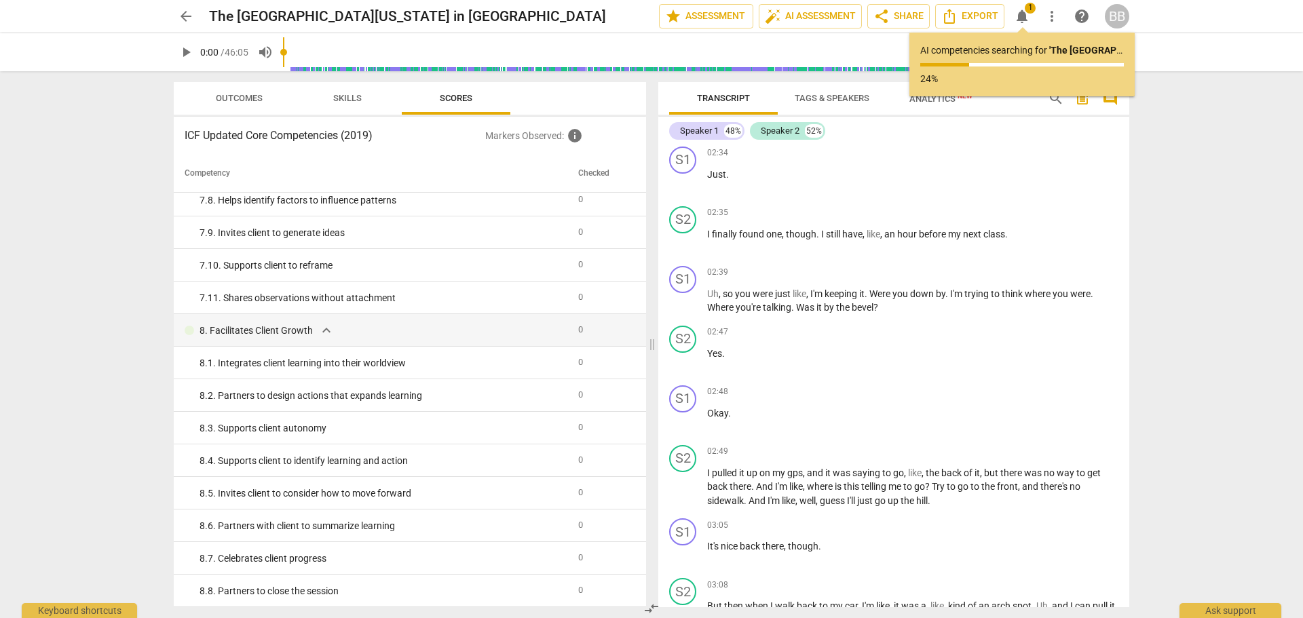
click at [1214, 271] on div "arrow_back The University of Alabama in Huntsville edit star Assessment auto_fi…" at bounding box center [651, 309] width 1303 height 618
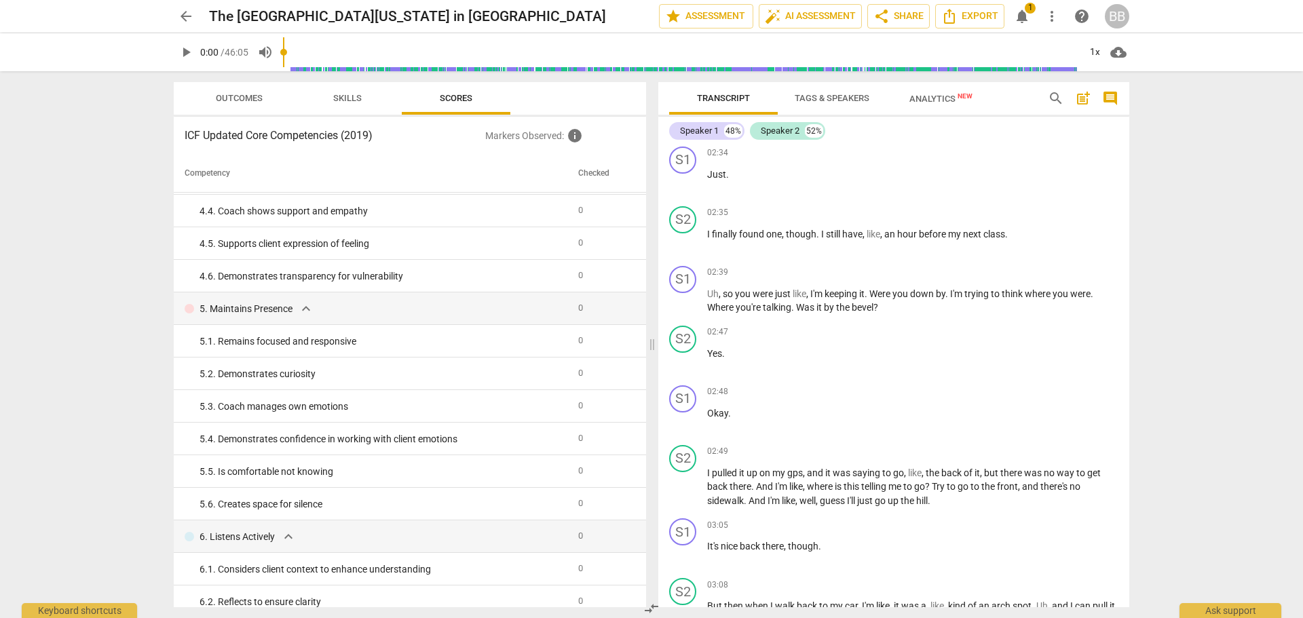
scroll to position [881, 0]
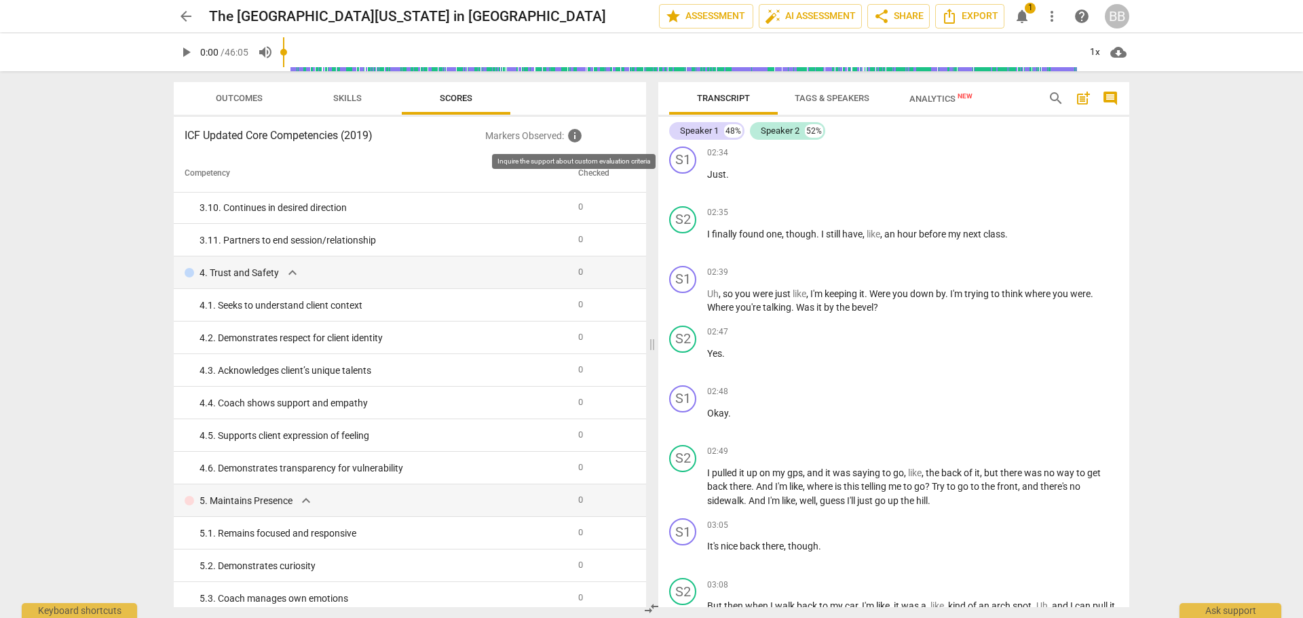
click at [575, 132] on span "info" at bounding box center [574, 136] width 16 height 16
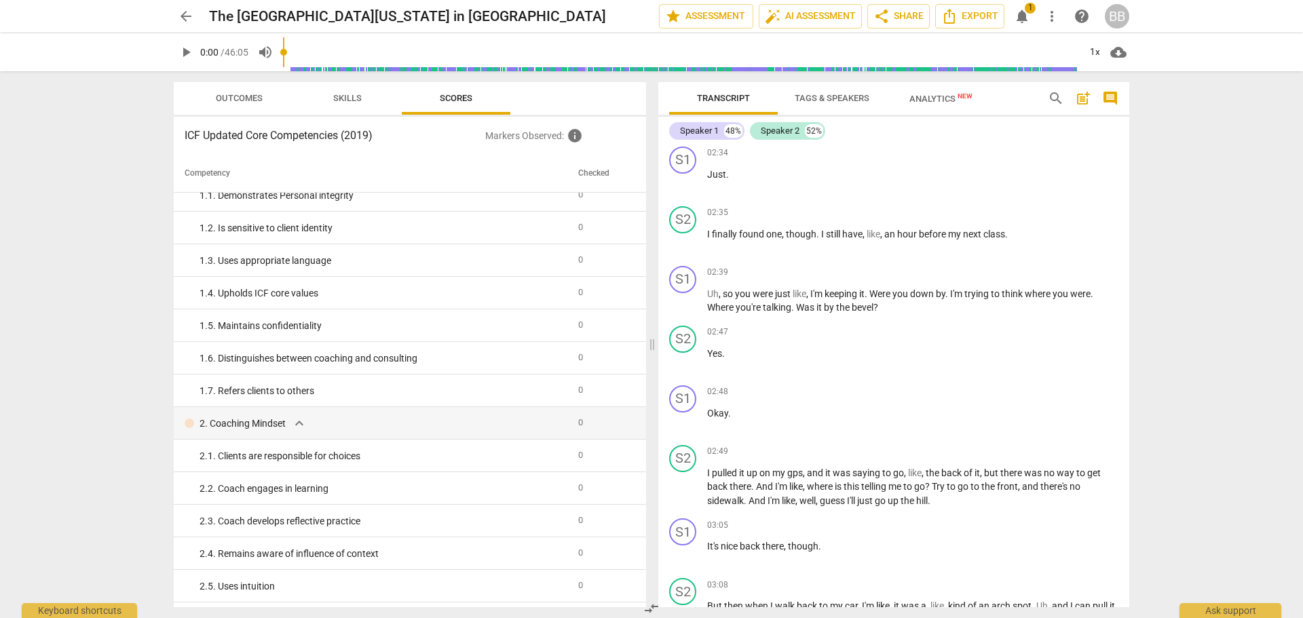
scroll to position [35, 0]
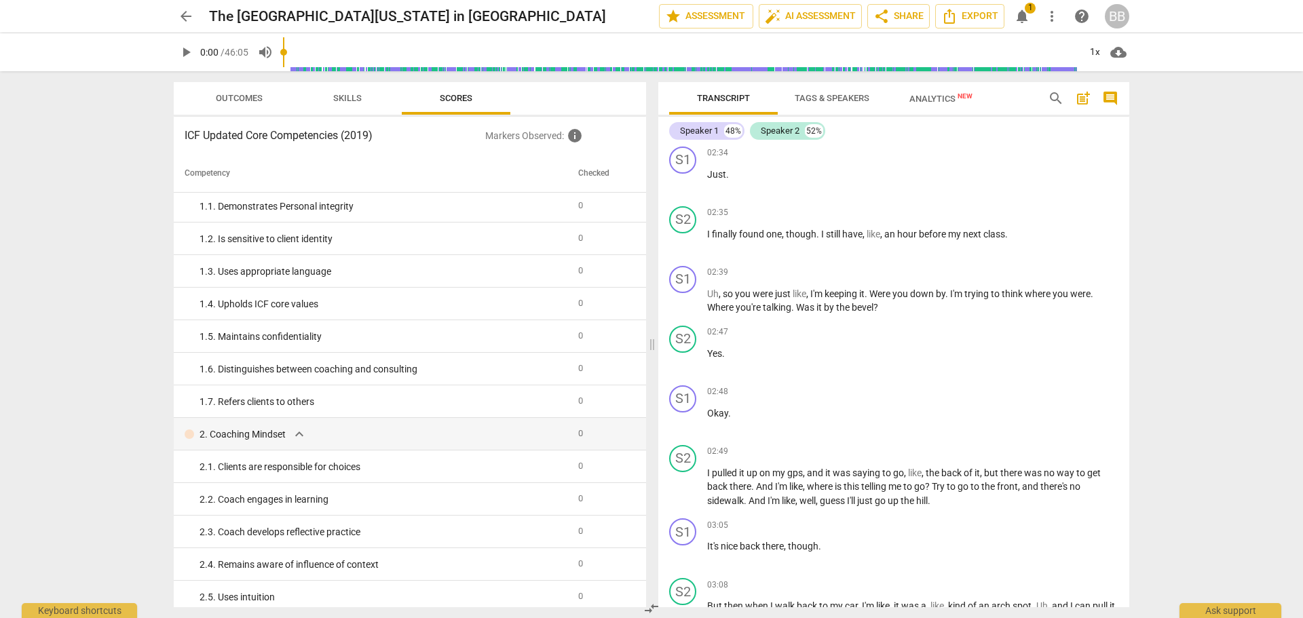
click at [940, 96] on span "Analytics New" at bounding box center [940, 99] width 63 height 10
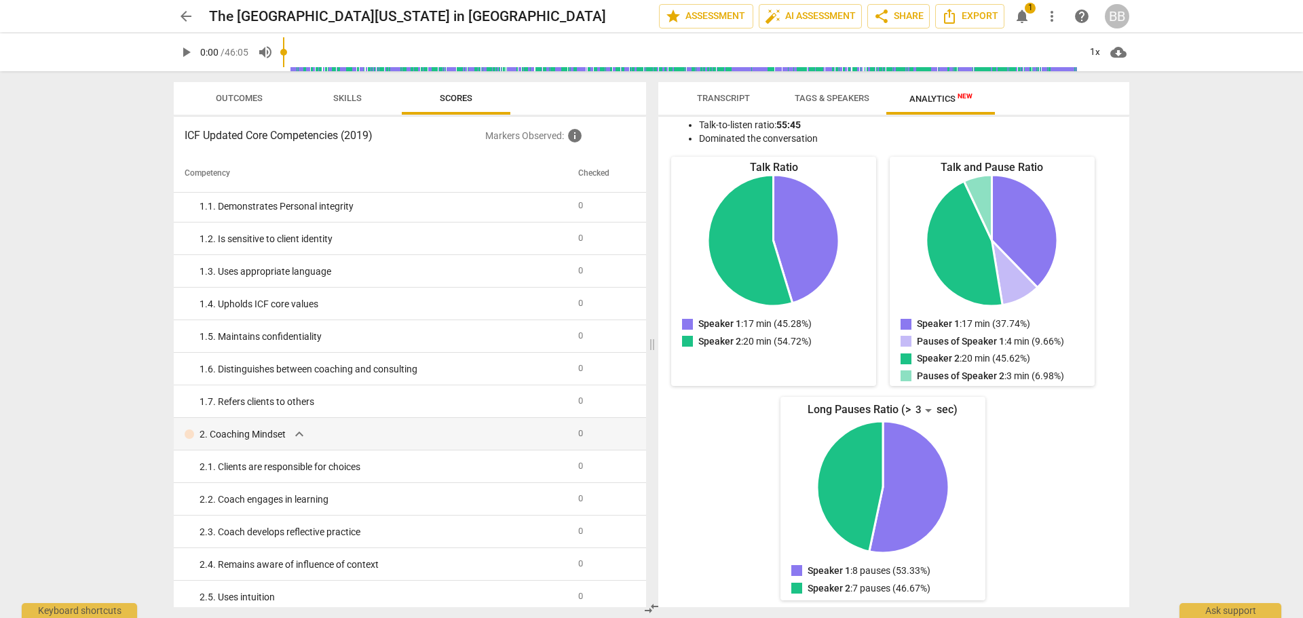
scroll to position [123, 0]
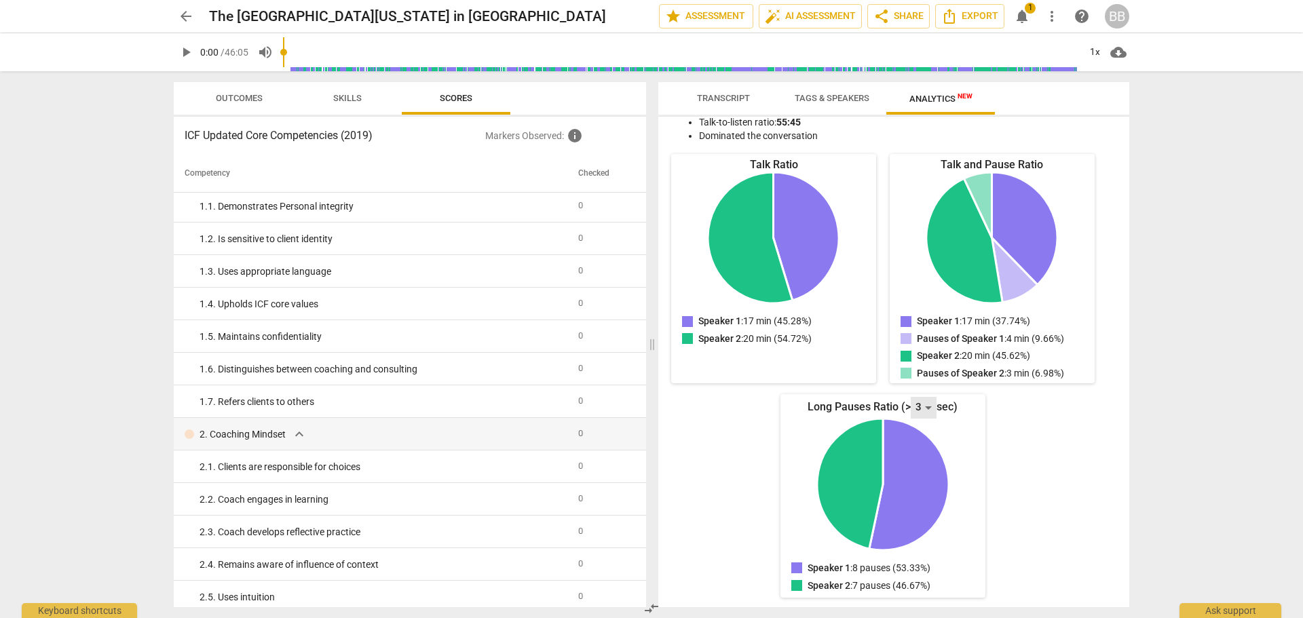
click at [929, 405] on div "3" at bounding box center [923, 408] width 26 height 22
click at [700, 452] on div at bounding box center [651, 309] width 1303 height 618
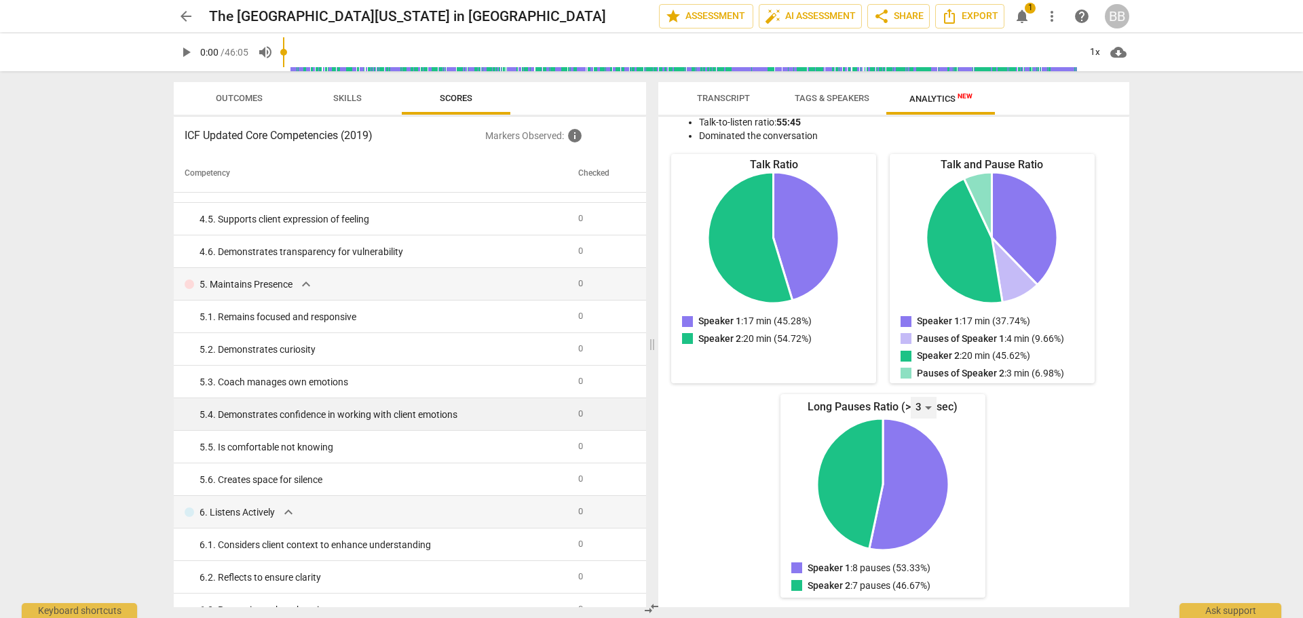
scroll to position [1121, 0]
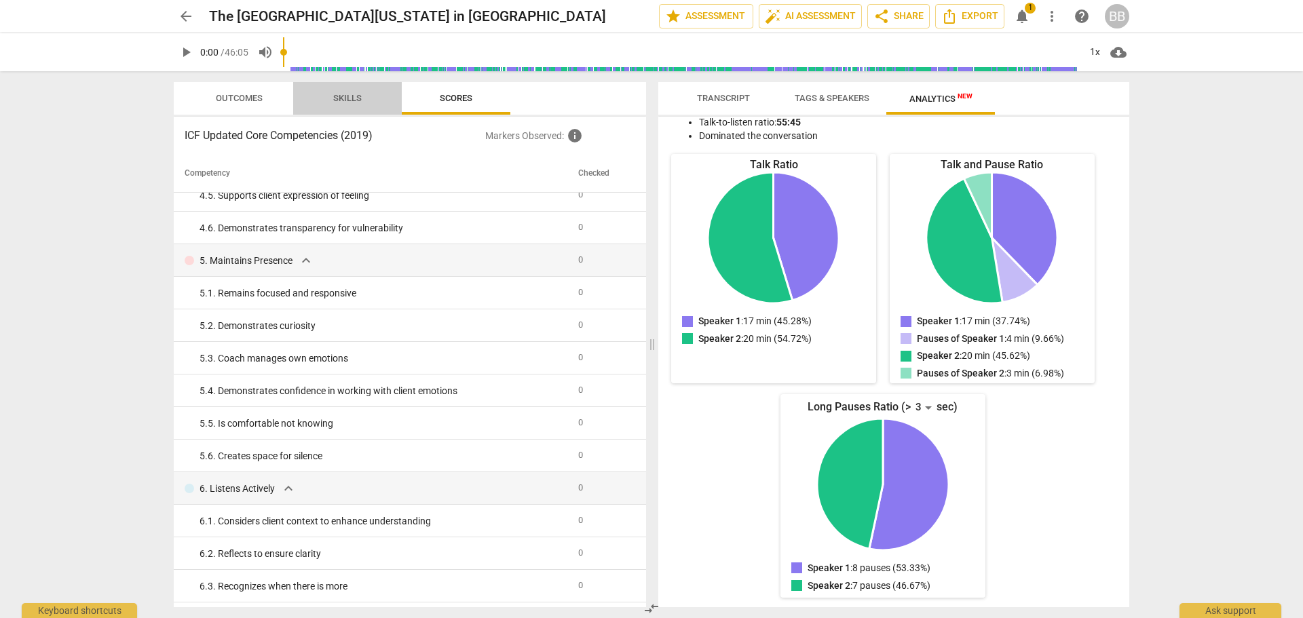
click at [360, 94] on span "Skills" at bounding box center [347, 98] width 28 height 10
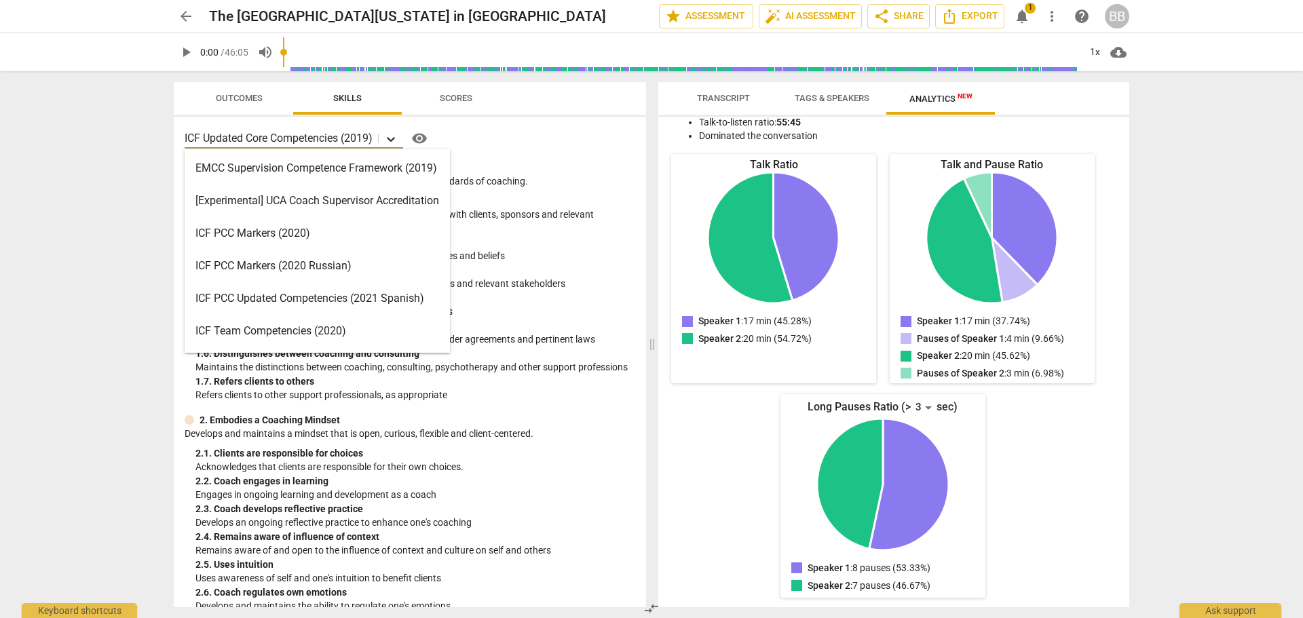
click at [395, 140] on icon at bounding box center [391, 139] width 8 height 5
click at [142, 126] on div "arrow_back The University of Alabama in Huntsville edit star Assessment auto_fi…" at bounding box center [651, 309] width 1303 height 618
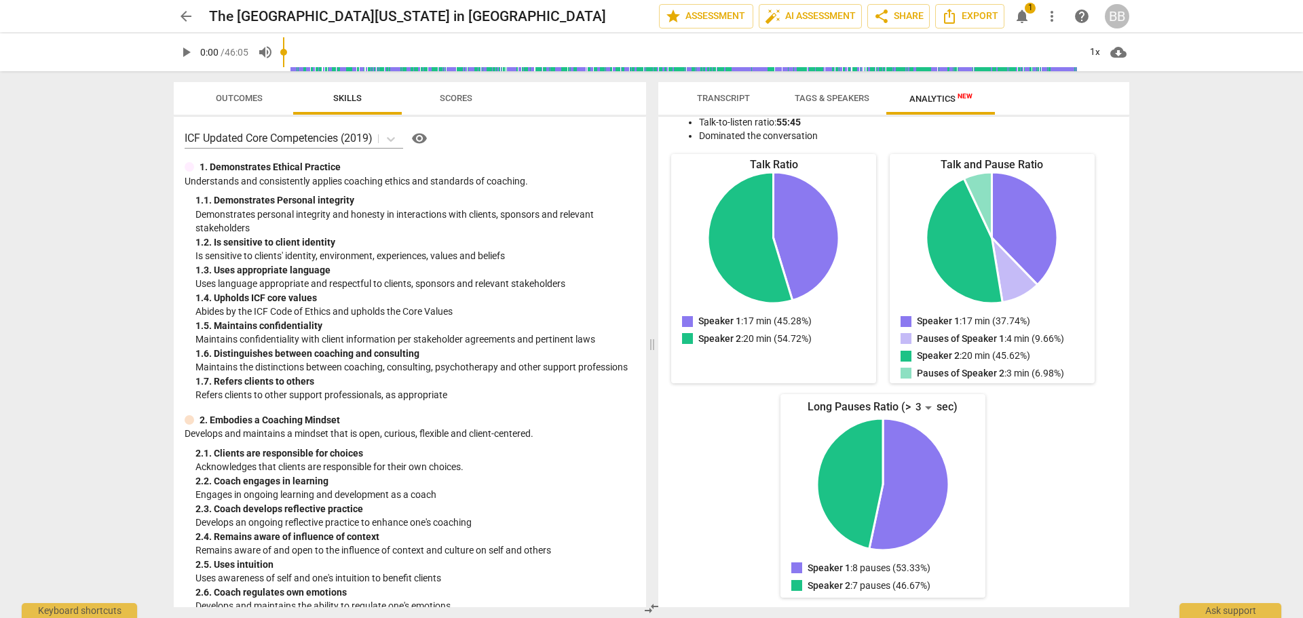
click at [218, 102] on span "Outcomes" at bounding box center [239, 98] width 47 height 10
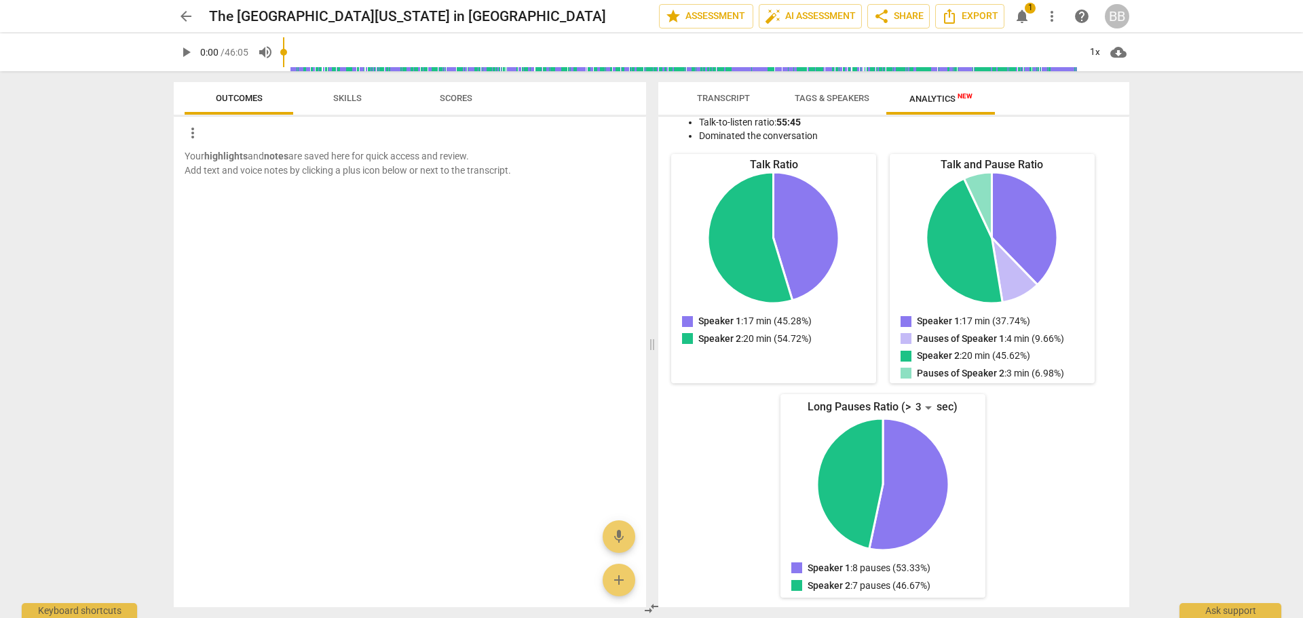
click at [225, 153] on b "highlights" at bounding box center [225, 156] width 43 height 11
click at [234, 174] on p "Your highlights and notes are saved here for quick access and review. Add text …" at bounding box center [410, 163] width 450 height 28
click at [615, 591] on button "add" at bounding box center [618, 580] width 33 height 33
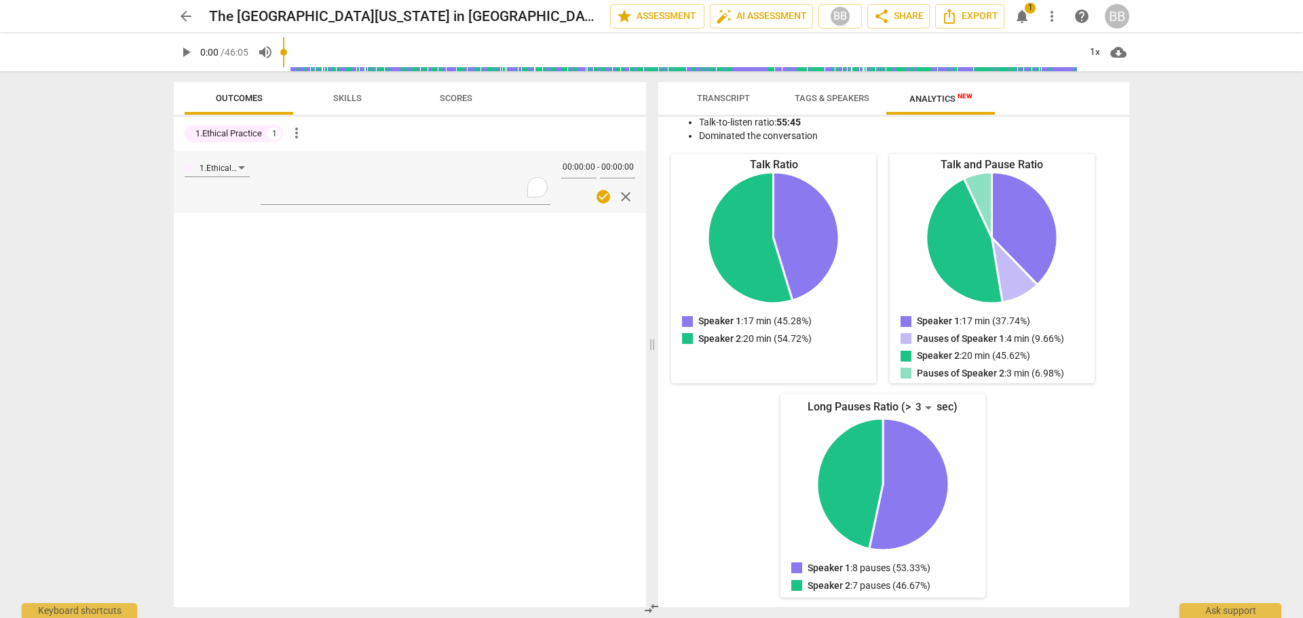
click at [422, 374] on div "1.Ethical Practice 00:00:00 - 00:00:00 check_circle close" at bounding box center [410, 379] width 472 height 457
click at [623, 197] on span "close" at bounding box center [625, 197] width 16 height 16
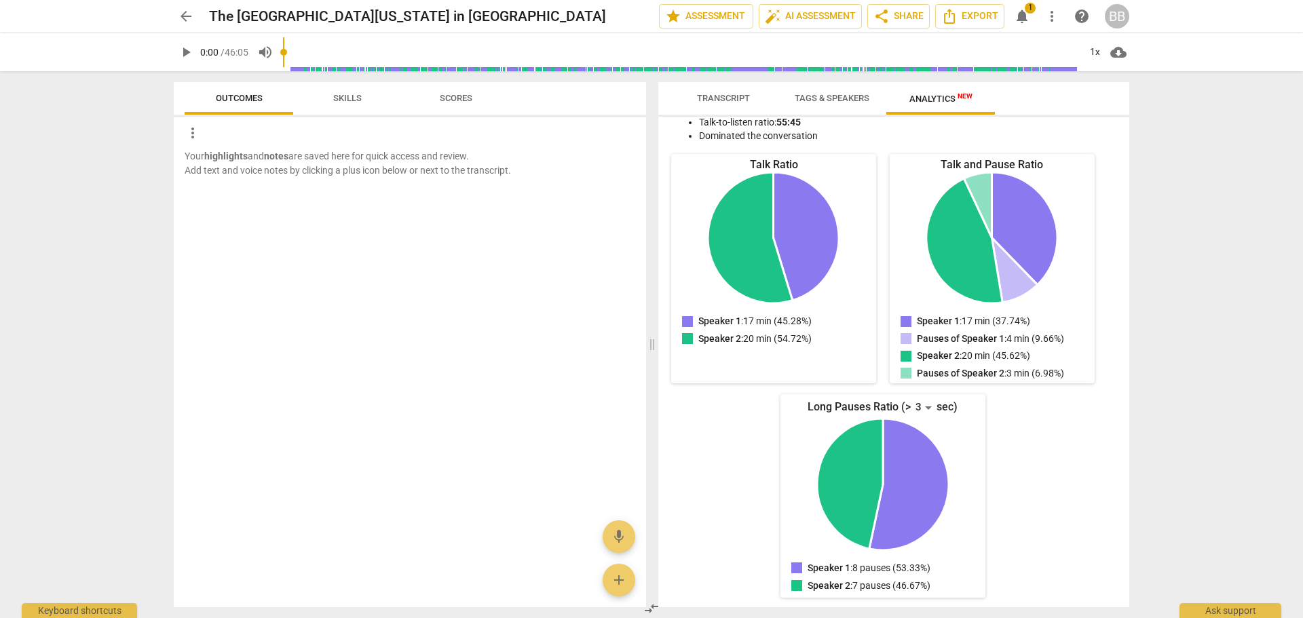
click at [1016, 13] on span "notifications" at bounding box center [1022, 16] width 16 height 16
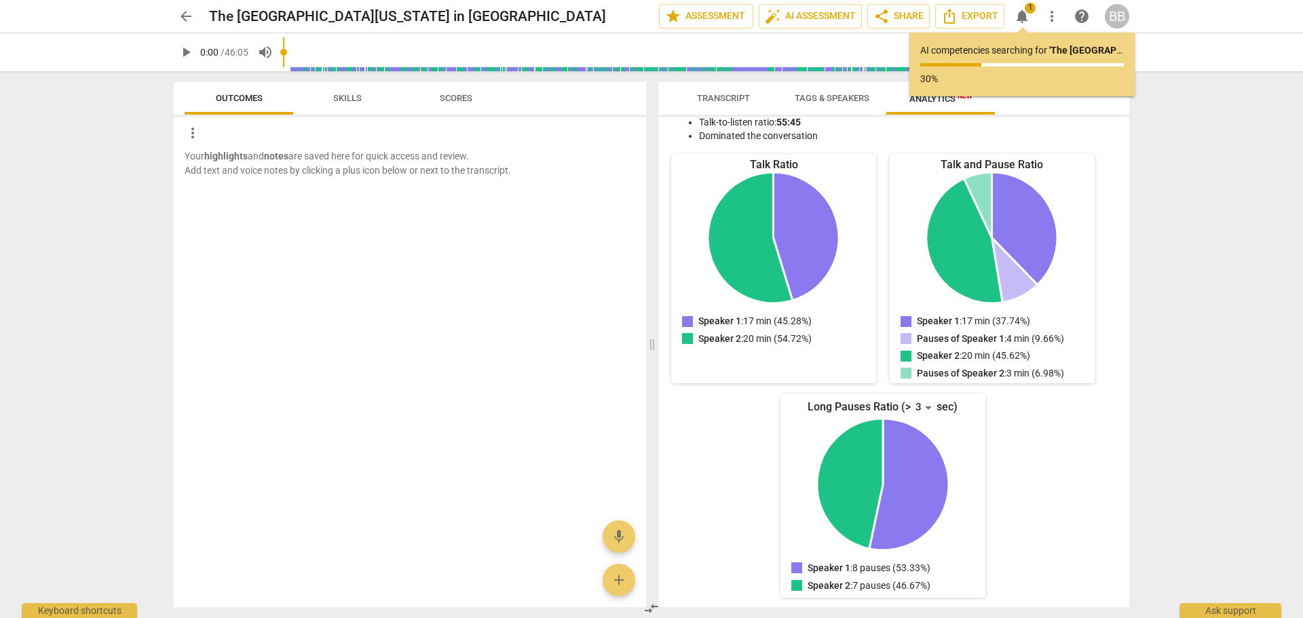
click at [1167, 162] on div "arrow_back The University of Alabama in Huntsville edit star Assessment auto_fi…" at bounding box center [651, 309] width 1303 height 618
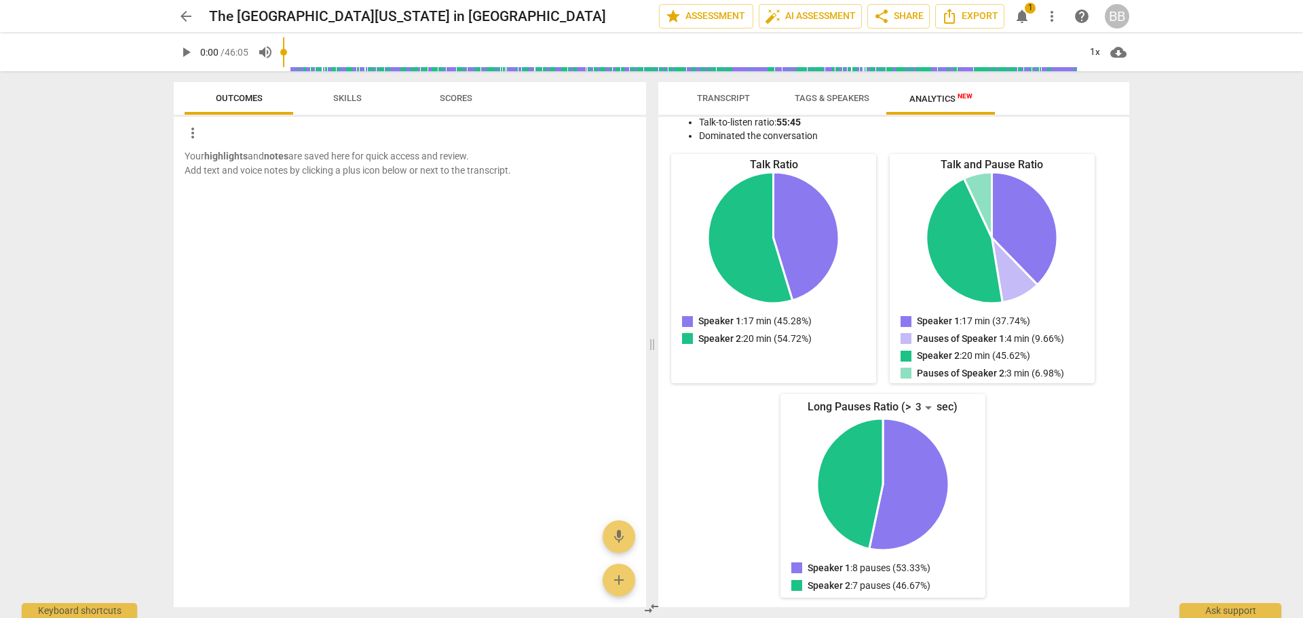
click at [1031, 12] on span "1" at bounding box center [1029, 8] width 11 height 11
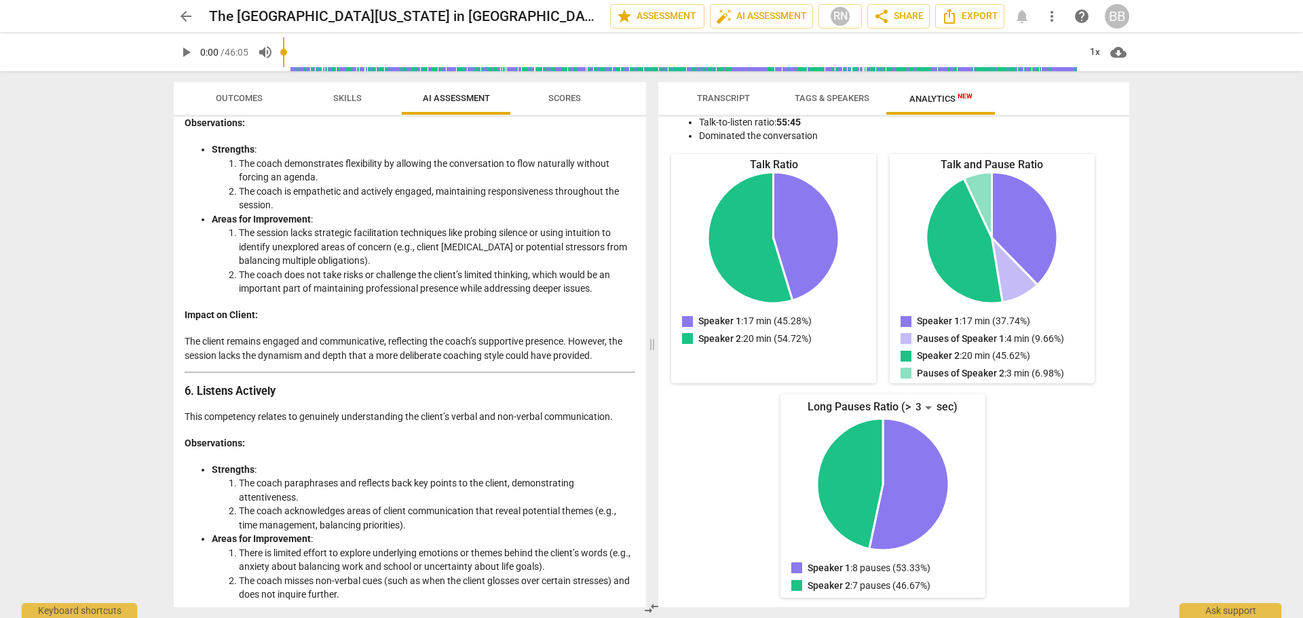
scroll to position [1572, 0]
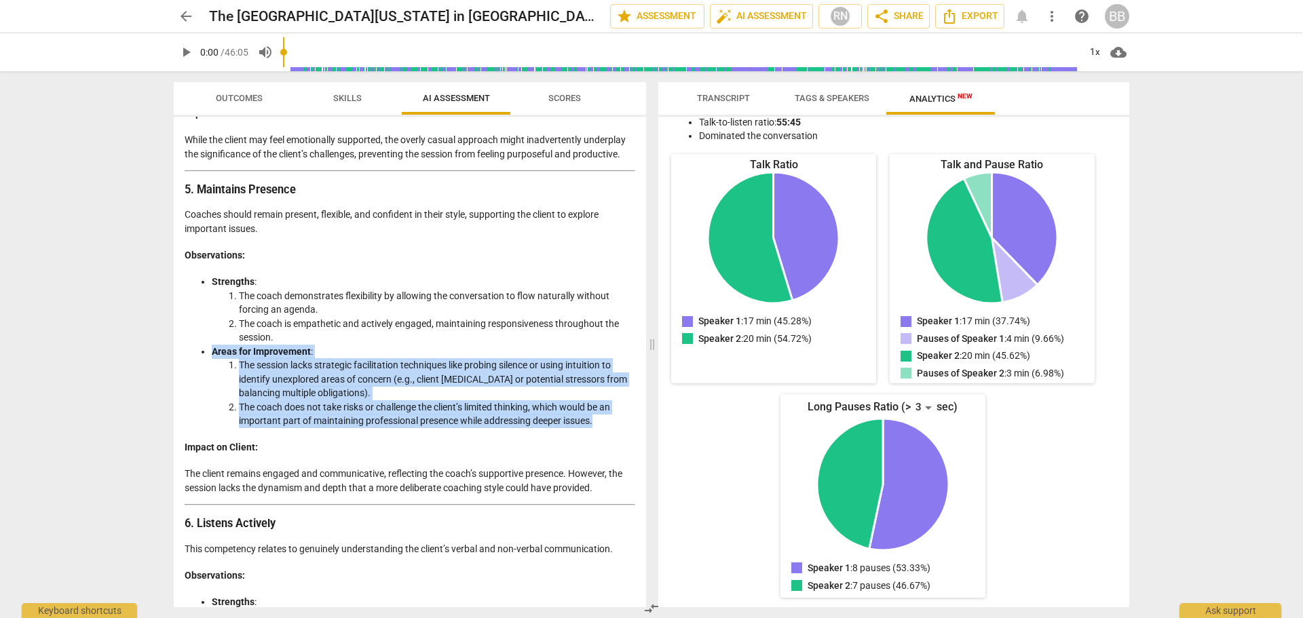
drag, startPoint x: 600, startPoint y: 423, endPoint x: 188, endPoint y: 351, distance: 418.0
click at [188, 351] on ul "Strengths : The coach demonstrates flexibility by allowing the conversation to …" at bounding box center [410, 351] width 450 height 153
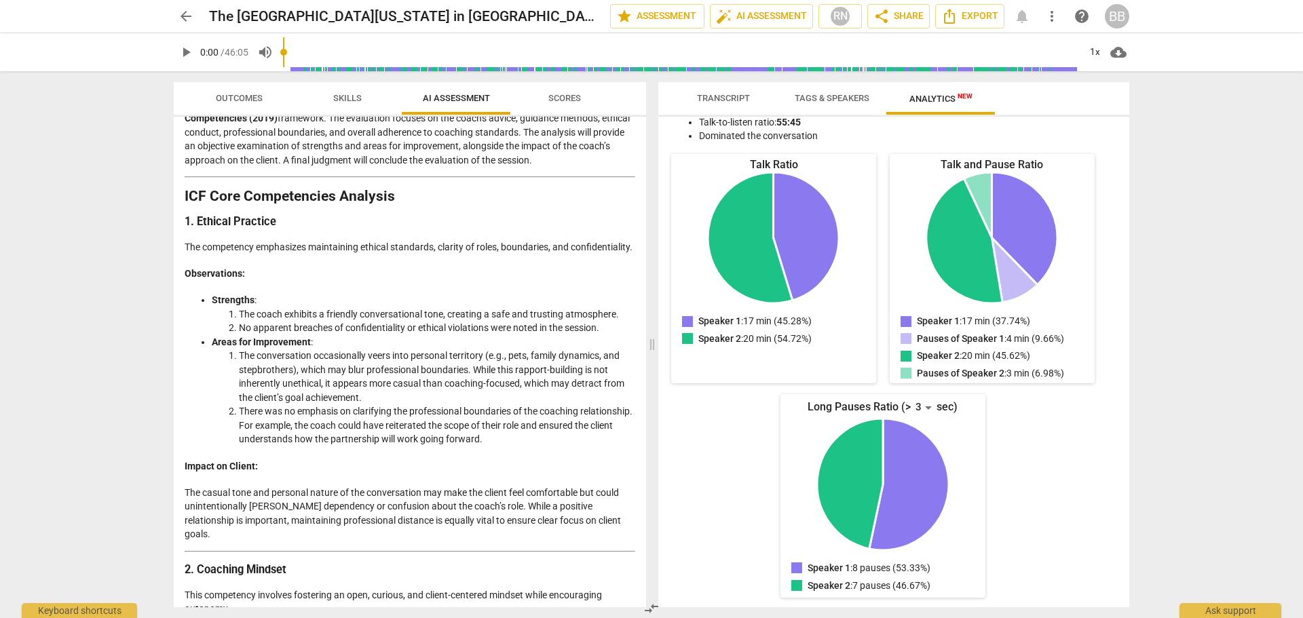
scroll to position [147, 0]
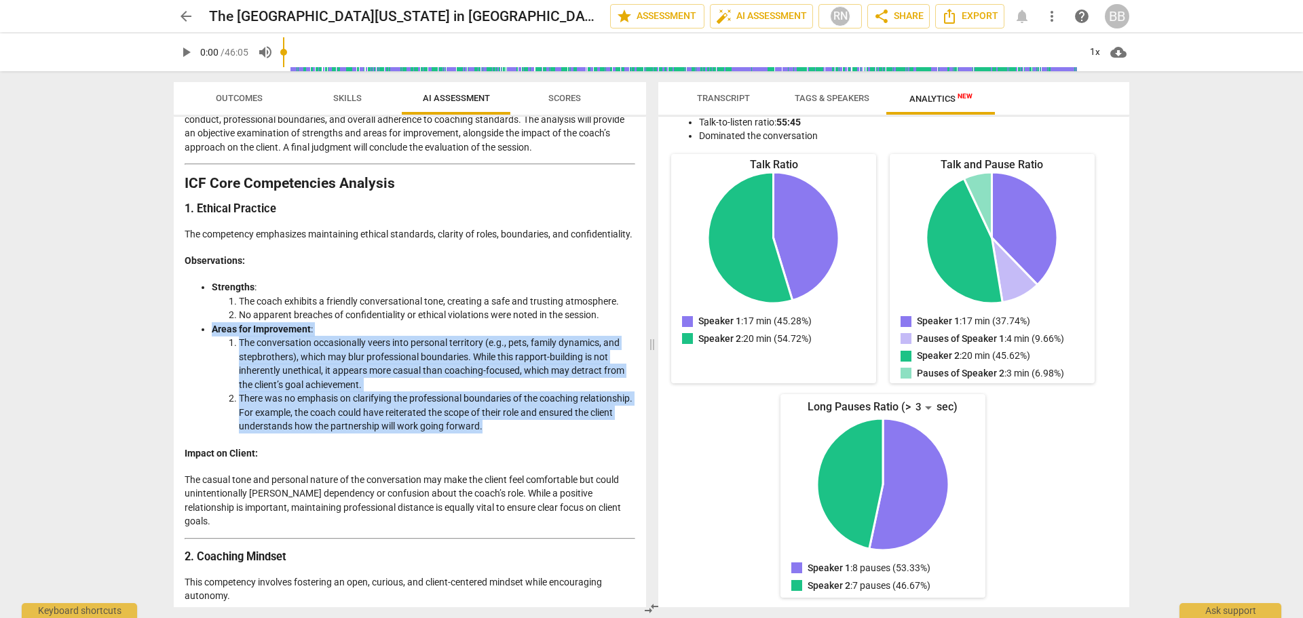
drag, startPoint x: 584, startPoint y: 440, endPoint x: 204, endPoint y: 346, distance: 392.1
click at [212, 346] on li "Areas for Improvement : The conversation occasionally veers into personal terri…" at bounding box center [423, 377] width 423 height 111
copy li "Areas for Improvement : The conversation occasionally veers into personal terri…"
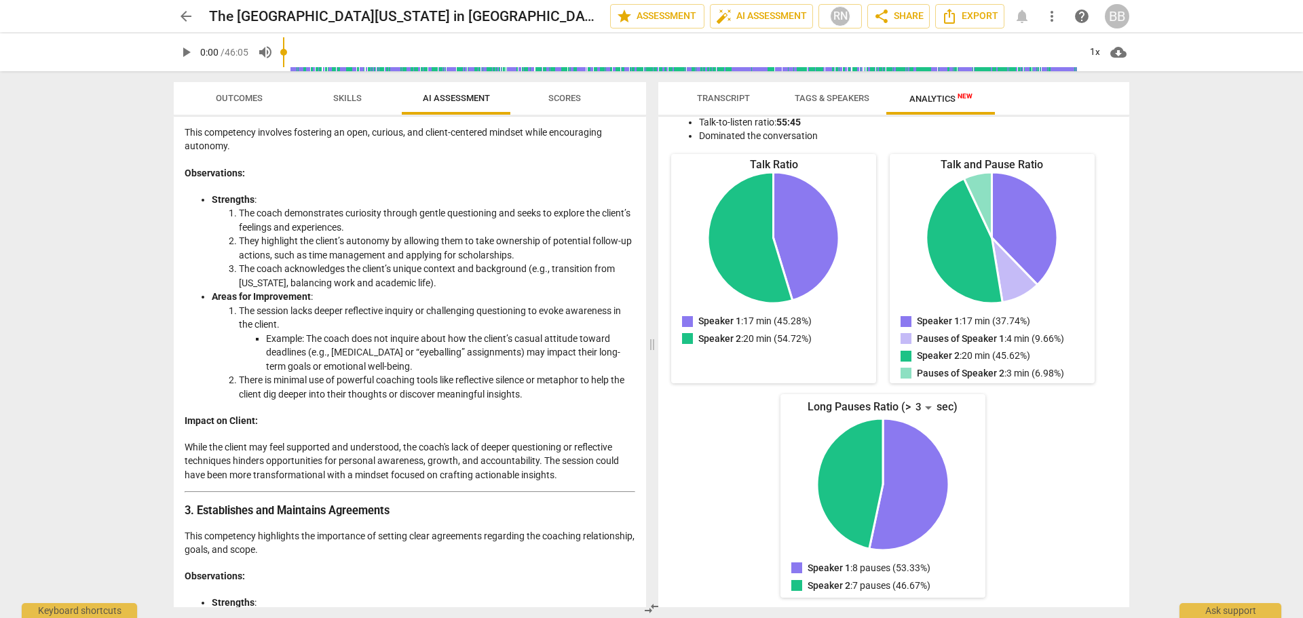
scroll to position [622, 0]
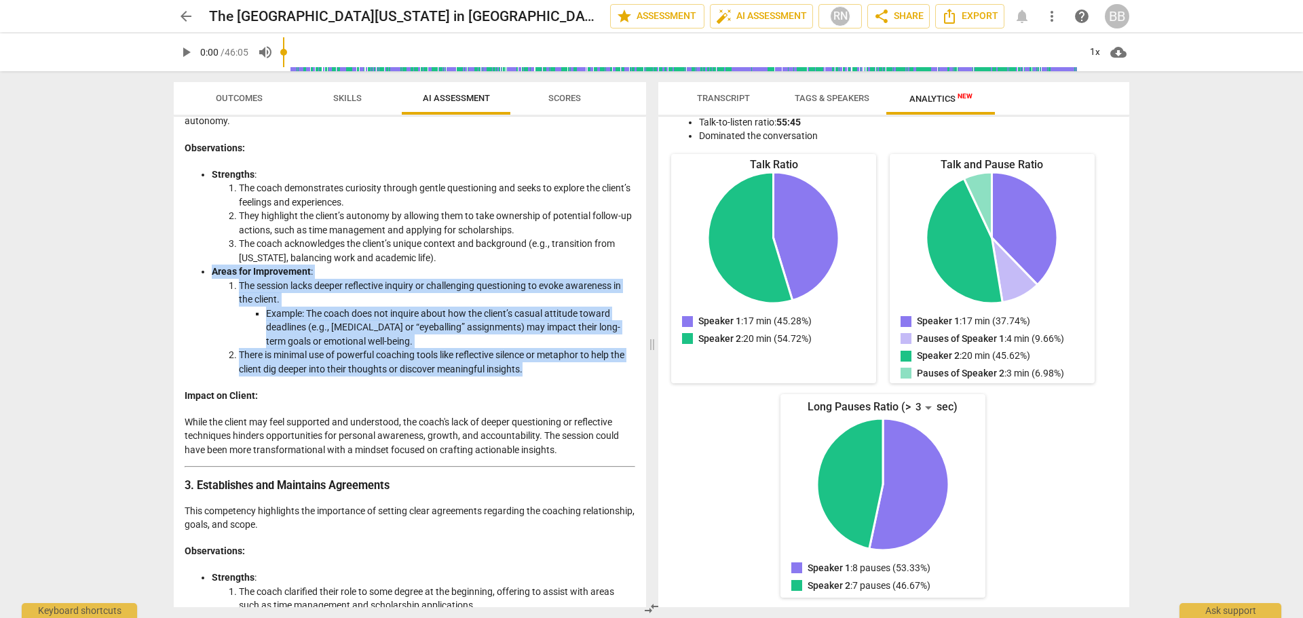
drag, startPoint x: 577, startPoint y: 373, endPoint x: 202, endPoint y: 275, distance: 387.0
click at [212, 275] on li "Areas for Improvement : The session lacks deeper reflective inquiry or challeng…" at bounding box center [423, 320] width 423 height 111
copy li "Areas for Improvement : The session lacks deeper reflective inquiry or challeng…"
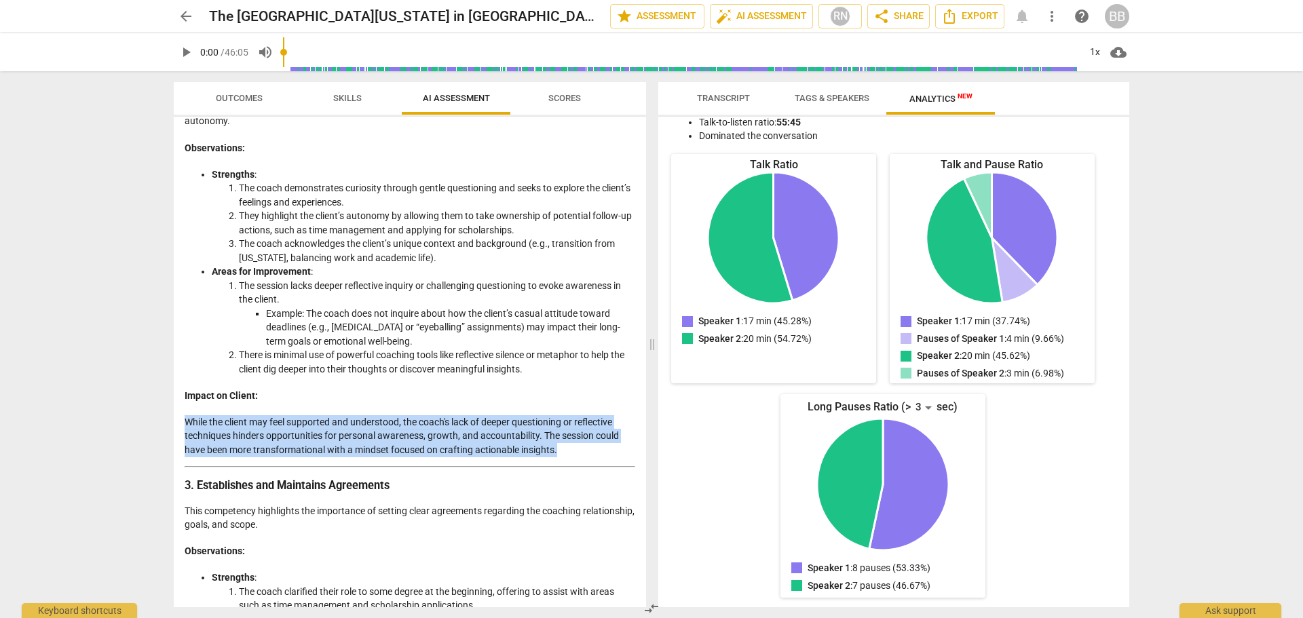
drag, startPoint x: 571, startPoint y: 449, endPoint x: 184, endPoint y: 413, distance: 389.0
click at [184, 413] on div "Disclaimer: AI can make mistakes. Consult a qualified mentor coach before actin…" at bounding box center [410, 362] width 472 height 490
click at [499, 449] on p "While the client may feel supported and understood, the coach's lack of deeper …" at bounding box center [410, 436] width 450 height 42
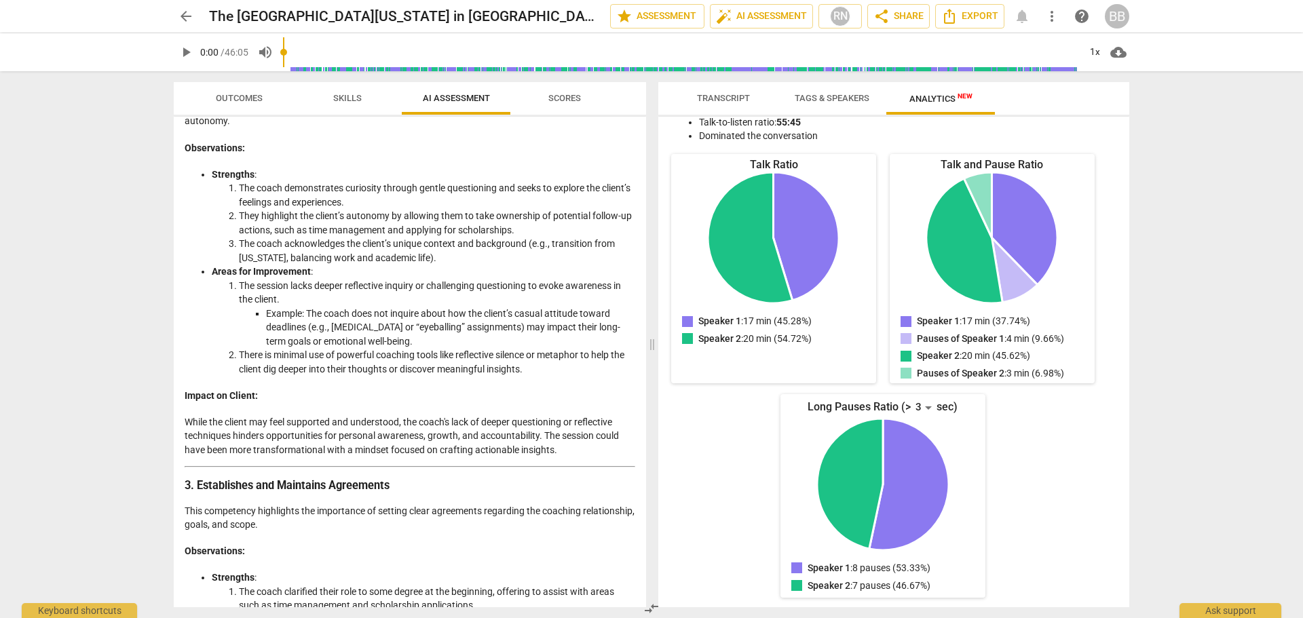
scroll to position [893, 0]
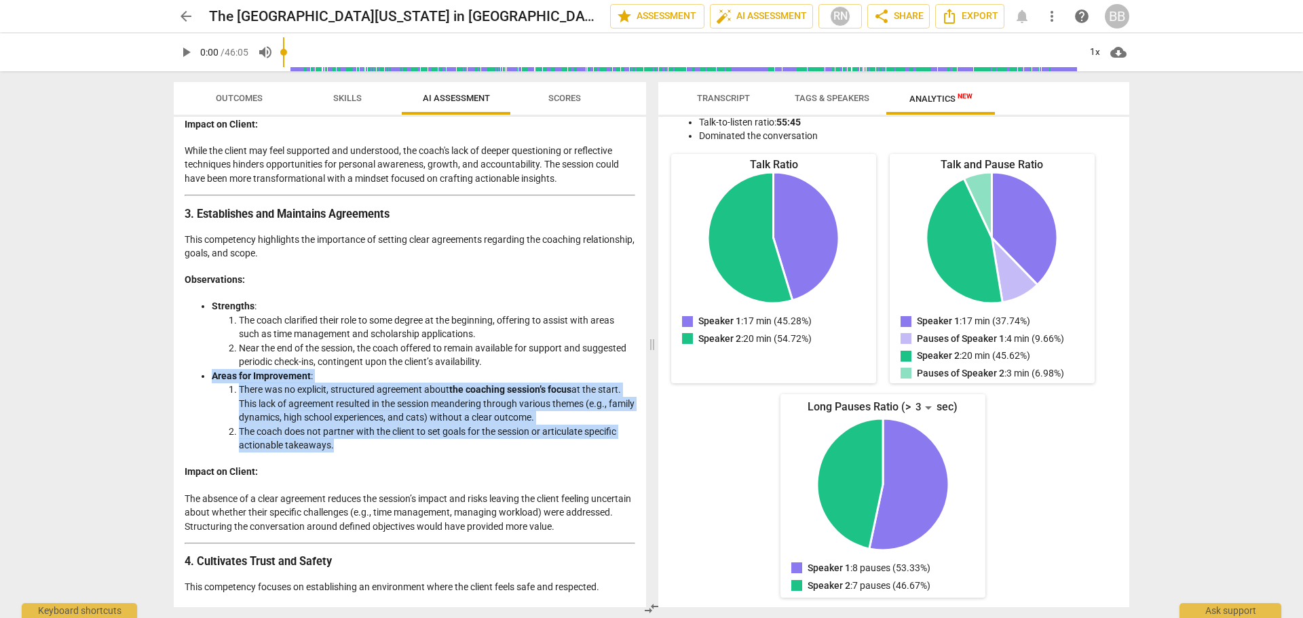
drag, startPoint x: 350, startPoint y: 443, endPoint x: 210, endPoint y: 375, distance: 156.0
click at [210, 375] on ul "Strengths : The coach clarified their role to some degree at the beginning, off…" at bounding box center [410, 375] width 450 height 153
copy li "Areas for Improvement : There was no explicit, structured agreement about the c…"
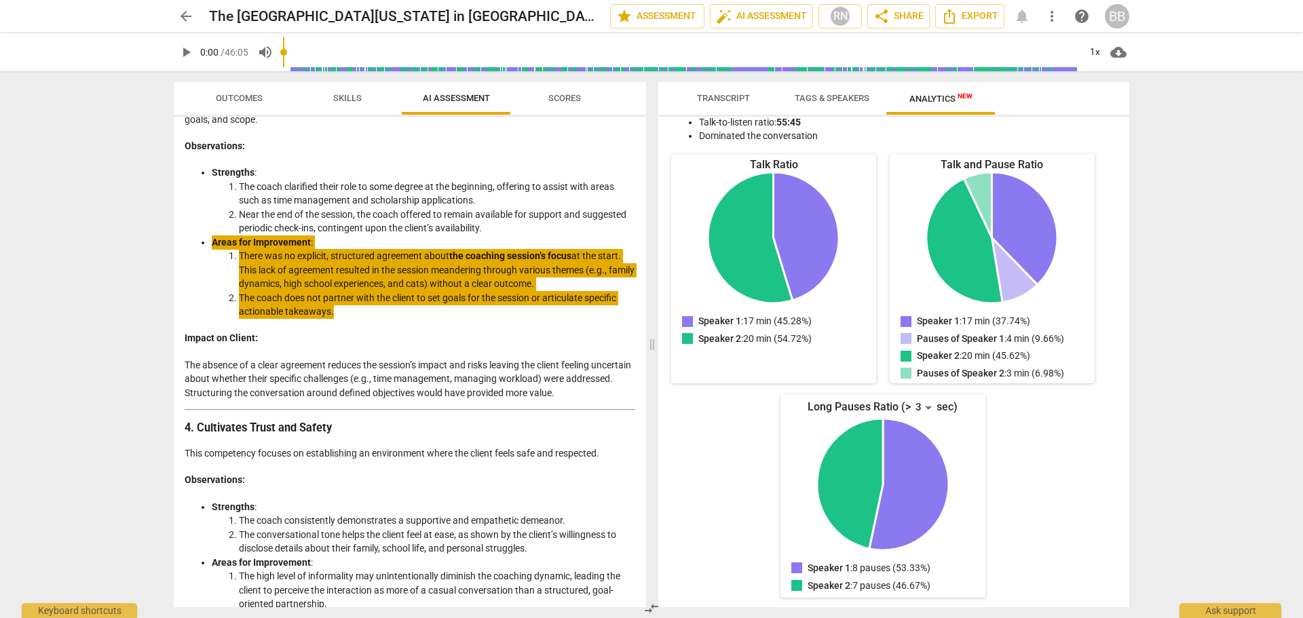
scroll to position [1029, 0]
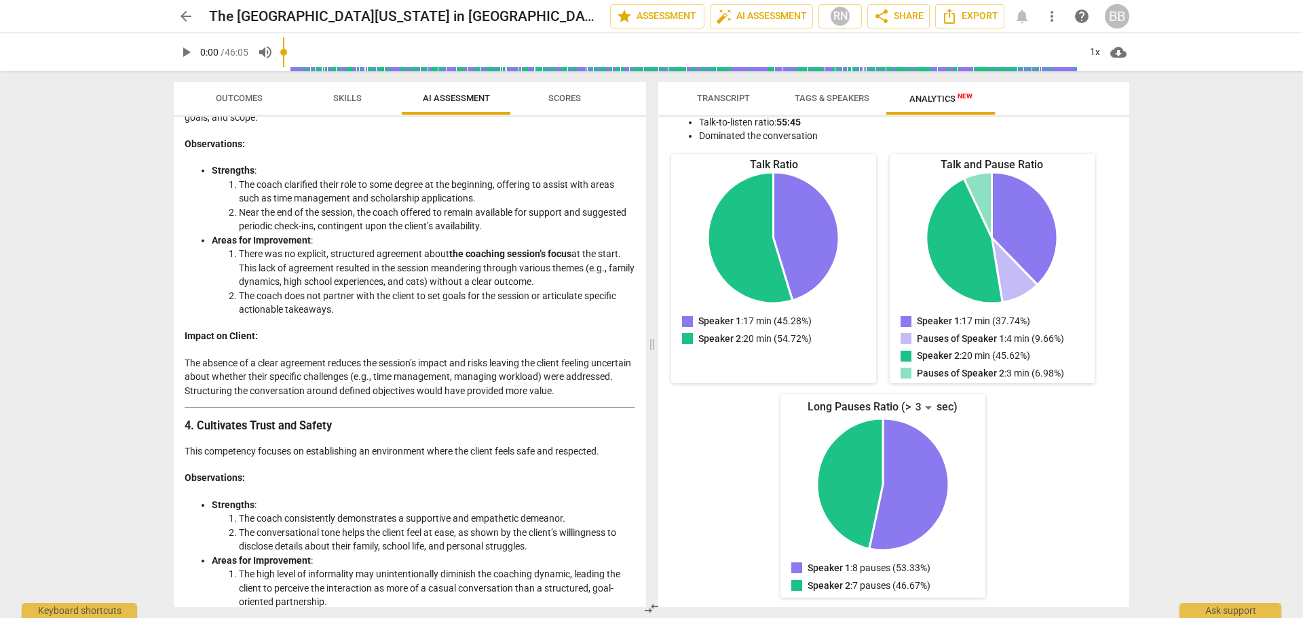
drag, startPoint x: 625, startPoint y: 403, endPoint x: 616, endPoint y: 403, distance: 9.5
click at [616, 403] on div "Analysis of Coach's Approach in the Given Coaching Session Overview This analys…" at bounding box center [410, 496] width 450 height 2749
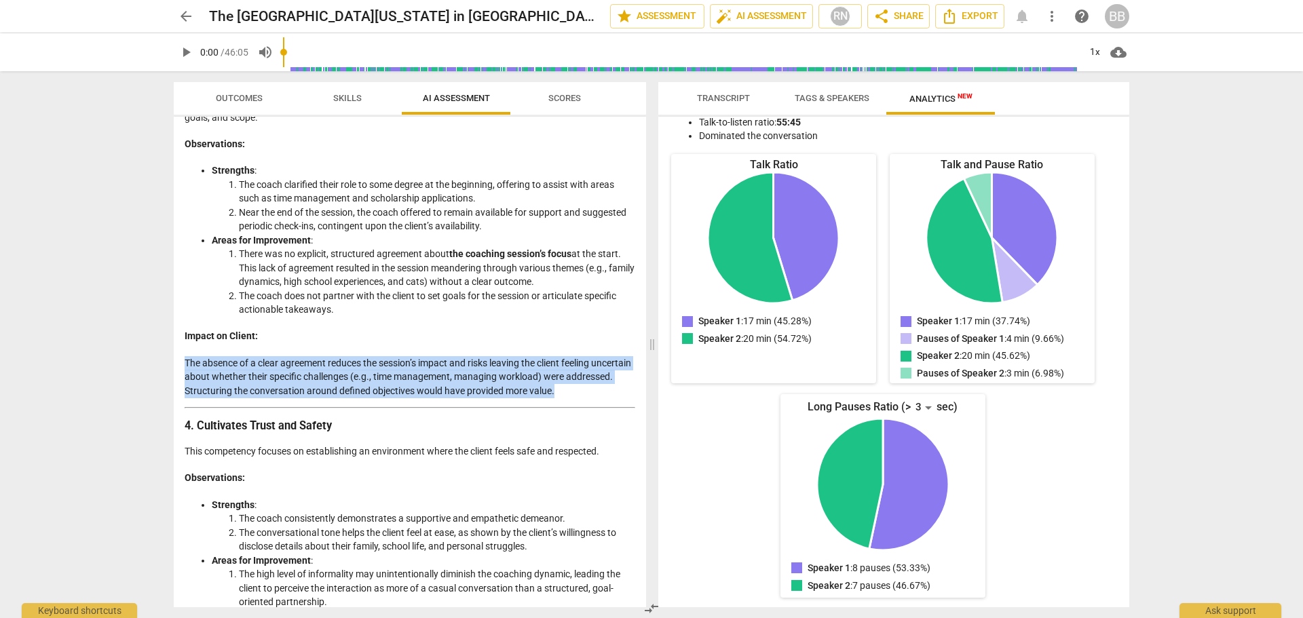
drag, startPoint x: 614, startPoint y: 390, endPoint x: 174, endPoint y: 363, distance: 440.4
click at [174, 363] on div "Disclaimer: AI can make mistakes. Consult a qualified mentor coach before actin…" at bounding box center [410, 362] width 472 height 490
copy p "The absence of a clear agreement reduces the session’s impact and risks leaving…"
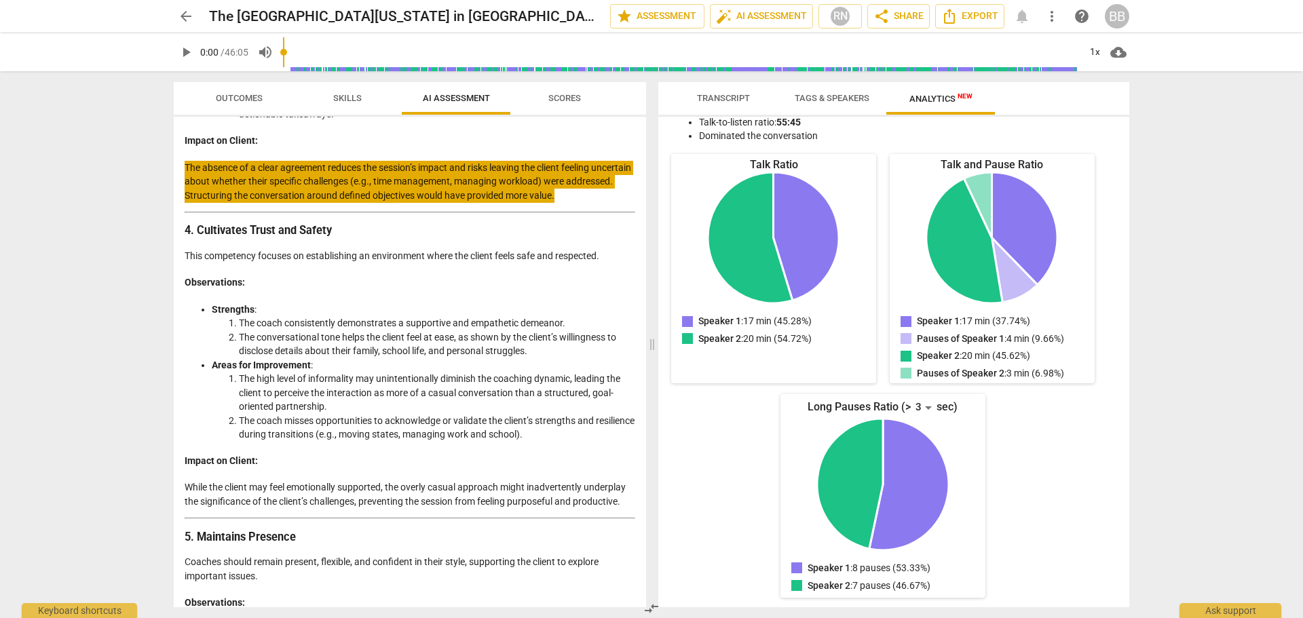
scroll to position [1233, 0]
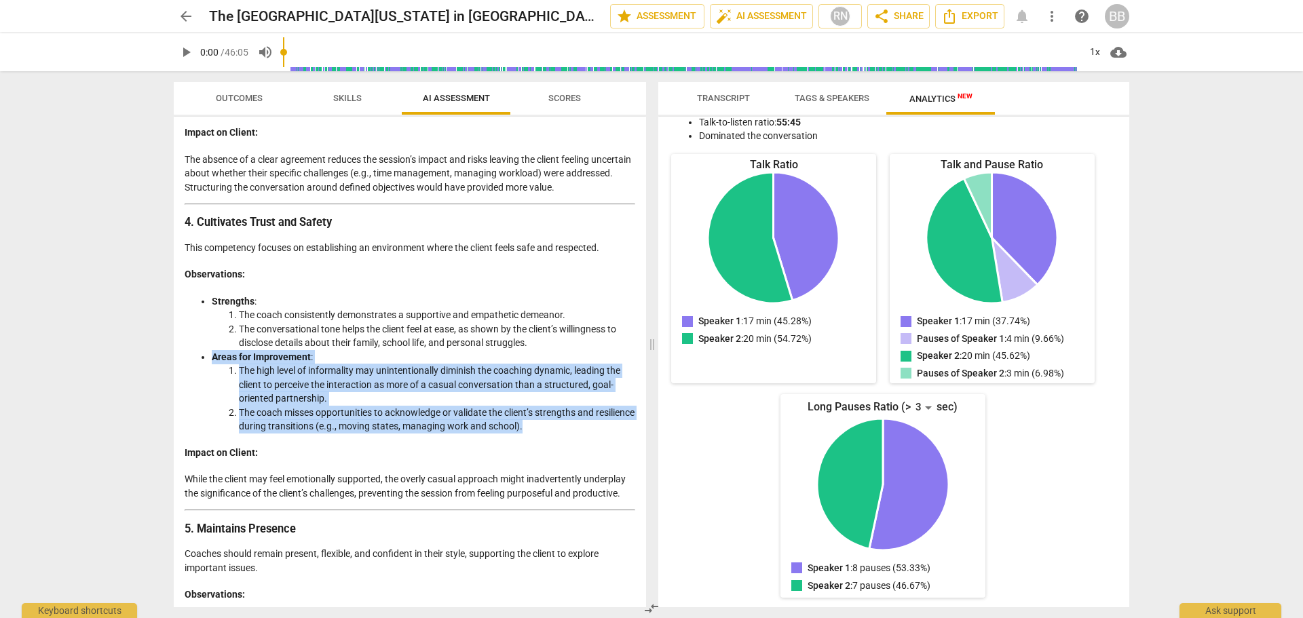
drag, startPoint x: 590, startPoint y: 427, endPoint x: 198, endPoint y: 358, distance: 397.4
click at [198, 358] on ul "Strengths : The coach consistently demonstrates a supportive and empathetic dem…" at bounding box center [410, 363] width 450 height 139
copy li "Areas for Improvement : The high level of informality may unintentionally dimin…"
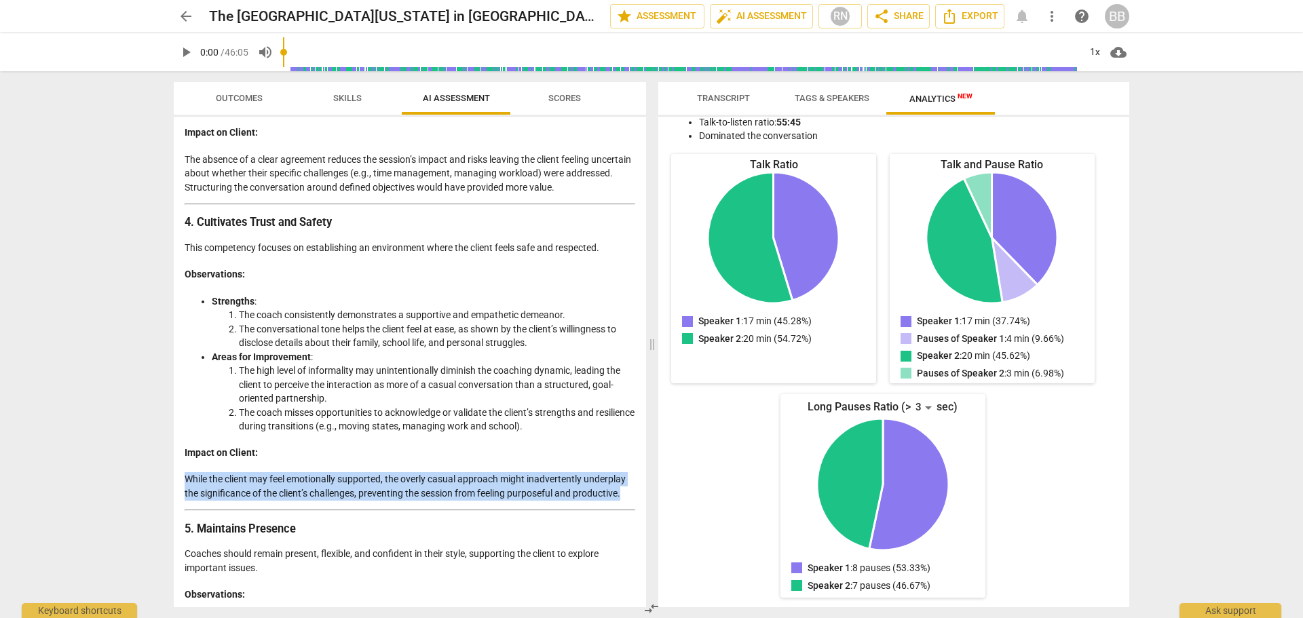
drag, startPoint x: 626, startPoint y: 493, endPoint x: 178, endPoint y: 477, distance: 448.0
click at [178, 477] on div "Disclaimer: AI can make mistakes. Consult a qualified mentor coach before actin…" at bounding box center [410, 362] width 472 height 490
copy p "While the client may feel emotionally supported, the overly casual approach mig…"
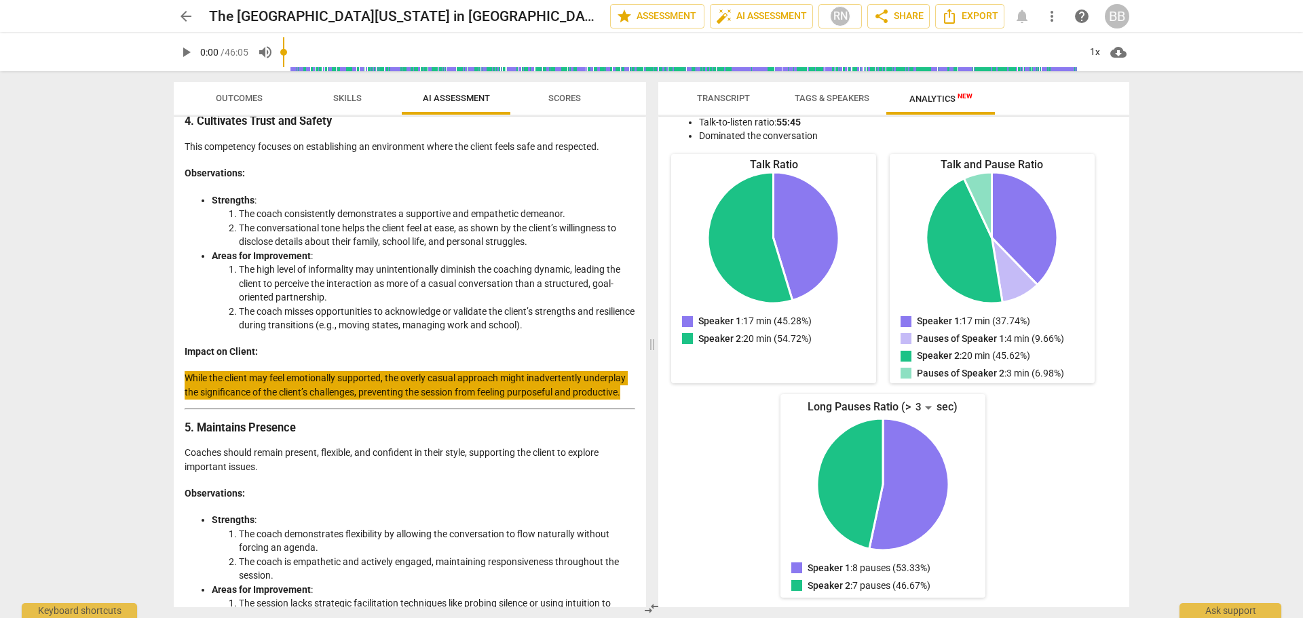
scroll to position [1572, 0]
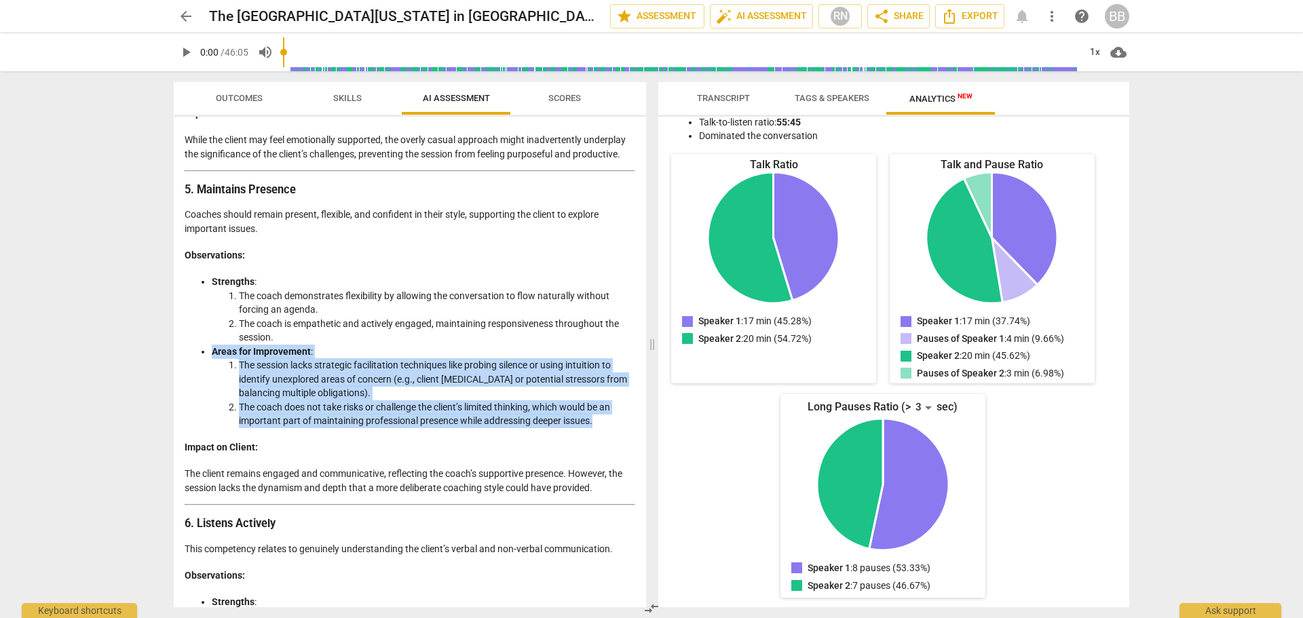
drag, startPoint x: 599, startPoint y: 422, endPoint x: 195, endPoint y: 351, distance: 410.4
click at [195, 351] on ul "Strengths : The coach demonstrates flexibility by allowing the conversation to …" at bounding box center [410, 351] width 450 height 153
copy li "Areas for Improvement : The session lacks strategic facilitation techniques lik…"
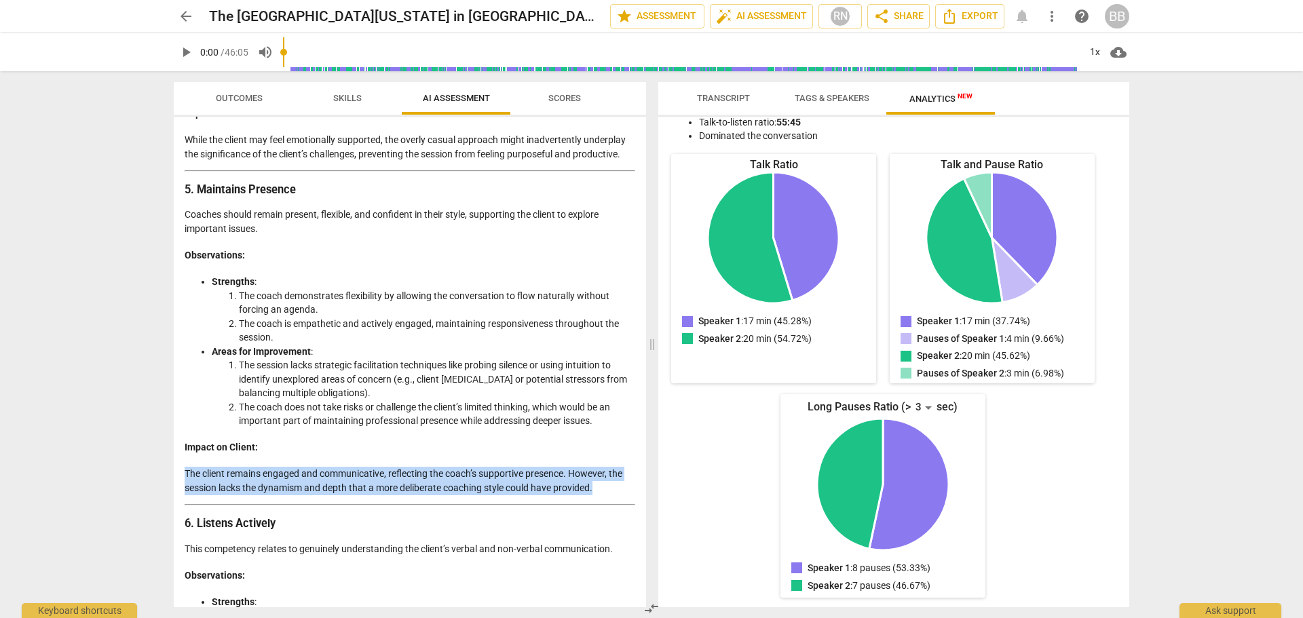
drag, startPoint x: 601, startPoint y: 490, endPoint x: 166, endPoint y: 480, distance: 435.0
click at [166, 480] on div "Outcomes Skills AI Assessment Scores Disclaimer: AI can make mistakes. Consult …" at bounding box center [407, 344] width 488 height 547
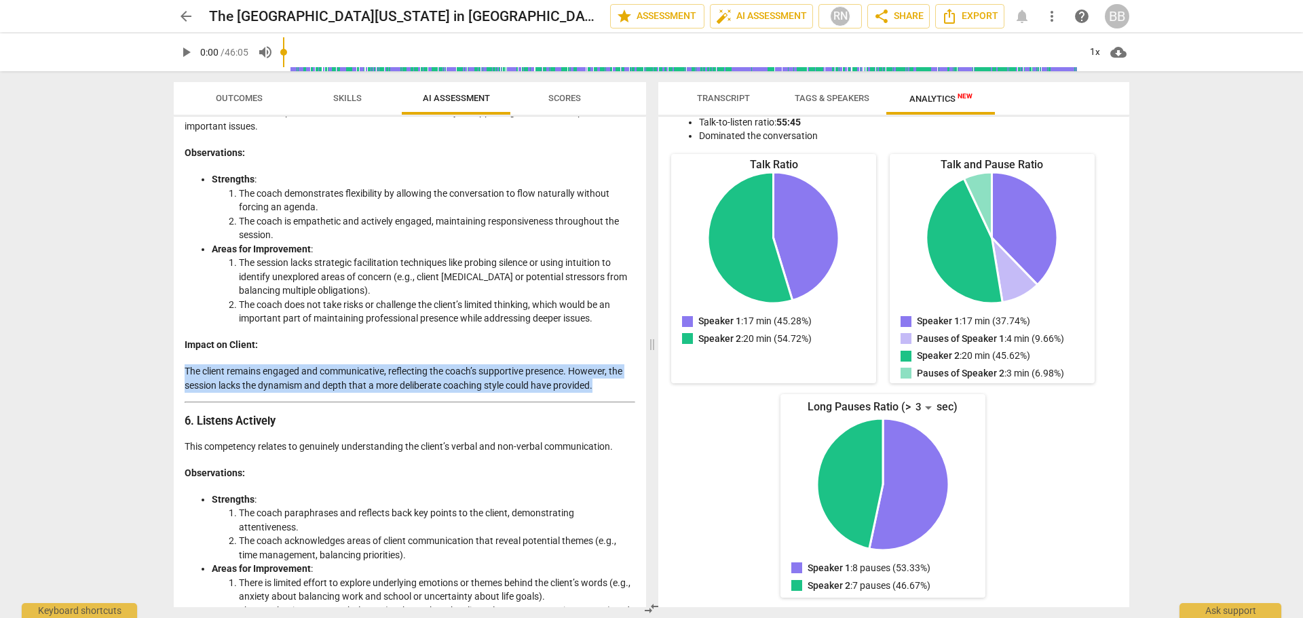
scroll to position [1775, 0]
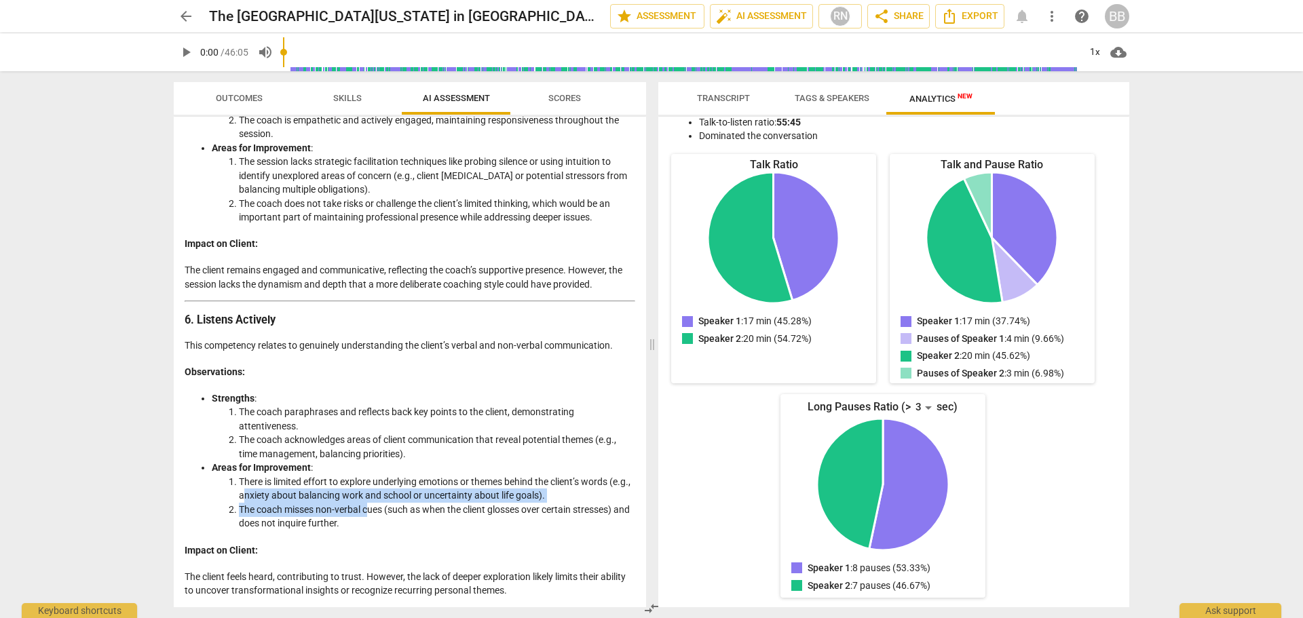
drag, startPoint x: 371, startPoint y: 516, endPoint x: 265, endPoint y: 491, distance: 109.3
click at [265, 491] on ol "There is limited effort to explore underlying emotions or themes behind the cli…" at bounding box center [423, 503] width 423 height 56
click at [324, 510] on li "The coach misses non-verbal cues (such as when the client glosses over certain …" at bounding box center [437, 517] width 396 height 28
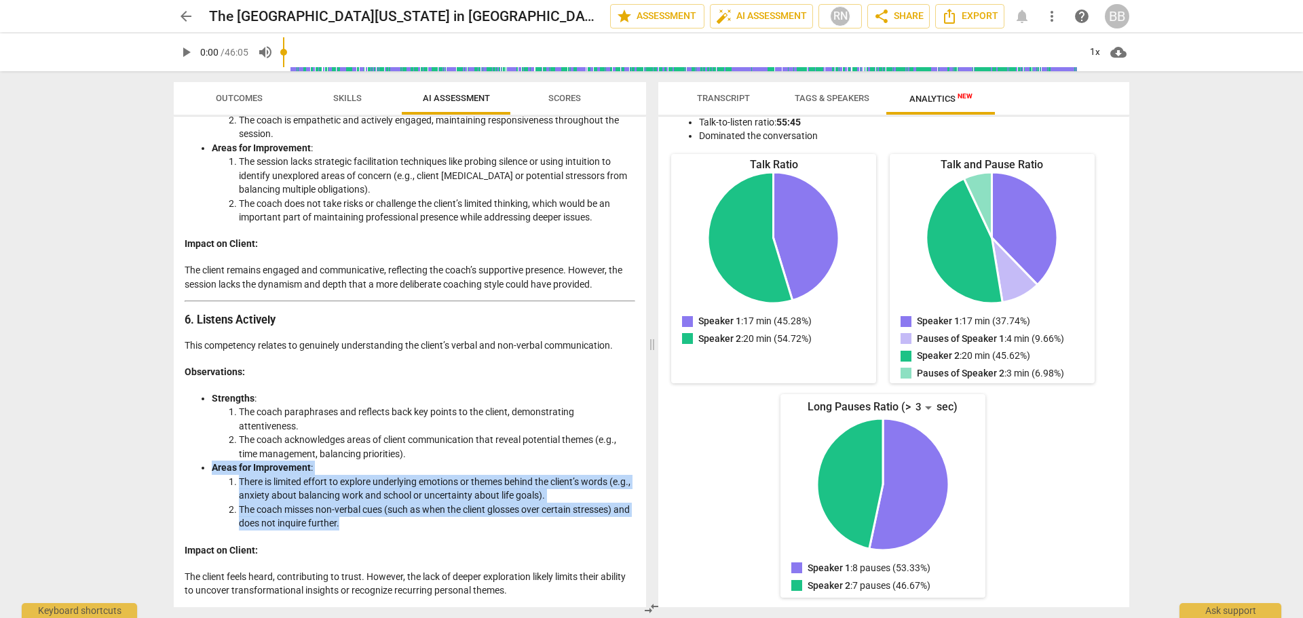
drag, startPoint x: 383, startPoint y: 520, endPoint x: 200, endPoint y: 469, distance: 189.3
click at [200, 469] on ul "Strengths : The coach paraphrases and reflects back key points to the client, d…" at bounding box center [410, 460] width 450 height 139
copy li "Areas for Improvement : There is limited effort to explore underlying emotions …"
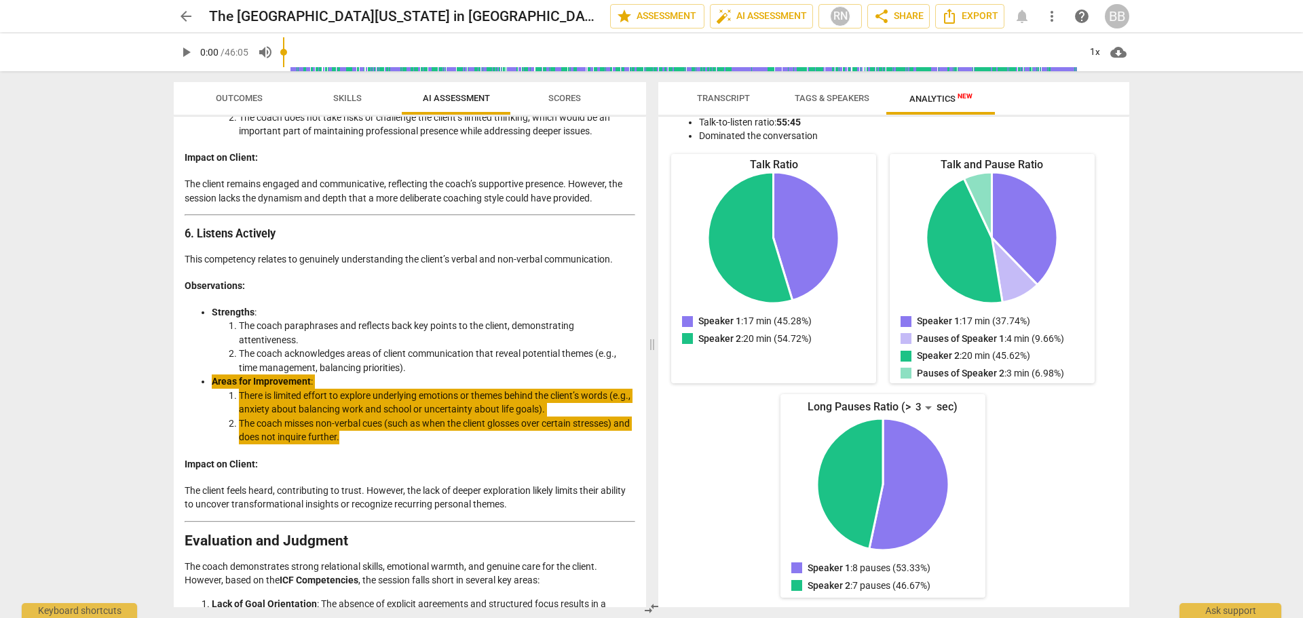
scroll to position [2047, 0]
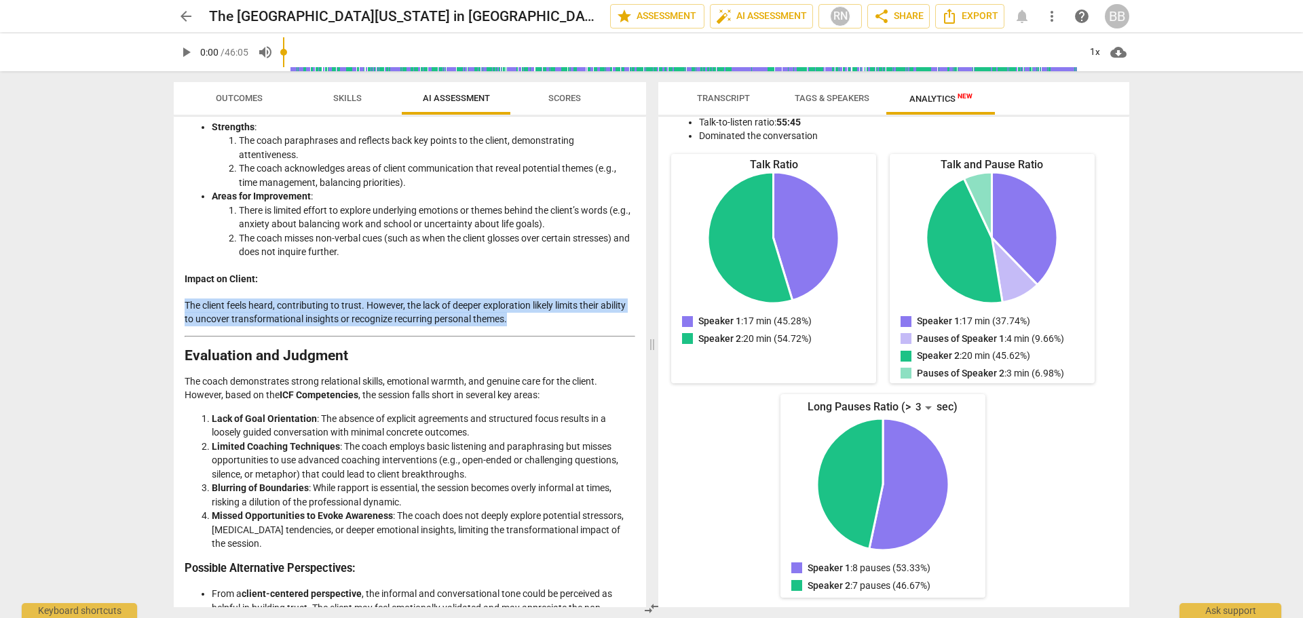
drag, startPoint x: 545, startPoint y: 316, endPoint x: 178, endPoint y: 306, distance: 367.2
click at [178, 306] on div "Disclaimer: AI can make mistakes. Consult a qualified mentor coach before actin…" at bounding box center [410, 362] width 472 height 490
copy p "The client feels heard, contributing to trust. However, the lack of deeper expl…"
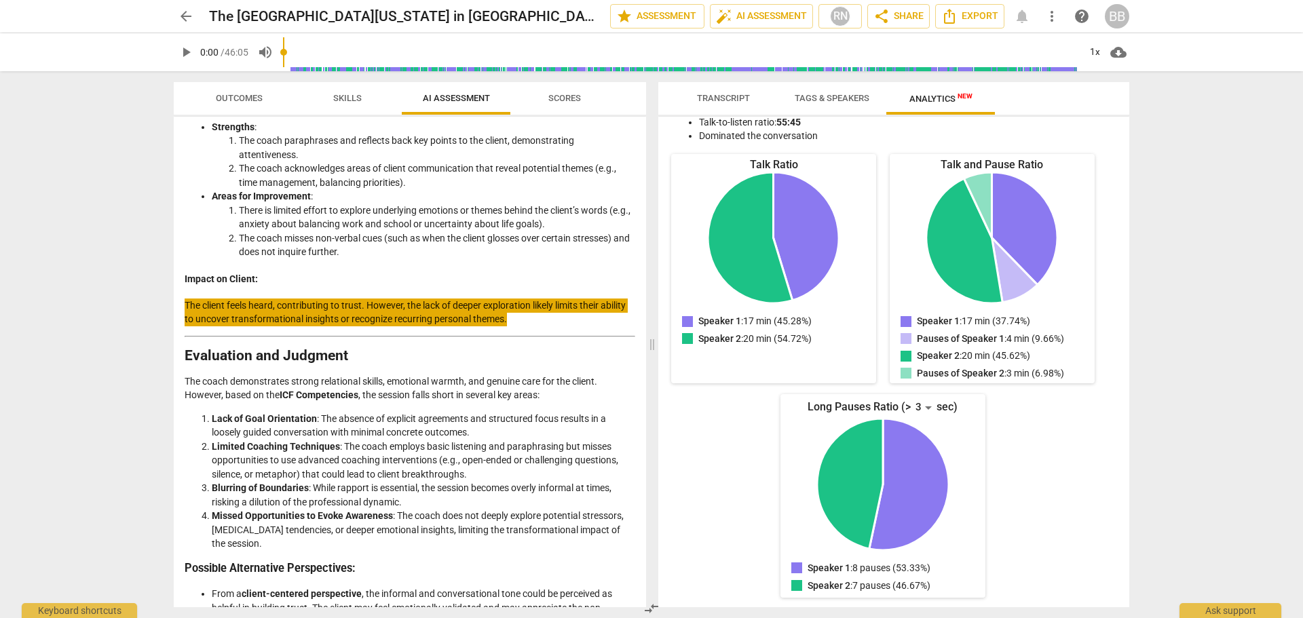
scroll to position [2250, 0]
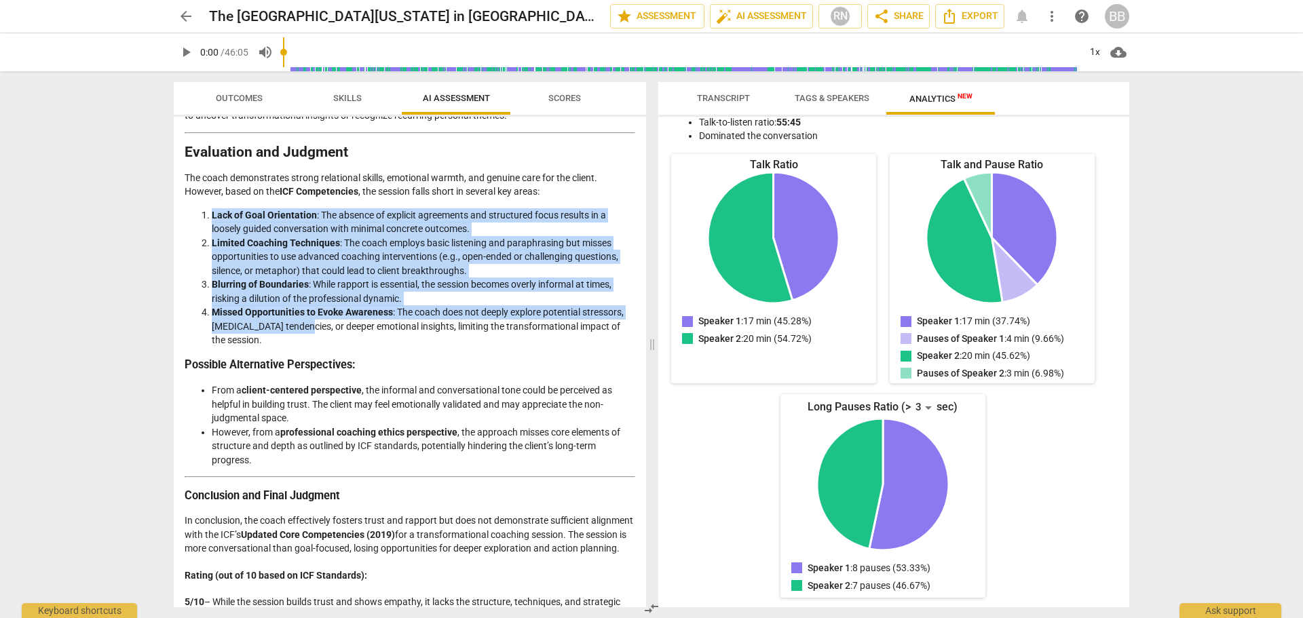
drag, startPoint x: 299, startPoint y: 333, endPoint x: 196, endPoint y: 203, distance: 166.1
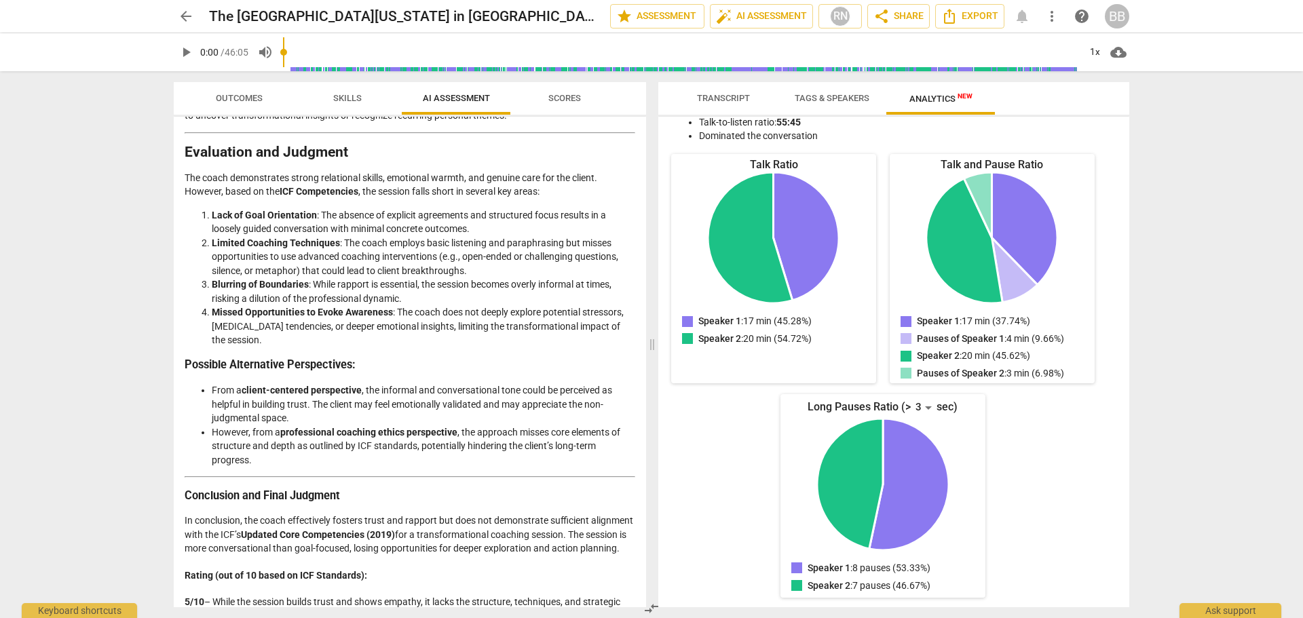
drag, startPoint x: 296, startPoint y: 341, endPoint x: 166, endPoint y: 146, distance: 234.4
click at [166, 146] on div "Outcomes Skills AI Assessment Scores Disclaimer: AI can make mistakes. Consult …" at bounding box center [407, 344] width 488 height 547
copy div "Evaluation and Judgment The coach demonstrates strong relational skills, emotio…"
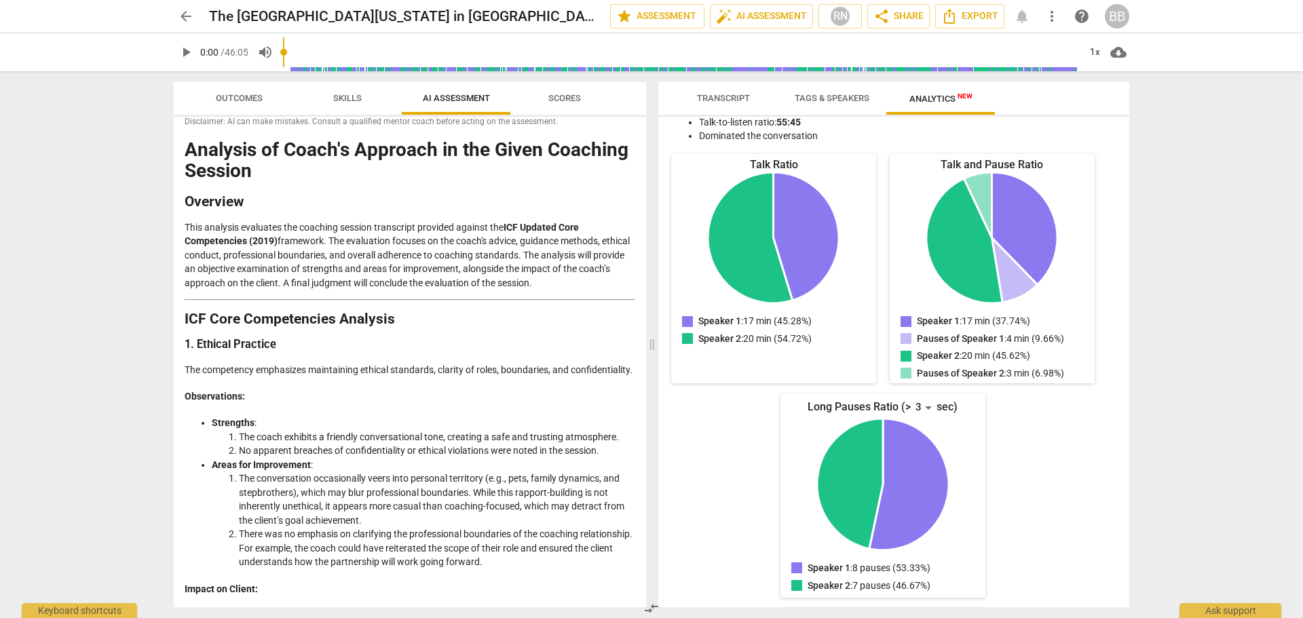
scroll to position [0, 0]
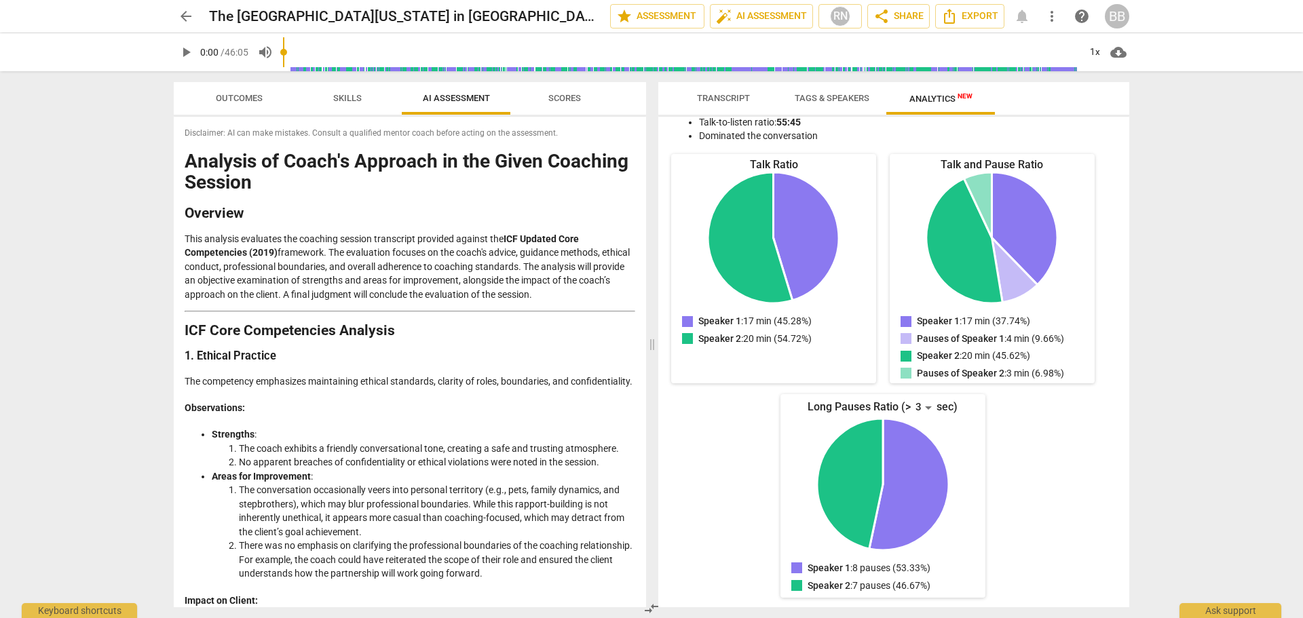
drag, startPoint x: 246, startPoint y: 94, endPoint x: 335, endPoint y: 94, distance: 89.6
click at [245, 94] on span "Outcomes" at bounding box center [239, 98] width 47 height 10
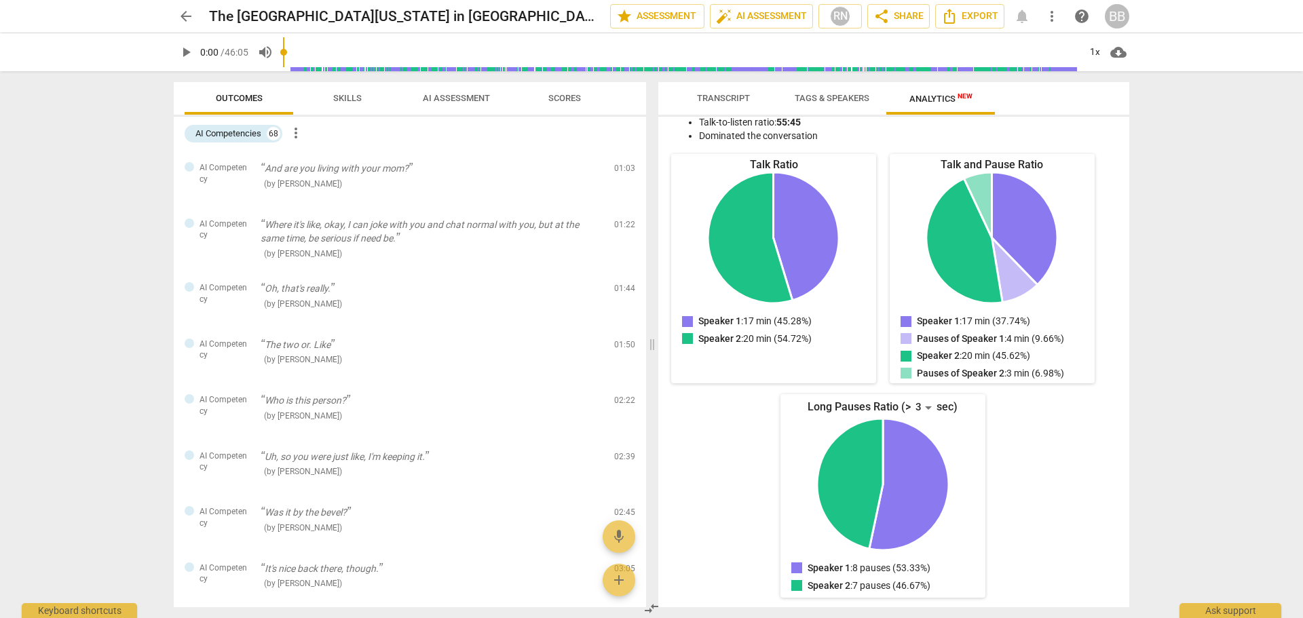
click at [365, 96] on span "Skills" at bounding box center [347, 99] width 61 height 18
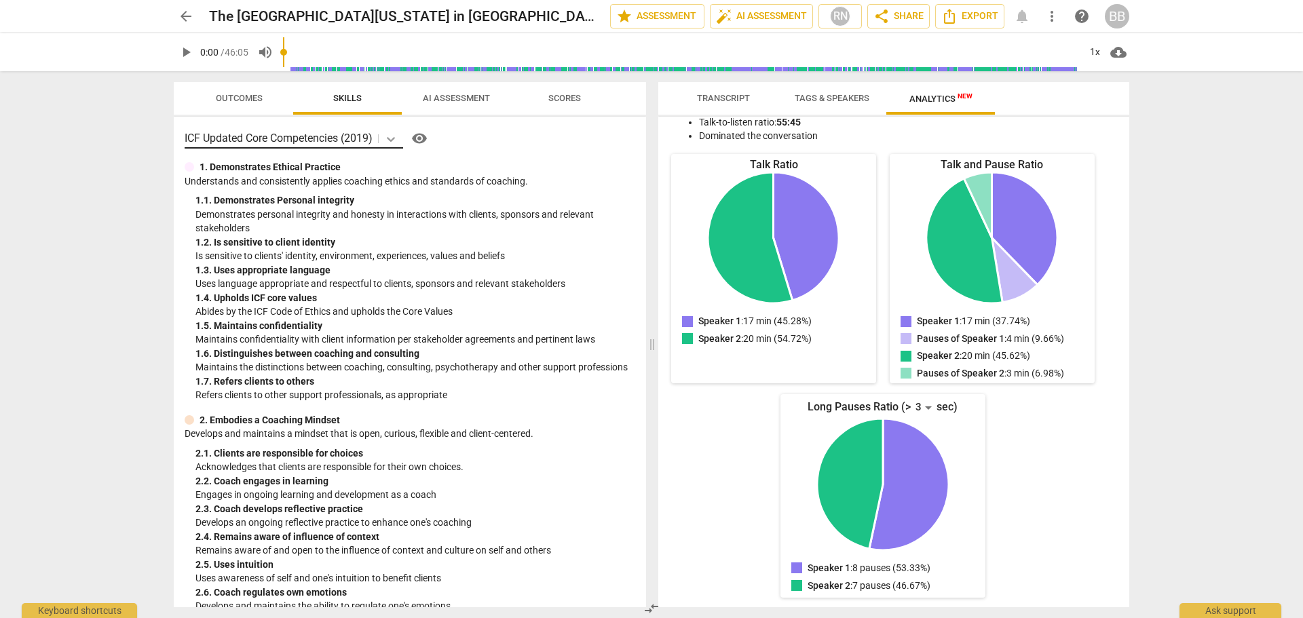
click at [402, 137] on div at bounding box center [391, 139] width 24 height 20
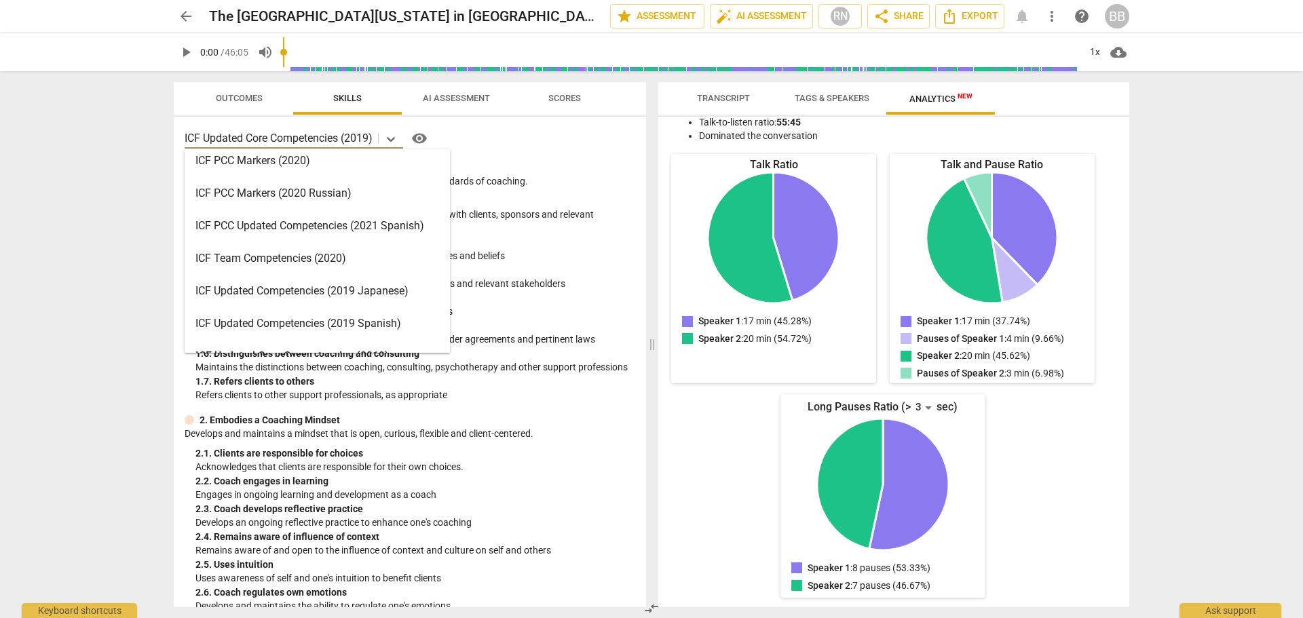
scroll to position [74, 0]
click at [119, 335] on div "arrow_back The University of Alabama in Huntsville edit star Assessment auto_fi…" at bounding box center [651, 309] width 1303 height 618
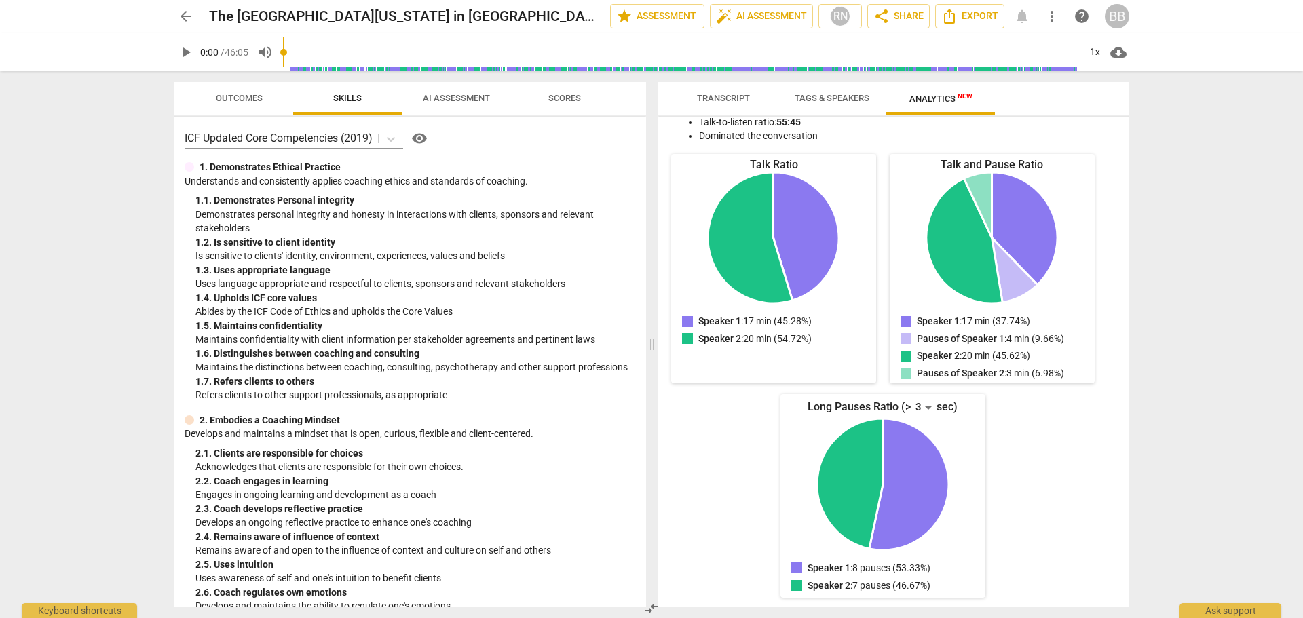
click at [434, 102] on span "AI Assessment" at bounding box center [456, 98] width 67 height 10
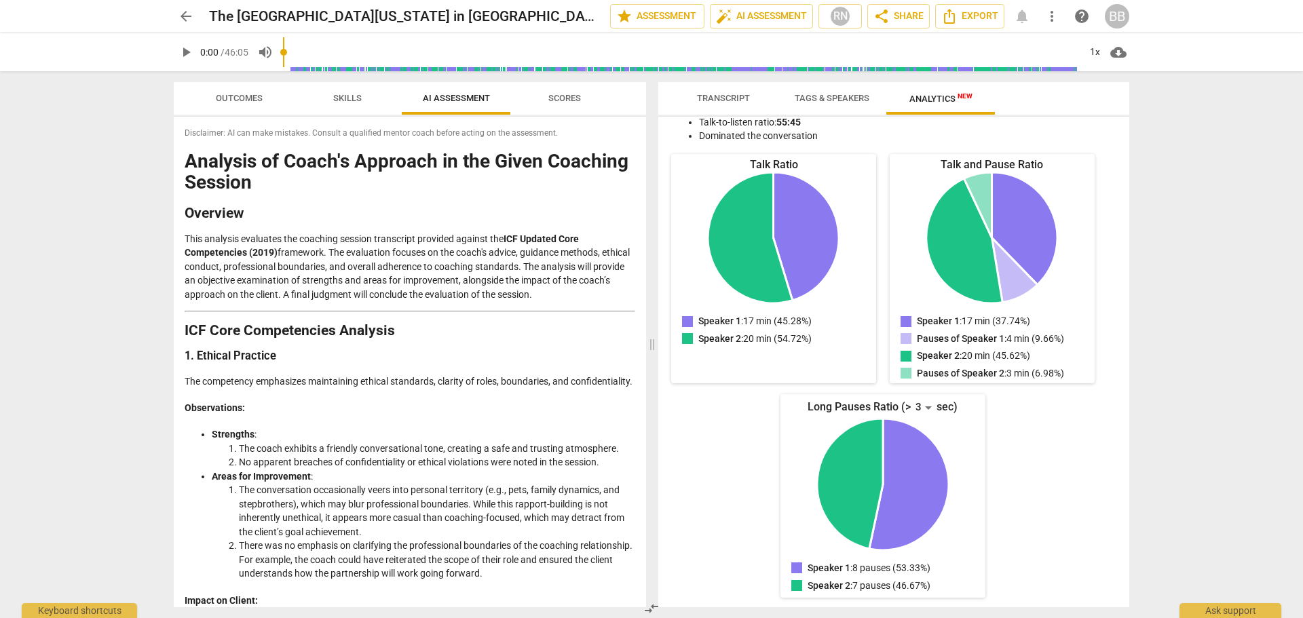
click at [575, 99] on span "Scores" at bounding box center [564, 98] width 33 height 10
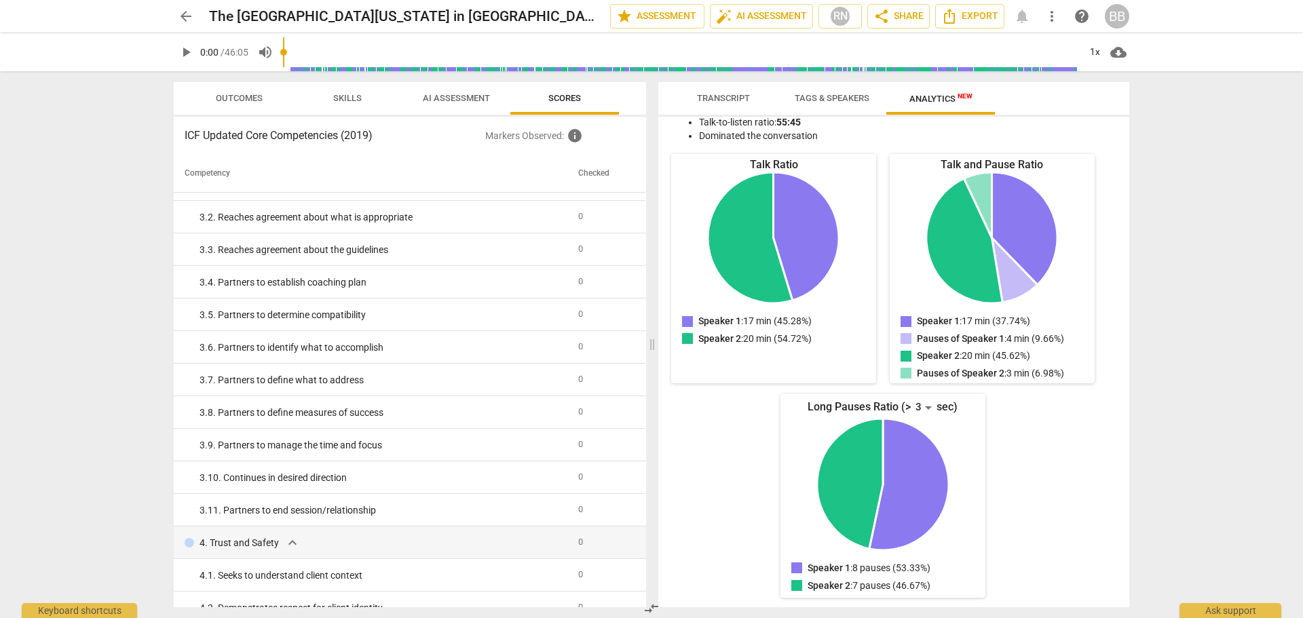
scroll to position [678, 0]
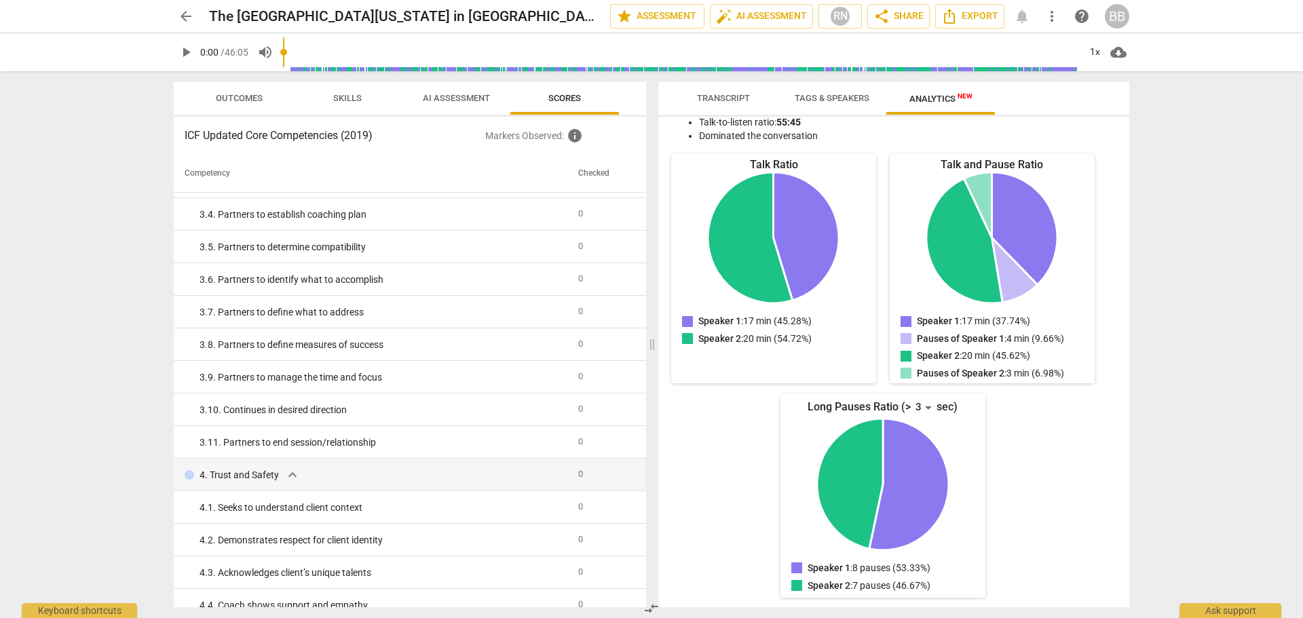
click at [229, 93] on span "Outcomes" at bounding box center [239, 98] width 47 height 10
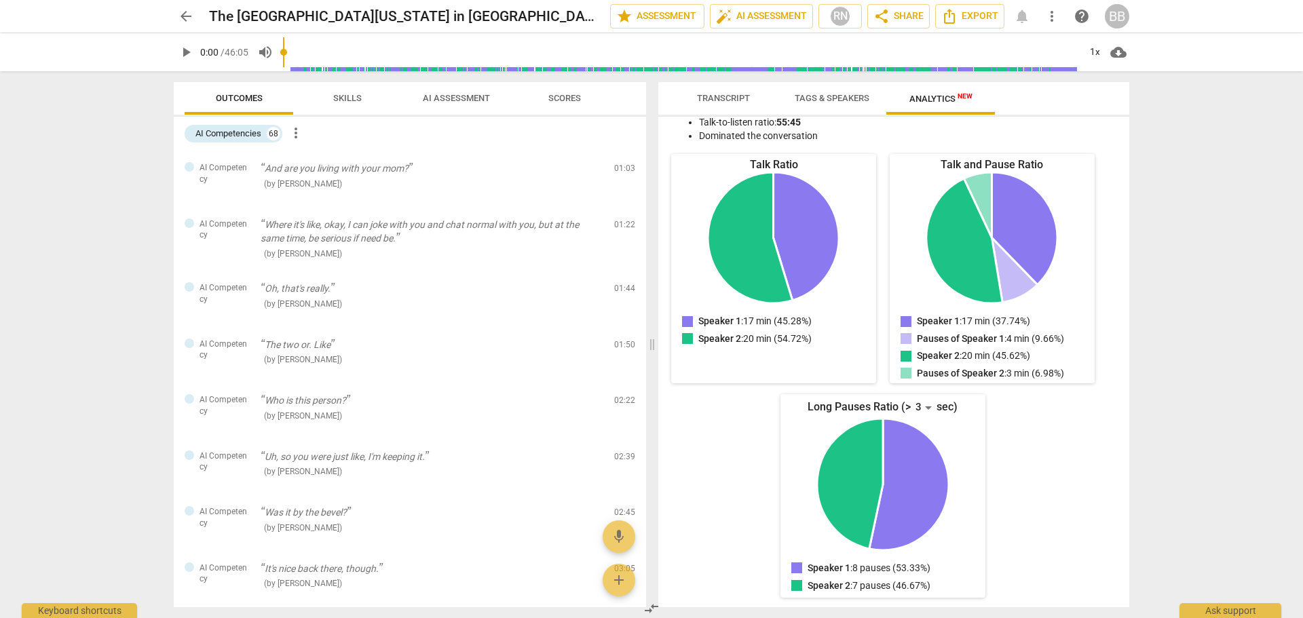
click at [362, 98] on span "Skills" at bounding box center [347, 99] width 61 height 18
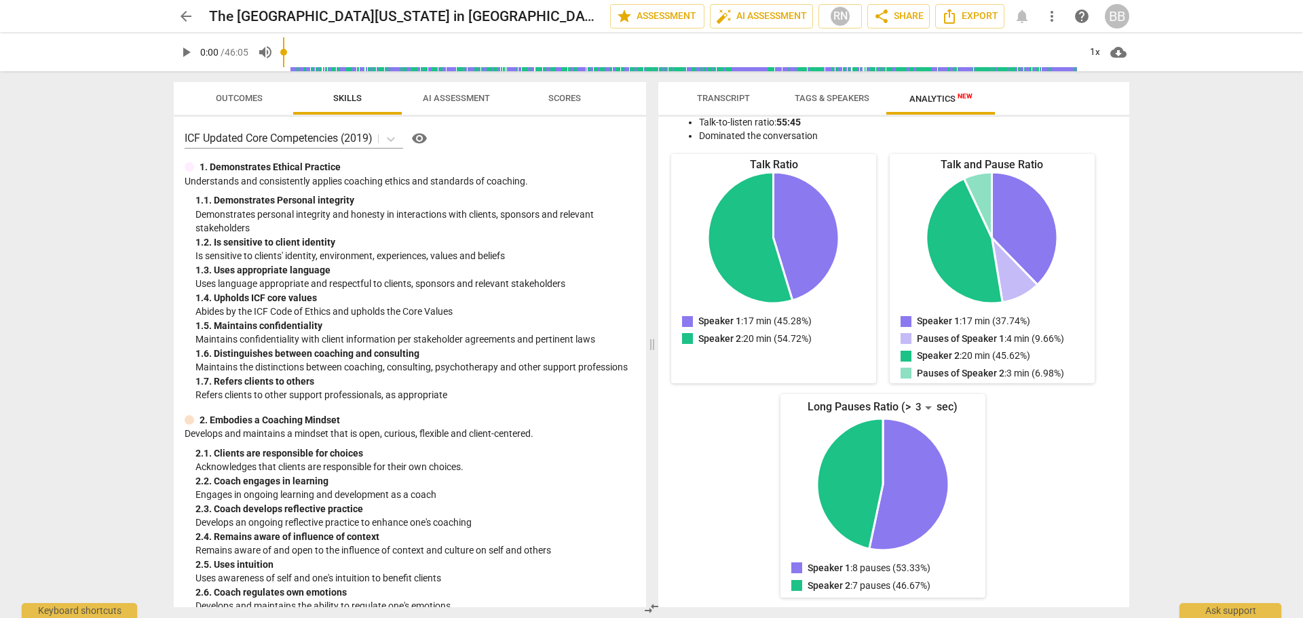
click at [449, 92] on span "AI Assessment" at bounding box center [456, 99] width 100 height 18
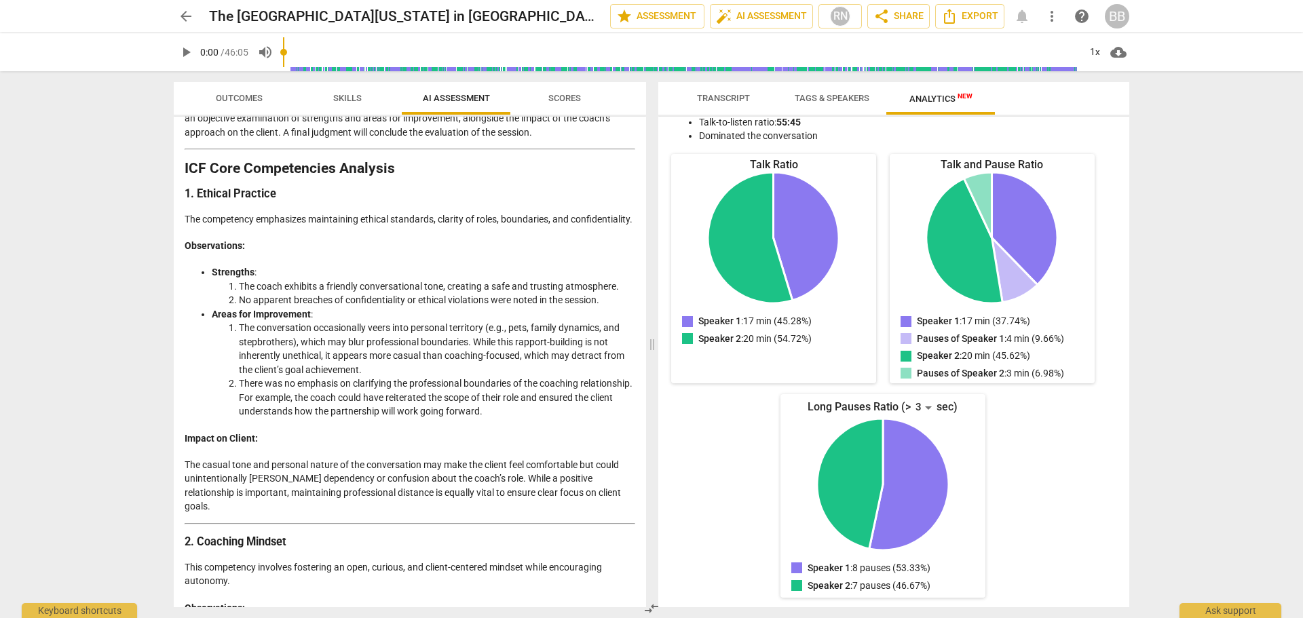
scroll to position [407, 0]
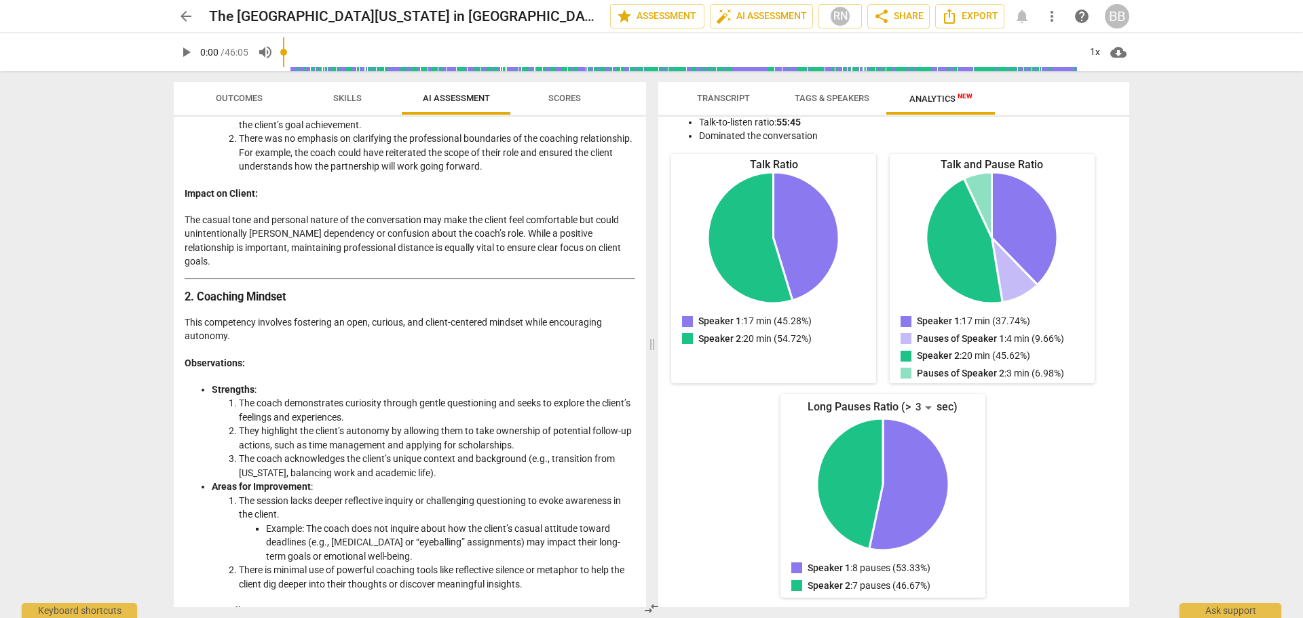
click at [819, 100] on span "Tags & Speakers" at bounding box center [831, 98] width 75 height 10
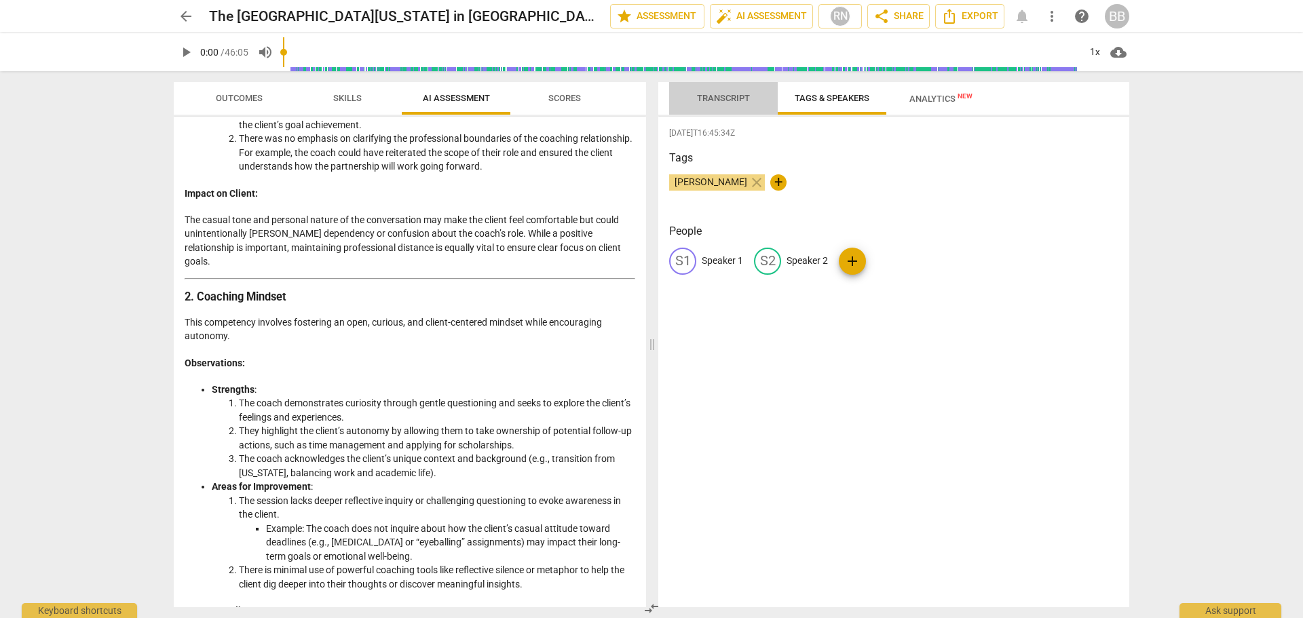
click at [725, 100] on span "Transcript" at bounding box center [723, 98] width 53 height 10
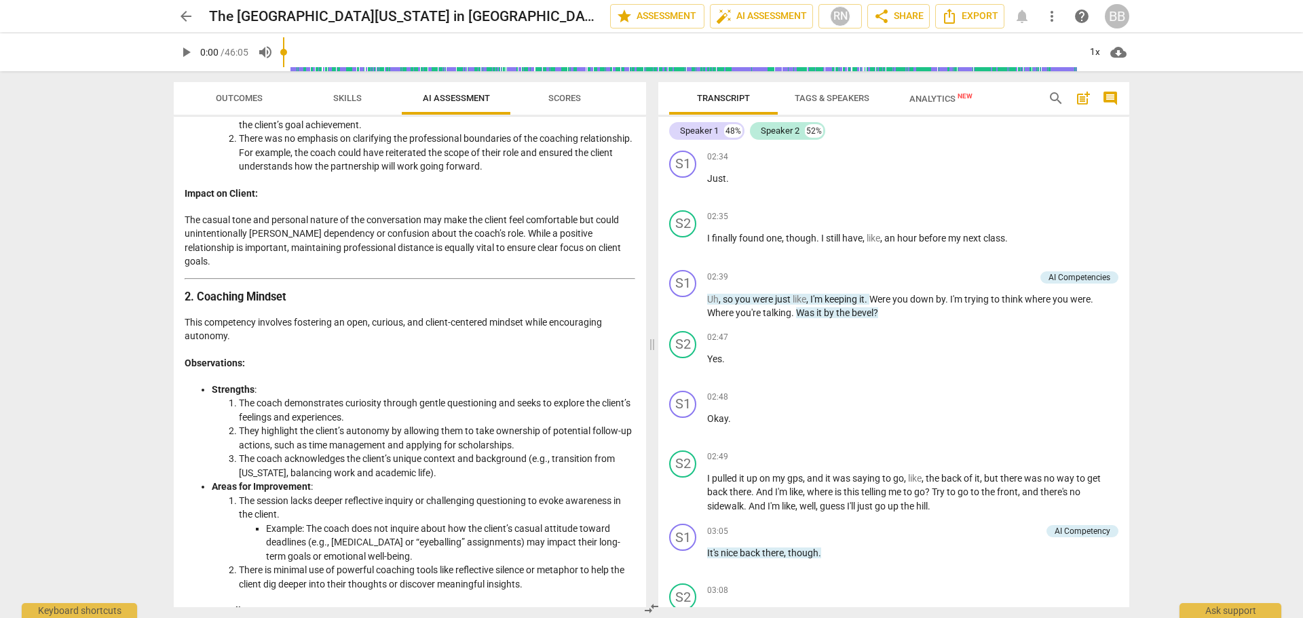
click at [936, 94] on span "Analytics New" at bounding box center [940, 99] width 63 height 10
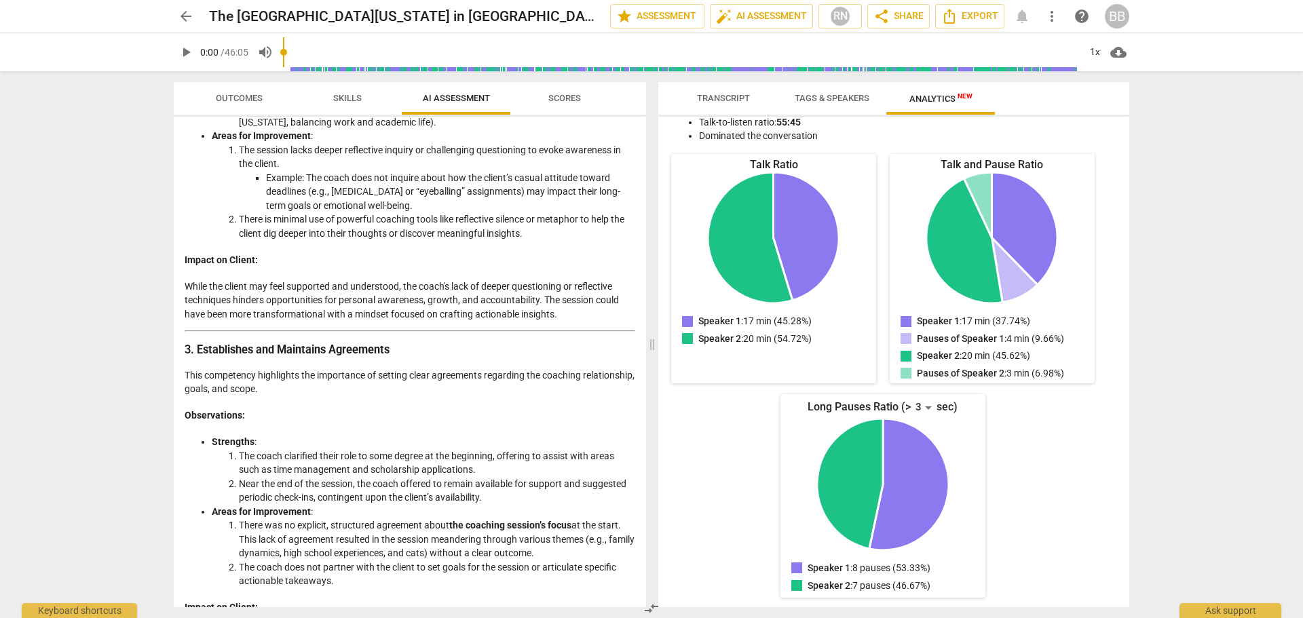
scroll to position [882, 0]
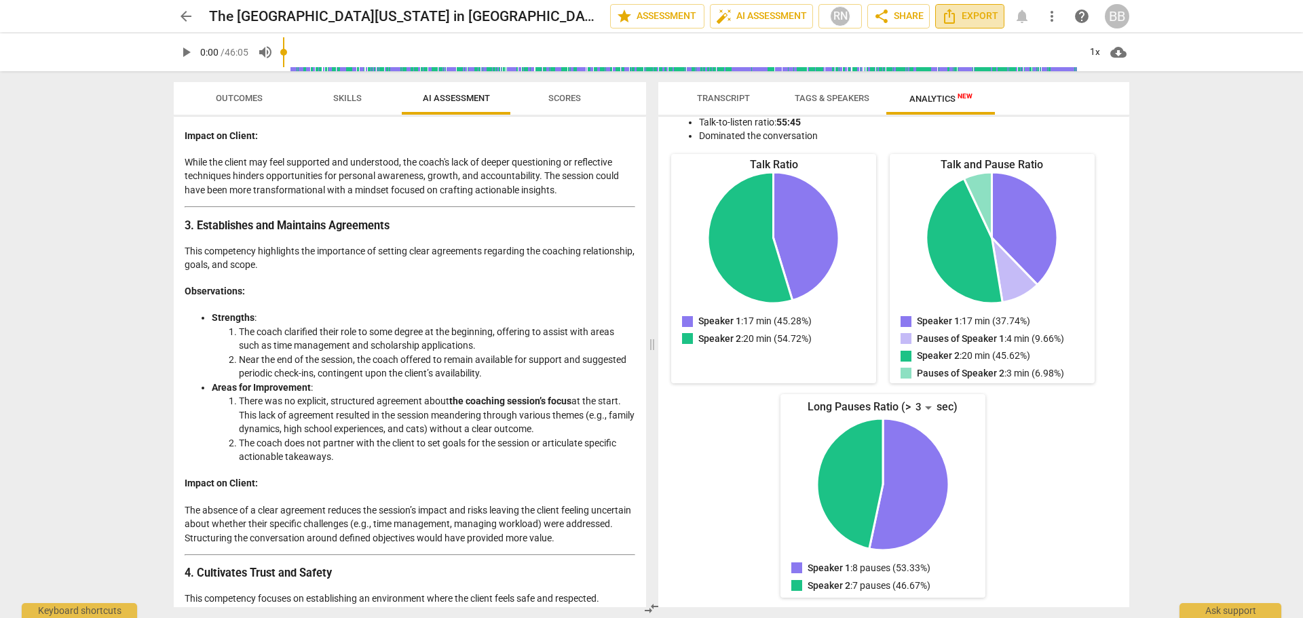
click at [963, 20] on span "Export" at bounding box center [969, 16] width 57 height 16
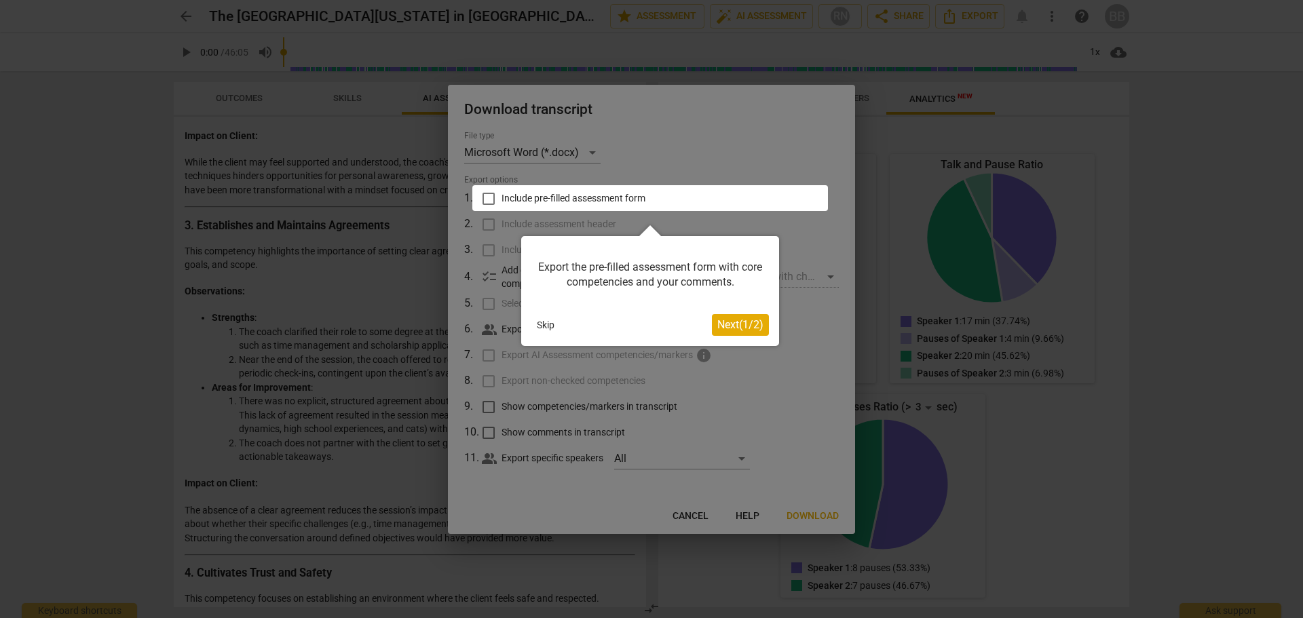
click at [729, 153] on div at bounding box center [651, 309] width 1303 height 618
click at [735, 324] on span "Next ( 1 / 2 )" at bounding box center [740, 324] width 46 height 13
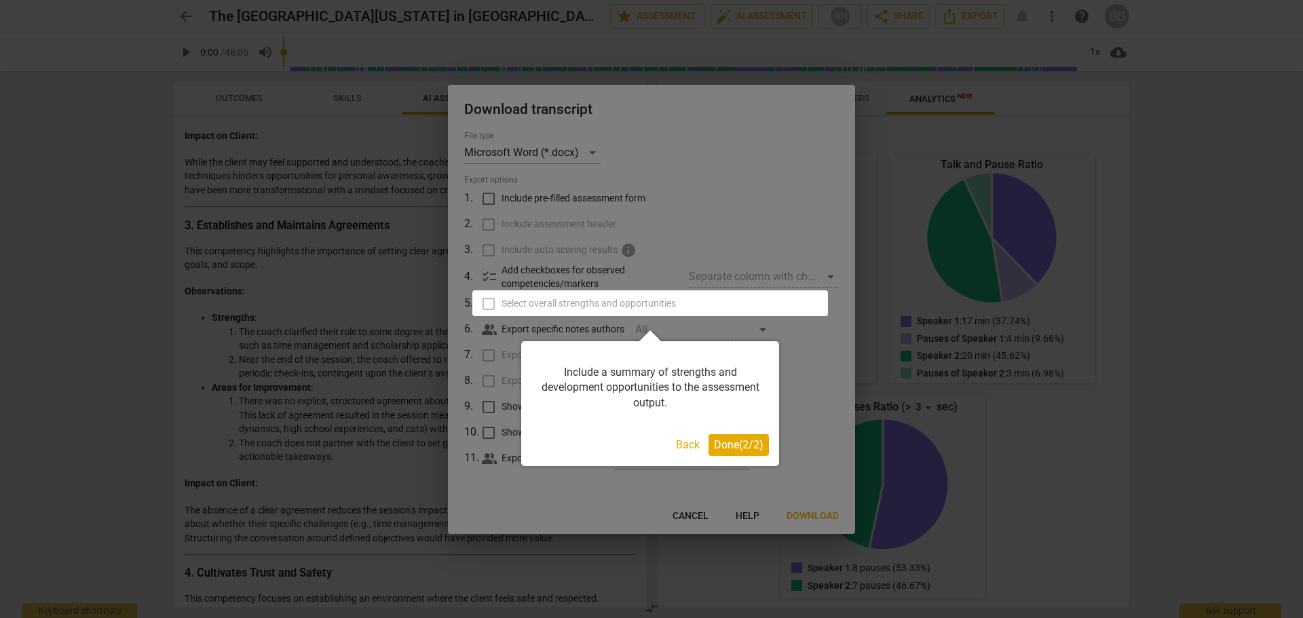
click at [734, 443] on span "Done ( 2 / 2 )" at bounding box center [739, 444] width 50 height 13
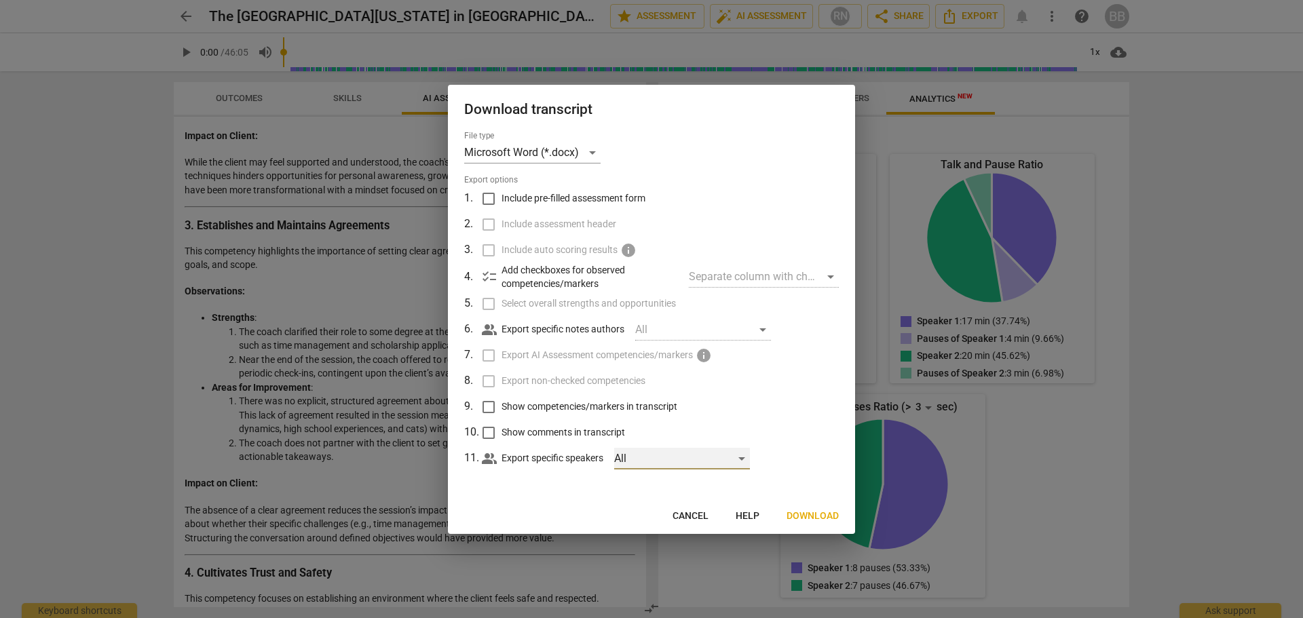
click at [707, 459] on div "All" at bounding box center [682, 459] width 136 height 22
click at [796, 404] on div at bounding box center [651, 309] width 1303 height 618
click at [823, 518] on span "Download" at bounding box center [812, 516] width 52 height 14
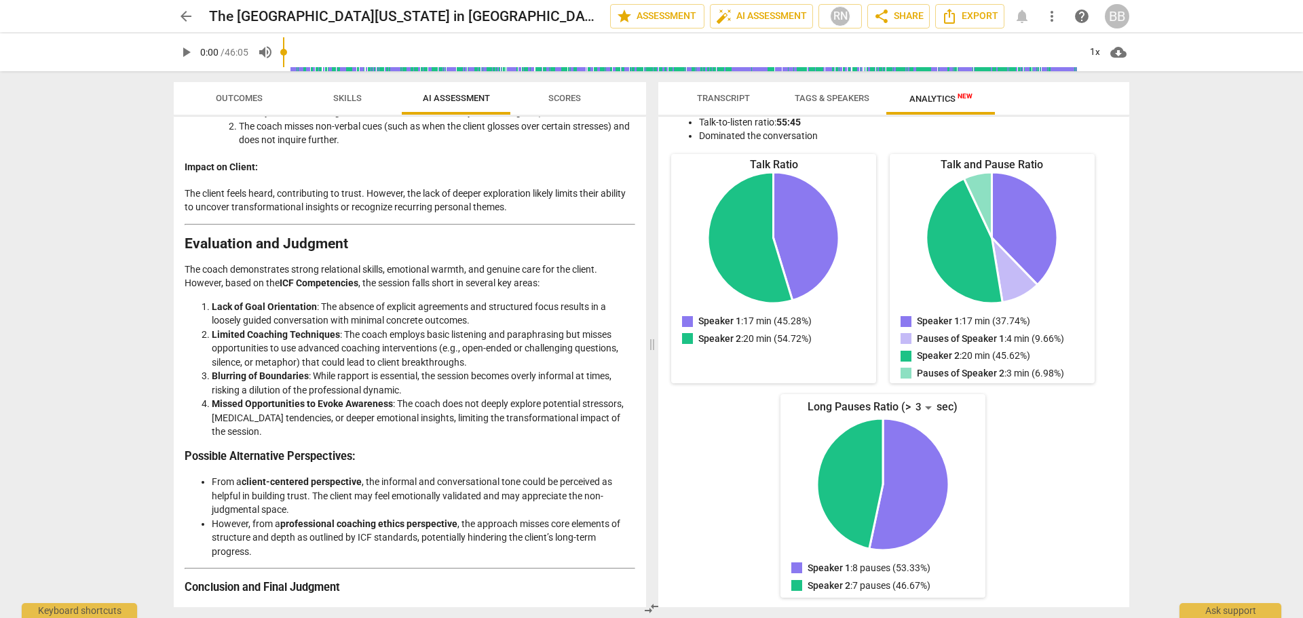
scroll to position [2318, 0]
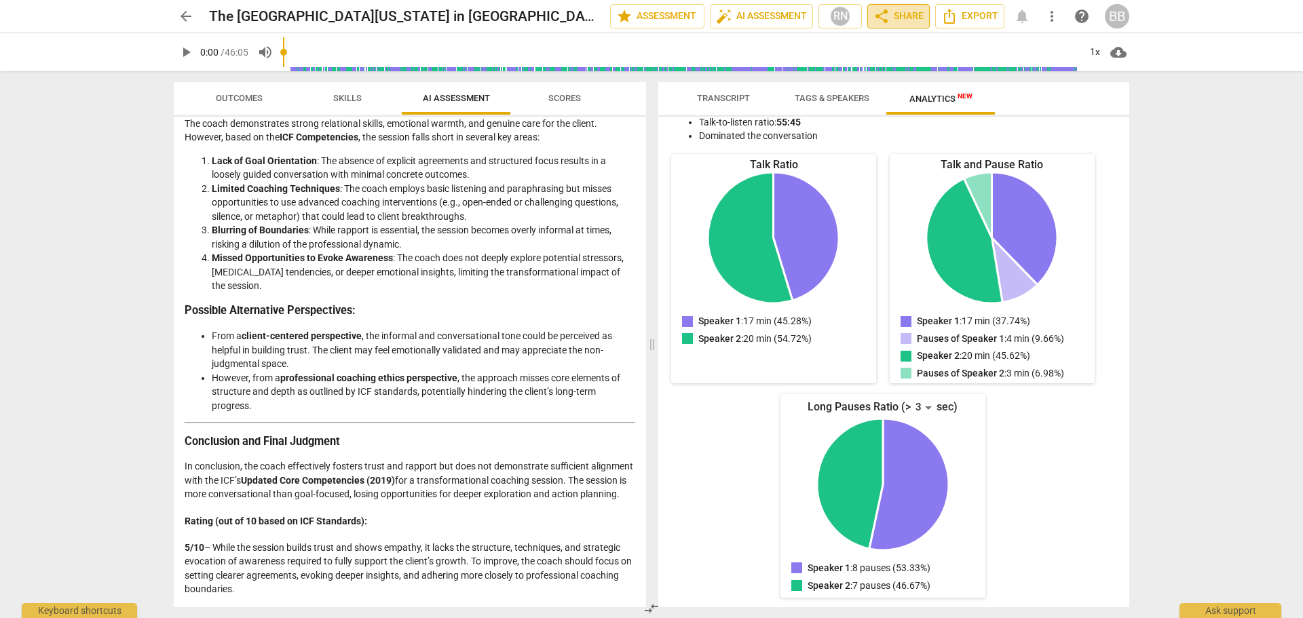
click at [910, 16] on span "share Share" at bounding box center [898, 16] width 50 height 16
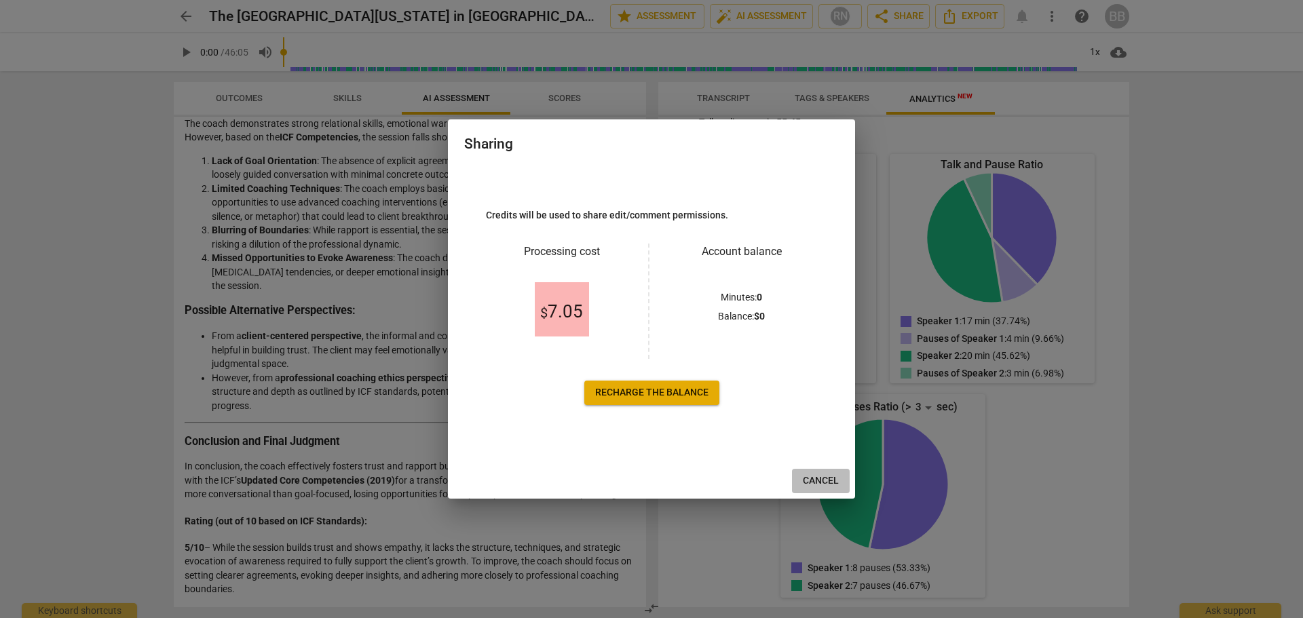
click at [821, 481] on span "Cancel" at bounding box center [821, 481] width 36 height 14
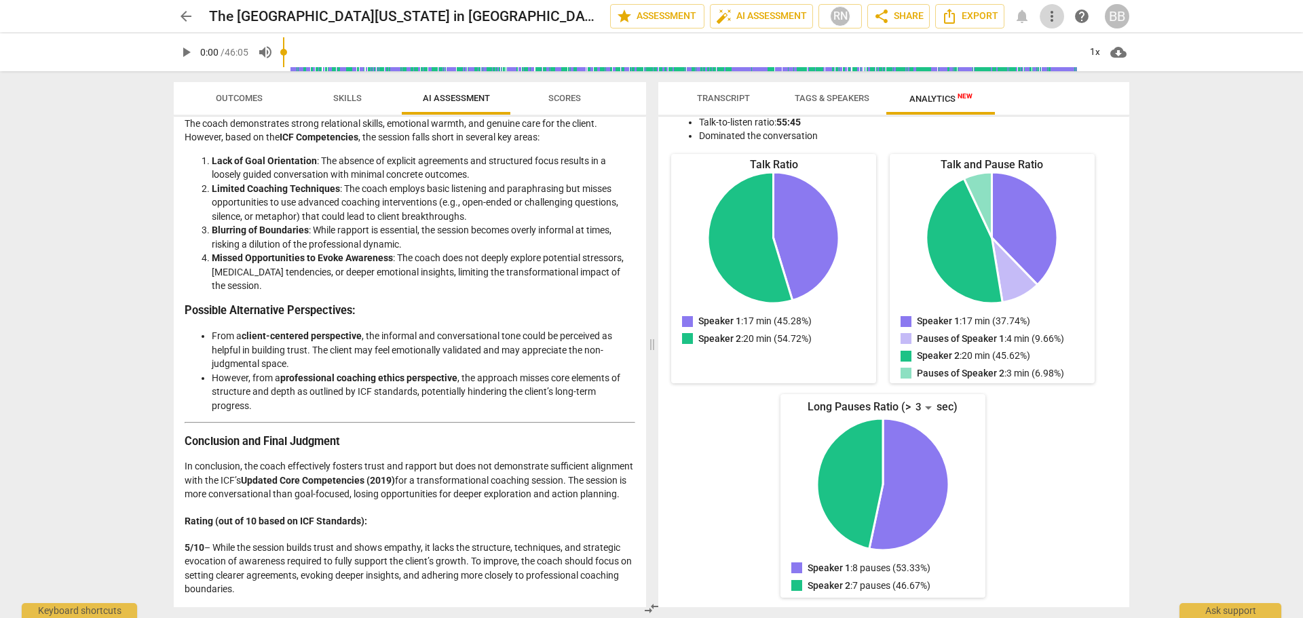
click at [1056, 13] on span "more_vert" at bounding box center [1051, 16] width 16 height 16
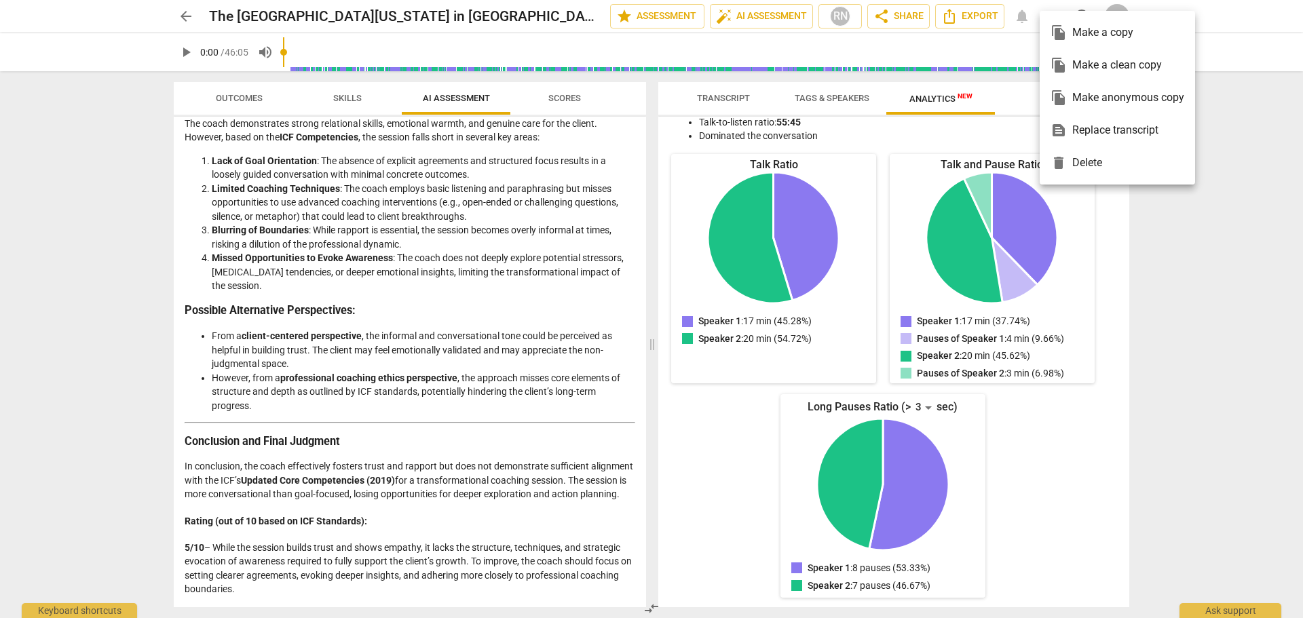
click at [1193, 256] on div at bounding box center [651, 309] width 1303 height 618
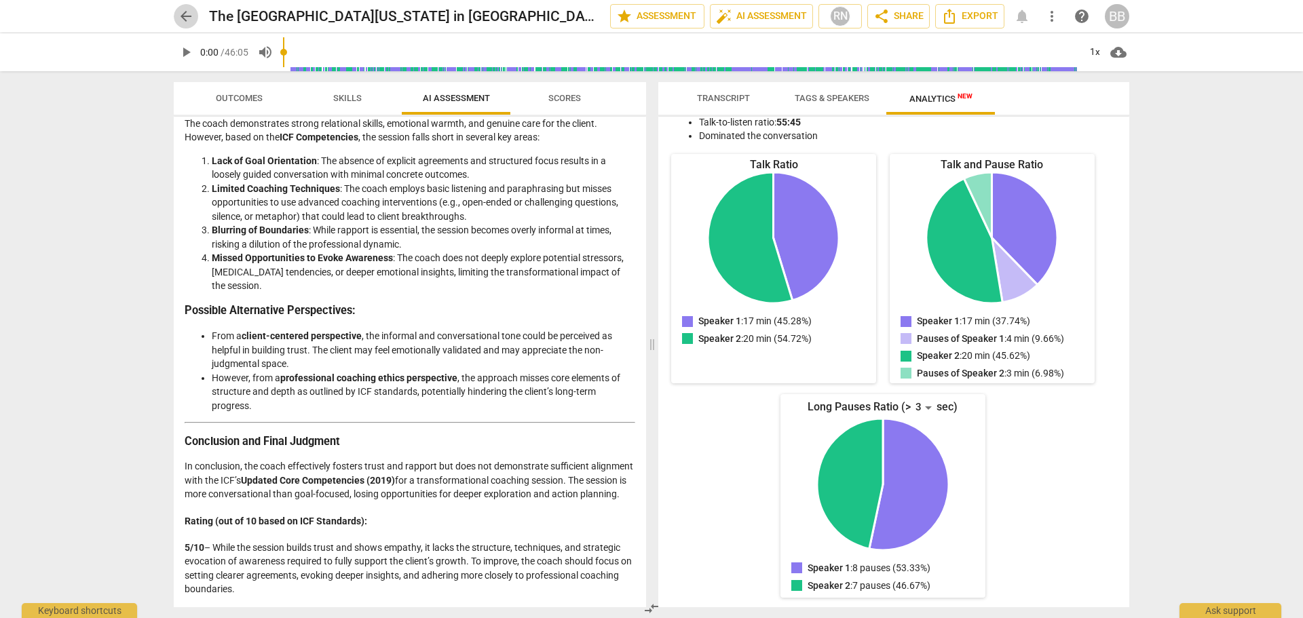
click at [189, 16] on span "arrow_back" at bounding box center [186, 16] width 16 height 16
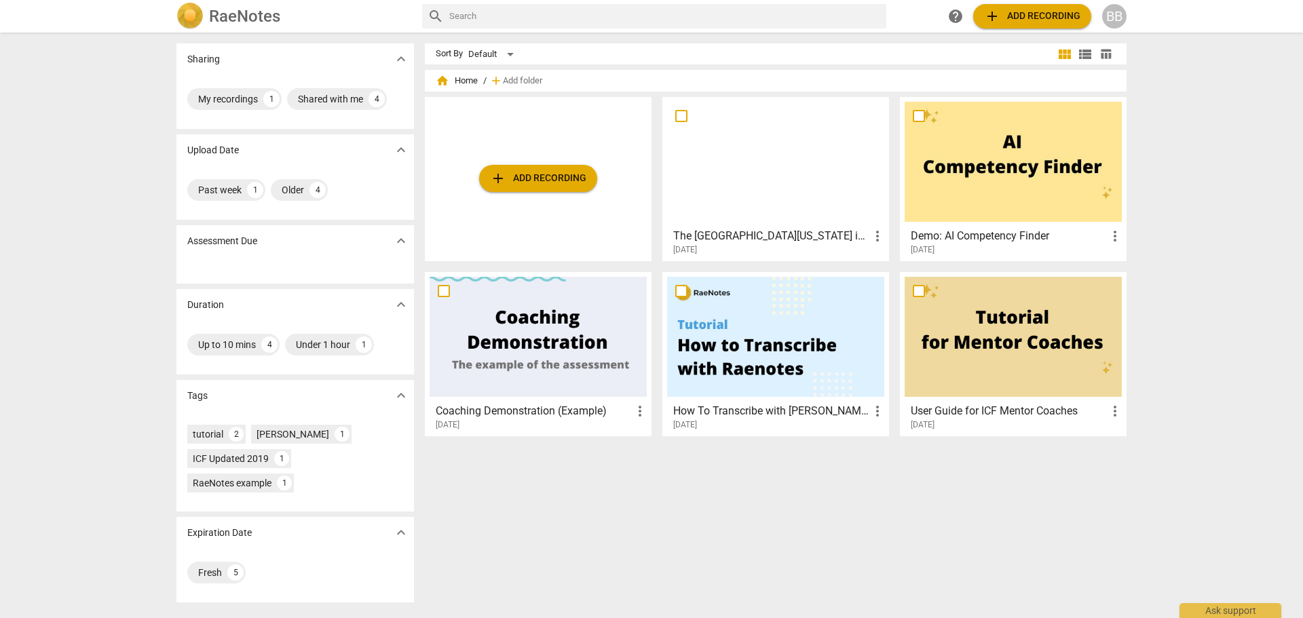
click at [727, 189] on div at bounding box center [775, 162] width 217 height 120
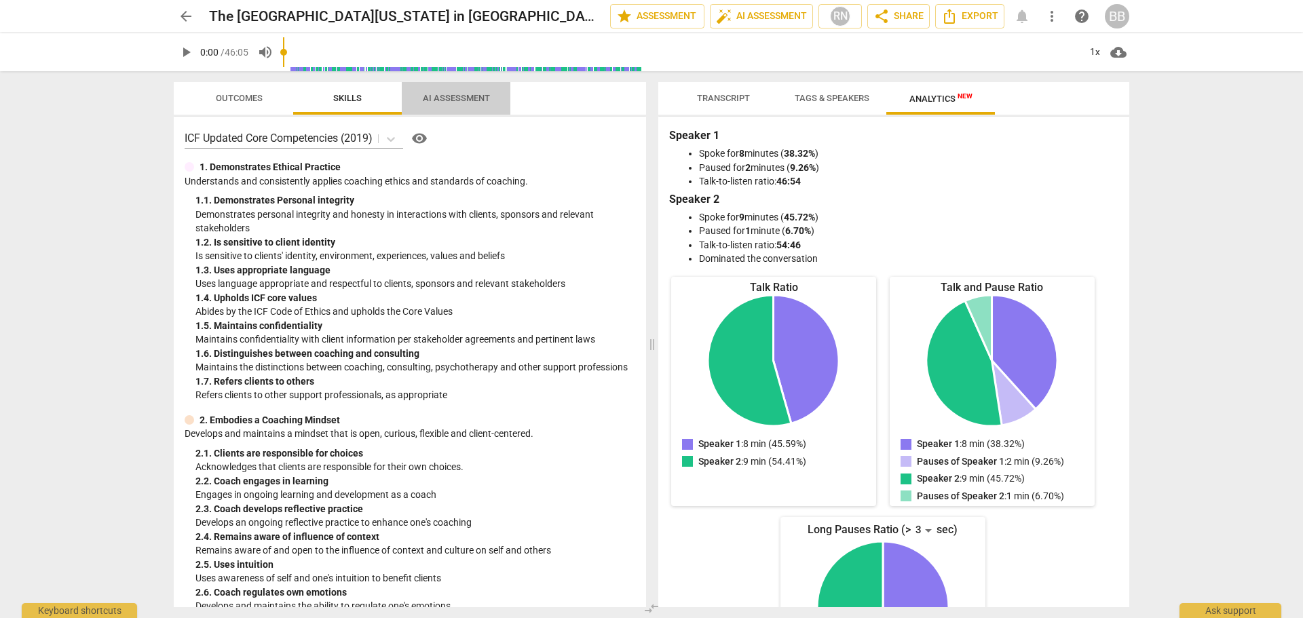
click at [457, 96] on span "AI Assessment" at bounding box center [456, 98] width 67 height 10
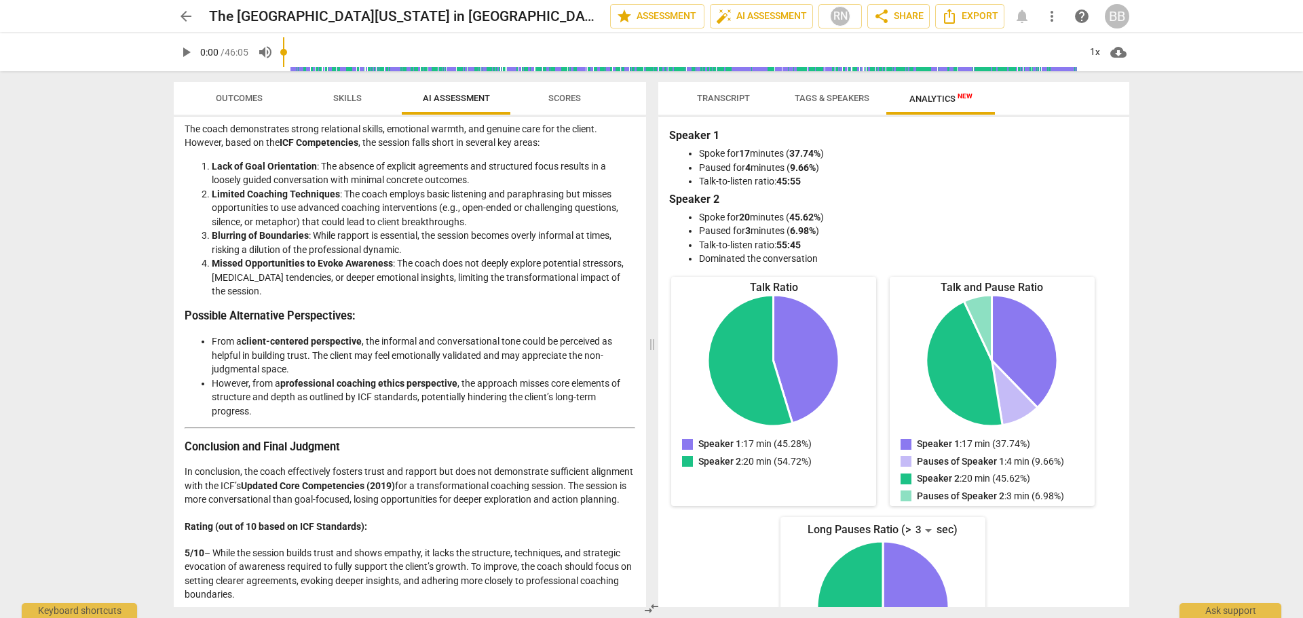
scroll to position [2318, 0]
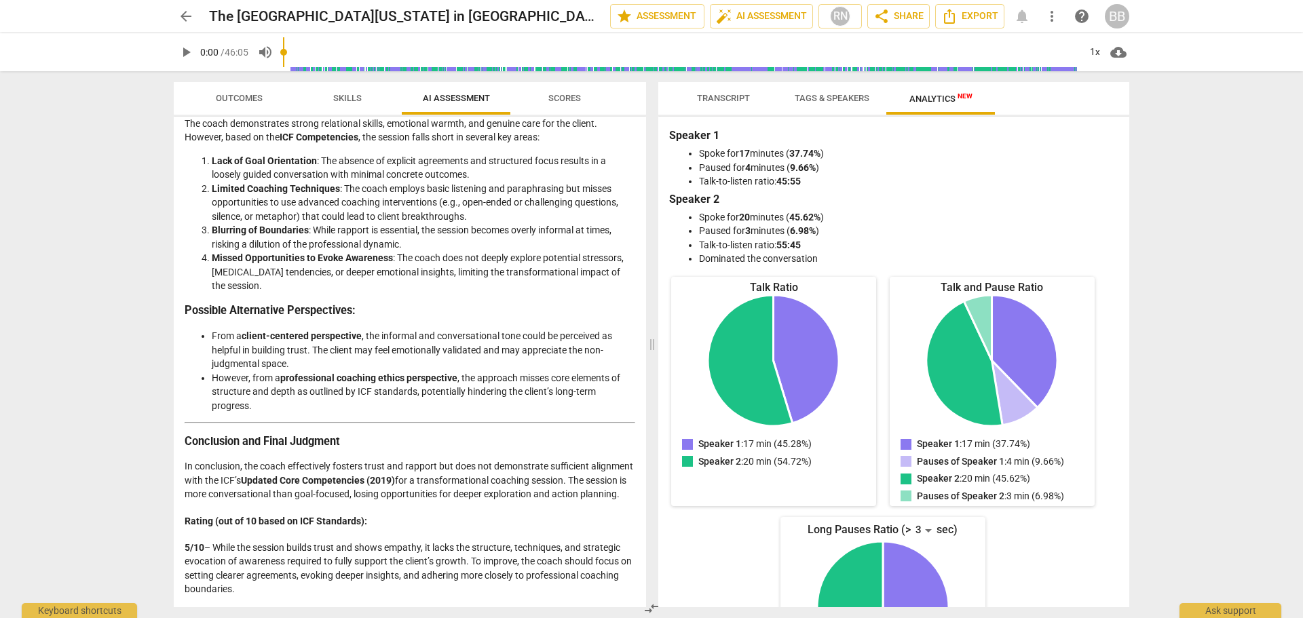
drag, startPoint x: 294, startPoint y: 591, endPoint x: 186, endPoint y: 428, distance: 195.3
click at [244, 474] on p "In conclusion, the coach effectively fosters trust and rapport but does not dem…" at bounding box center [410, 480] width 450 height 42
